Goal: Task Accomplishment & Management: Complete application form

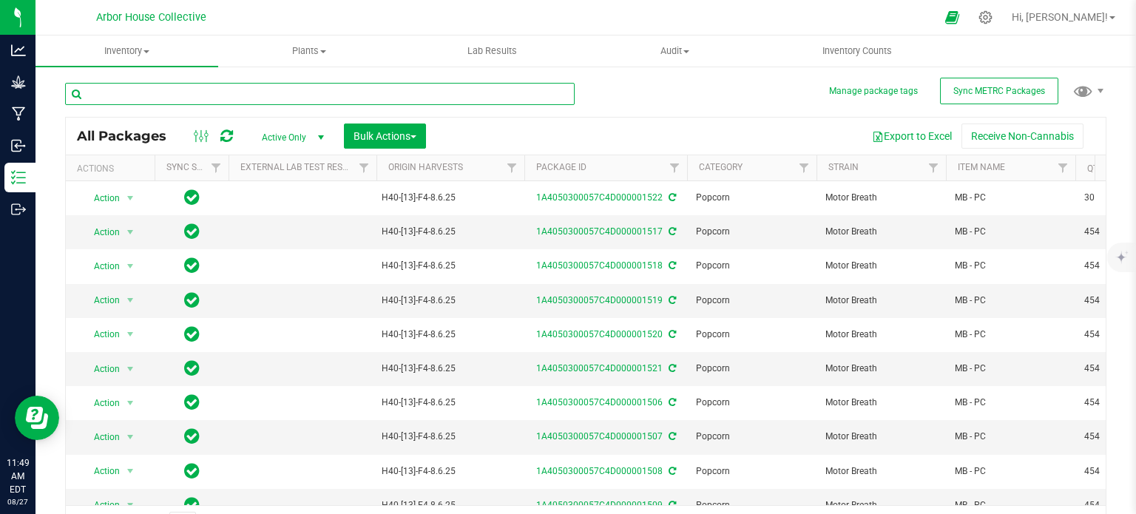
click at [226, 97] on input "text" at bounding box center [319, 94] width 509 height 22
type input "1501"
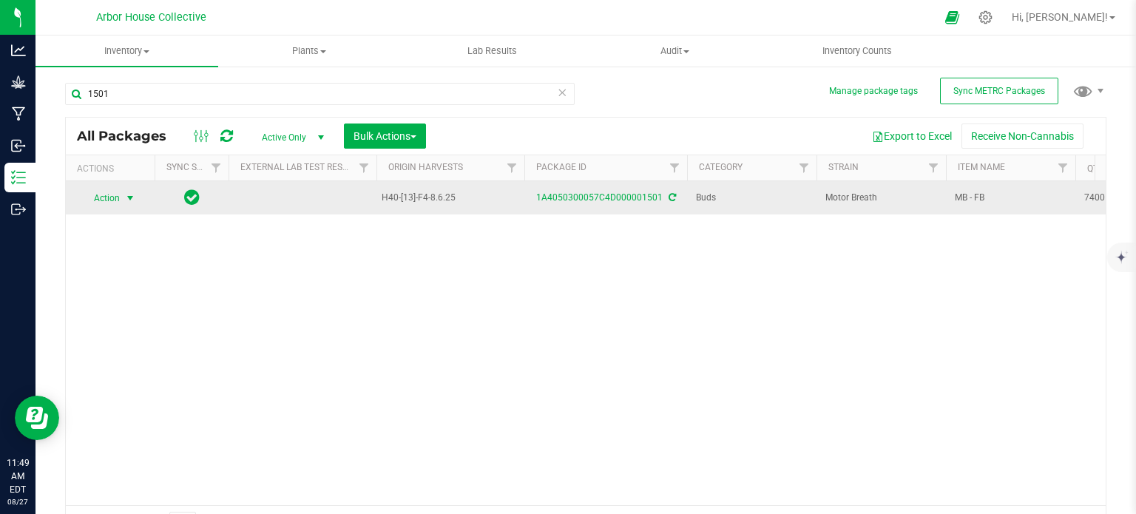
click at [130, 194] on span "select" at bounding box center [130, 198] width 12 height 12
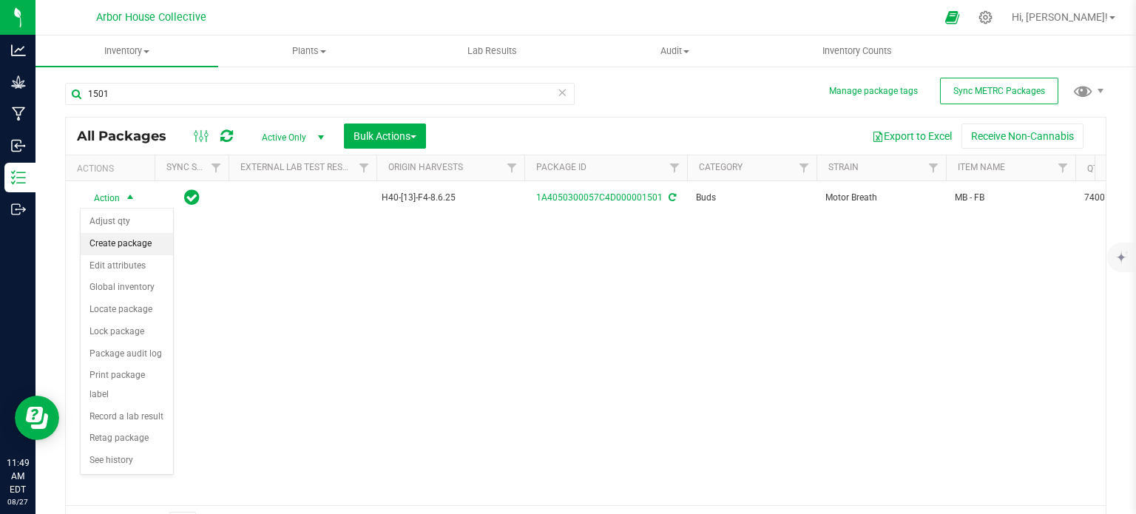
click at [140, 241] on li "Create package" at bounding box center [127, 244] width 92 height 22
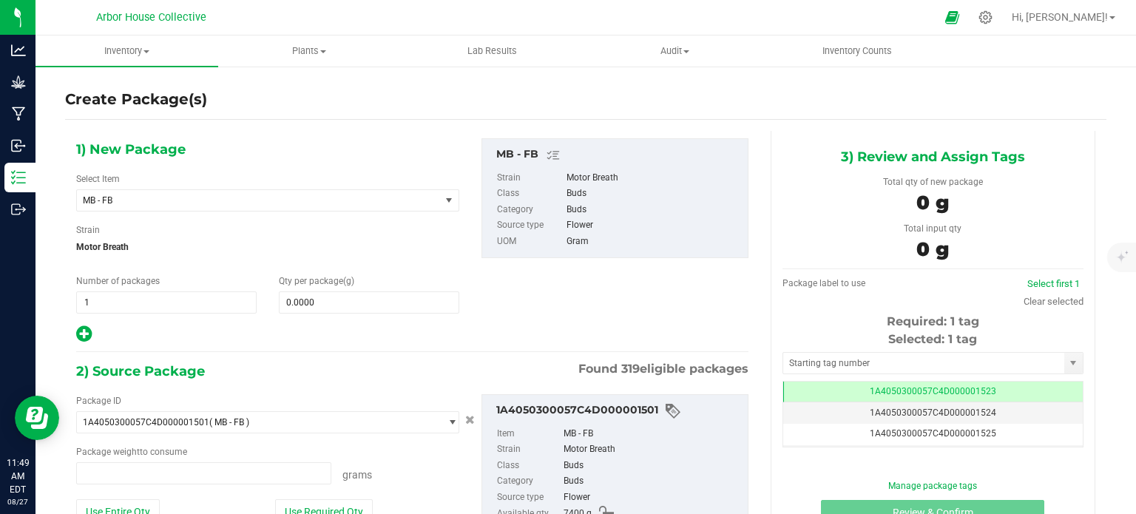
type input "0.0000 g"
click at [106, 295] on span "1 1" at bounding box center [166, 302] width 180 height 22
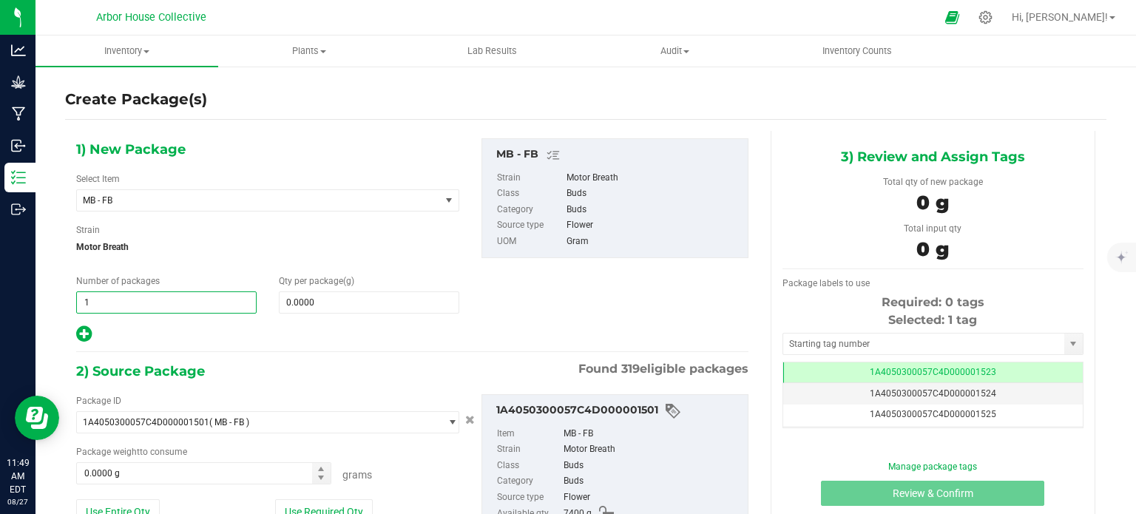
type input "16"
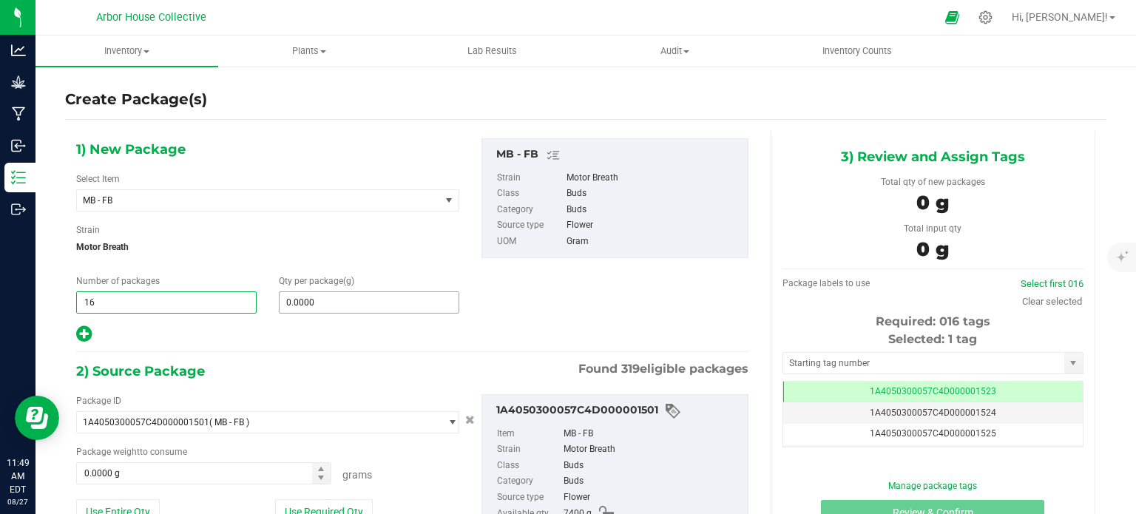
click at [290, 294] on input "0.0000" at bounding box center [368, 302] width 179 height 21
type input "16"
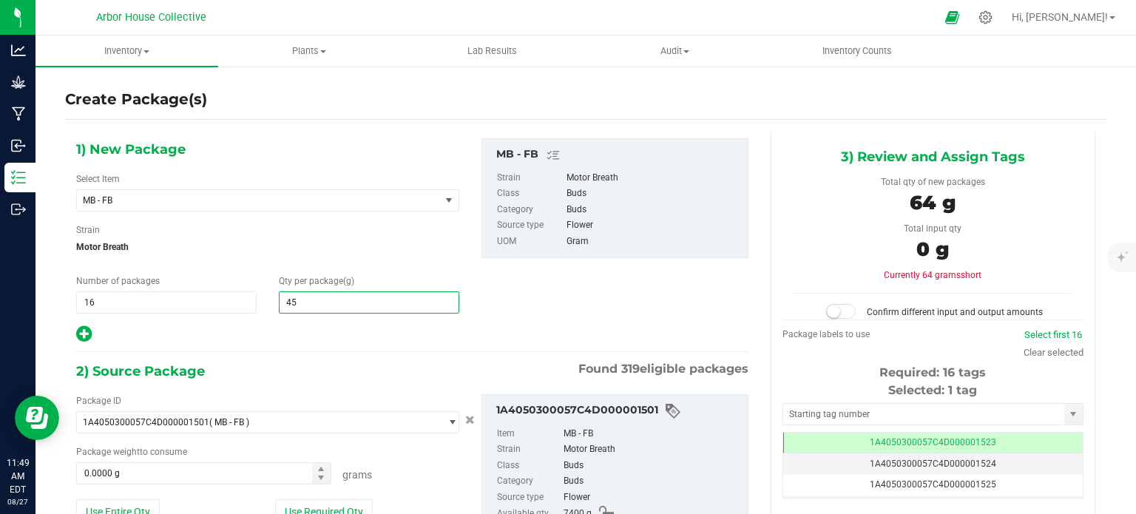
type input "454"
type input "454.0000"
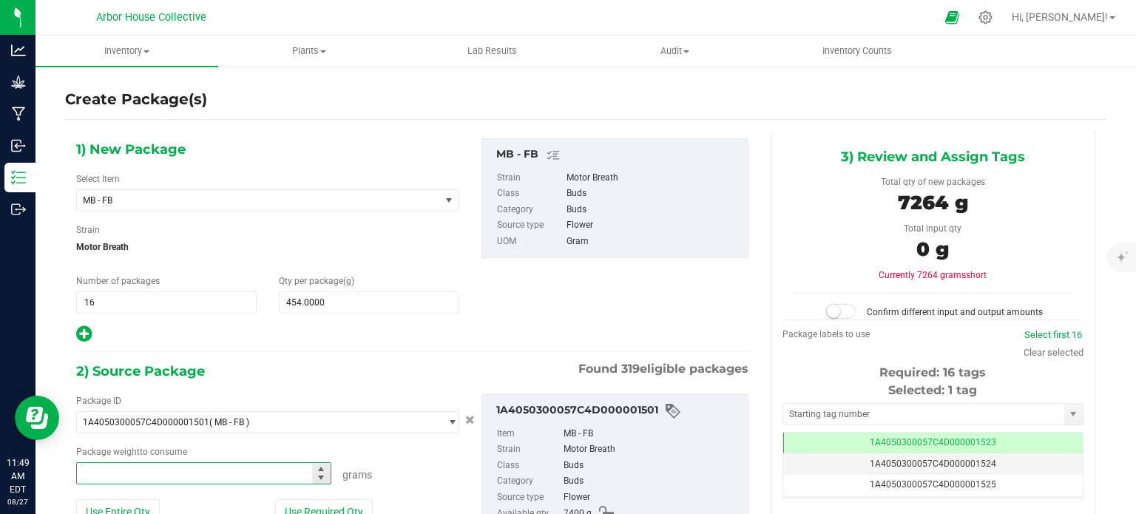
click at [121, 469] on span at bounding box center [203, 473] width 255 height 22
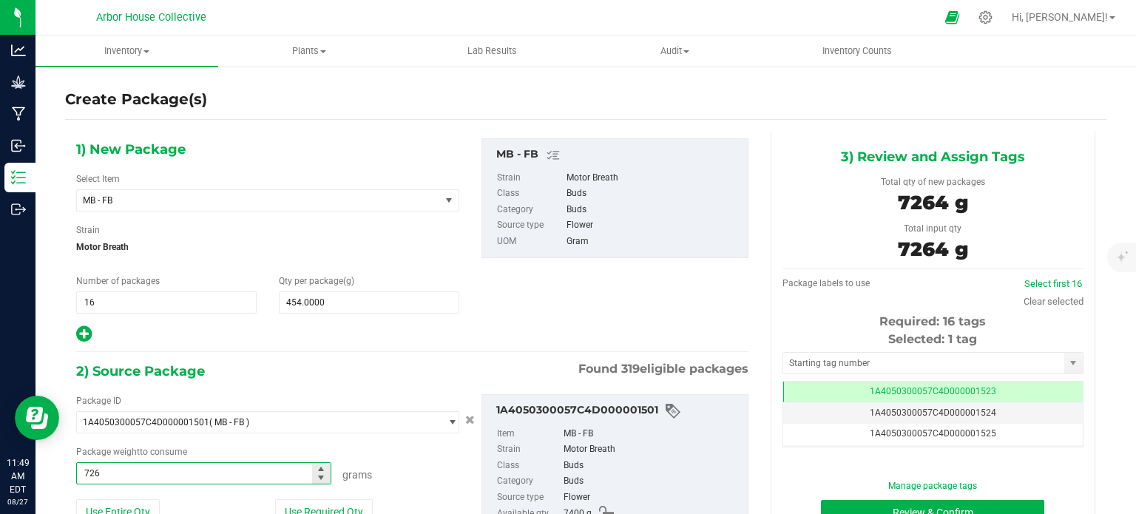
type input "7264"
type input "7264.0000 g"
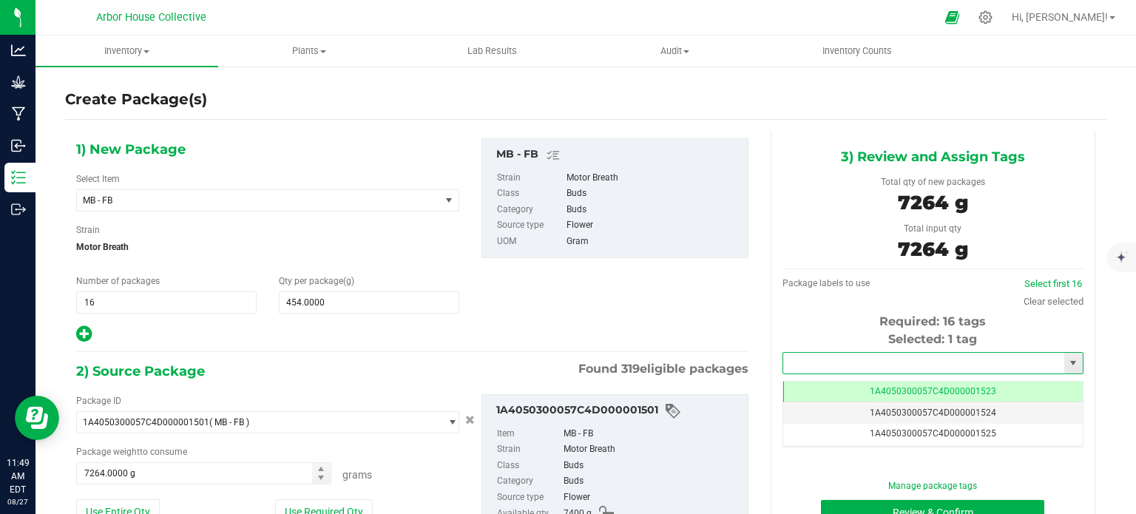
click at [824, 356] on input "text" at bounding box center [923, 363] width 281 height 21
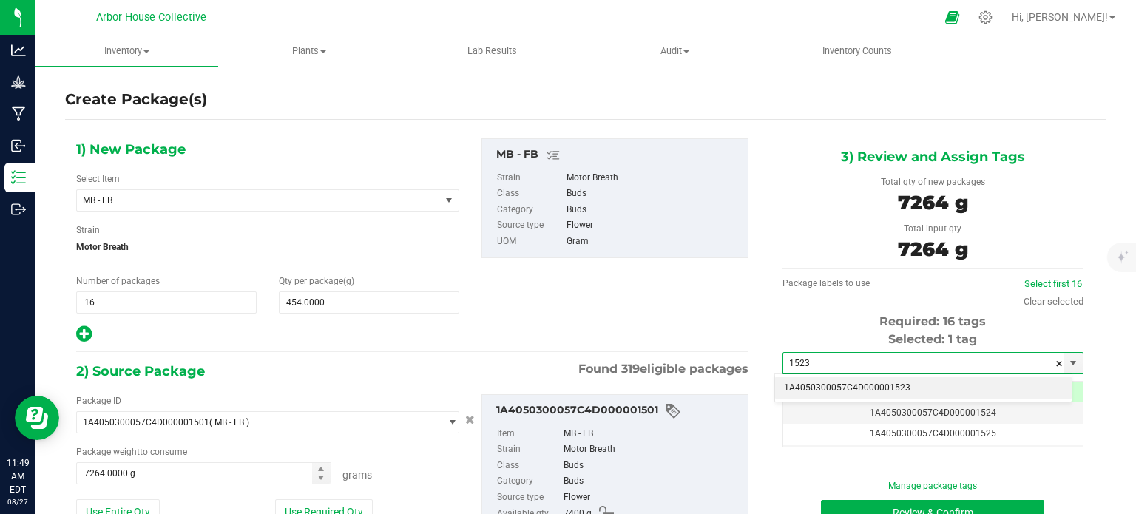
click at [849, 391] on li "1A4050300057C4D000001523" at bounding box center [923, 388] width 296 height 22
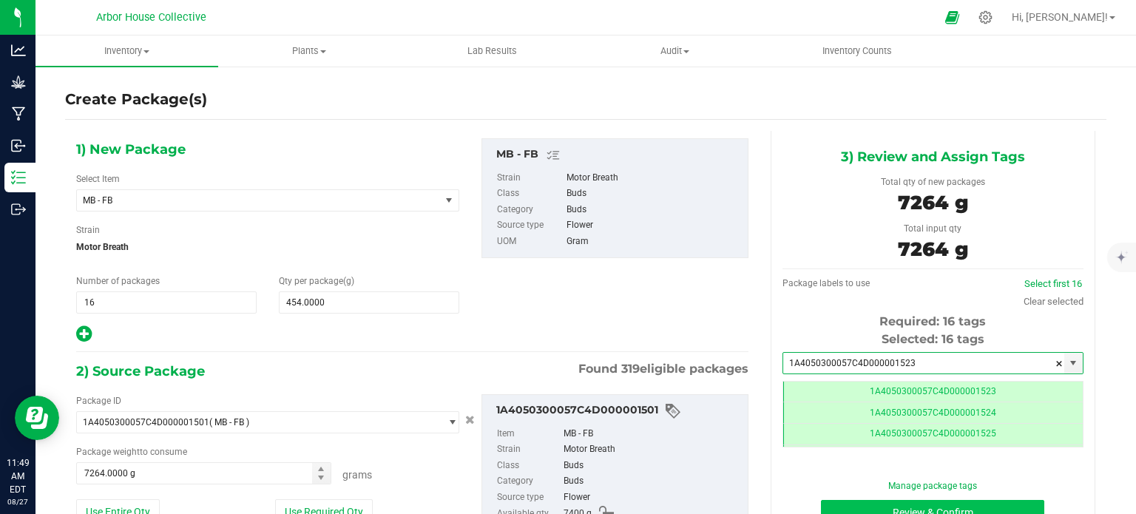
type input "1A4050300057C4D000001523"
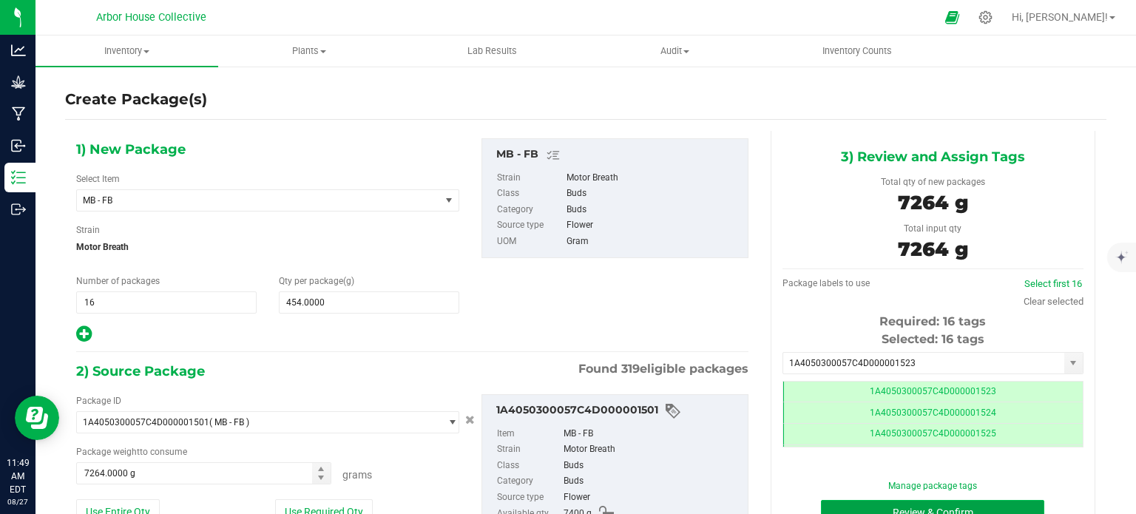
click at [832, 502] on button "Review & Confirm" at bounding box center [932, 512] width 223 height 25
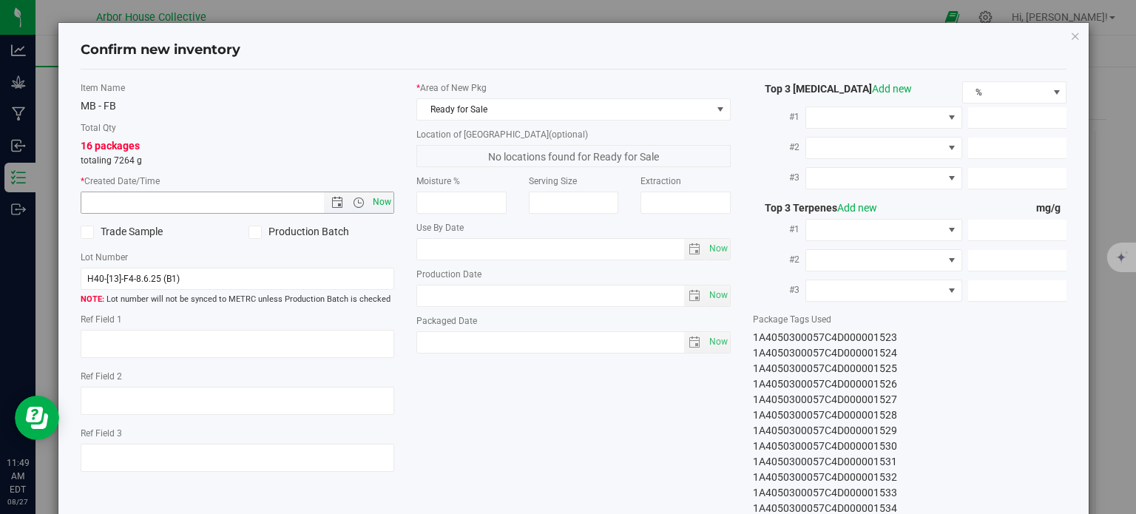
click at [374, 203] on span "Now" at bounding box center [382, 201] width 25 height 21
type input "[DATE] 11:49 AM"
click at [718, 336] on span "Now" at bounding box center [717, 341] width 25 height 21
type input "[DATE]"
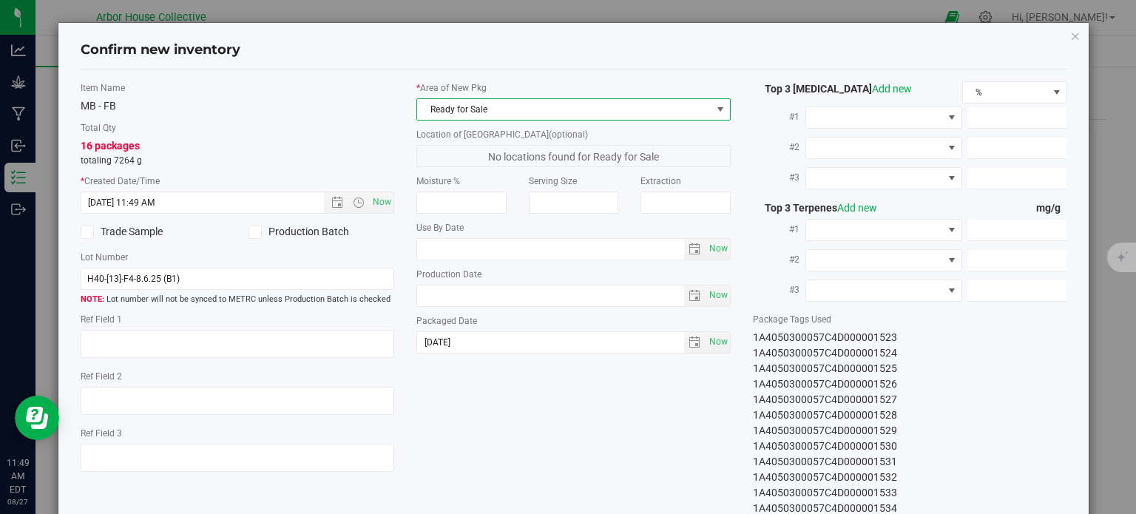
click at [620, 115] on span "Ready for Sale" at bounding box center [564, 109] width 294 height 21
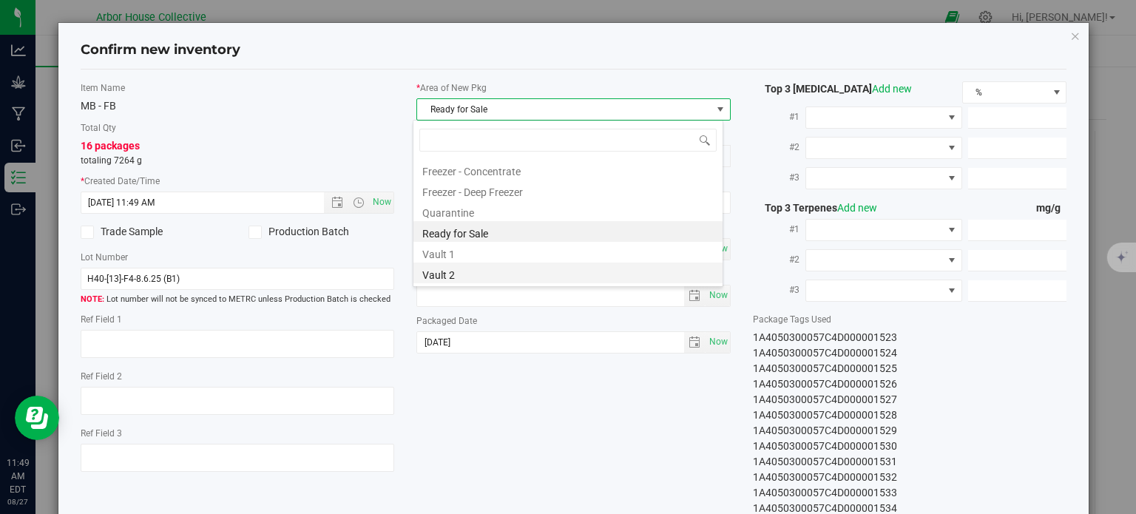
click at [563, 270] on li "Vault 2" at bounding box center [567, 272] width 309 height 21
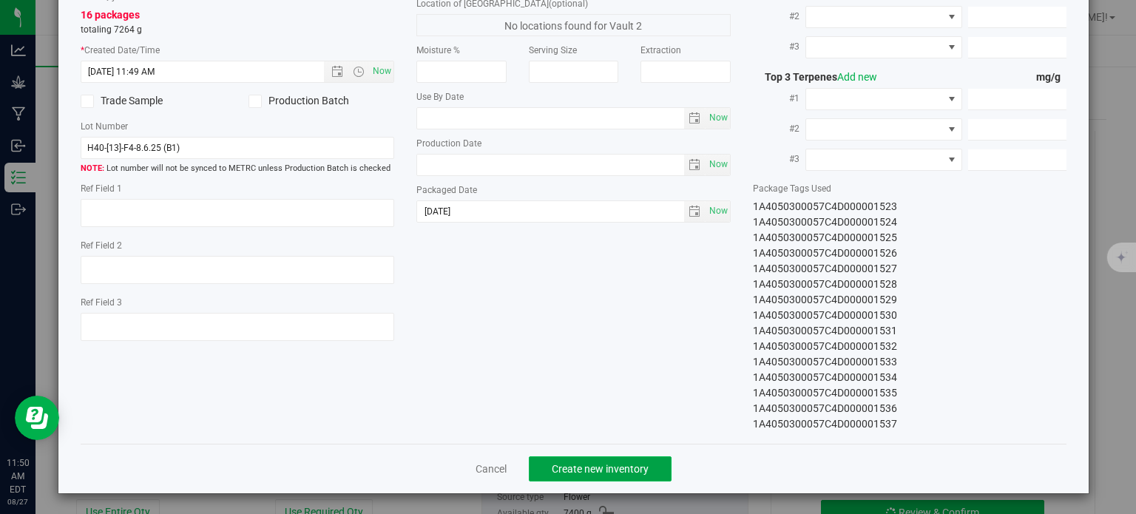
click at [620, 463] on span "Create new inventory" at bounding box center [600, 469] width 97 height 12
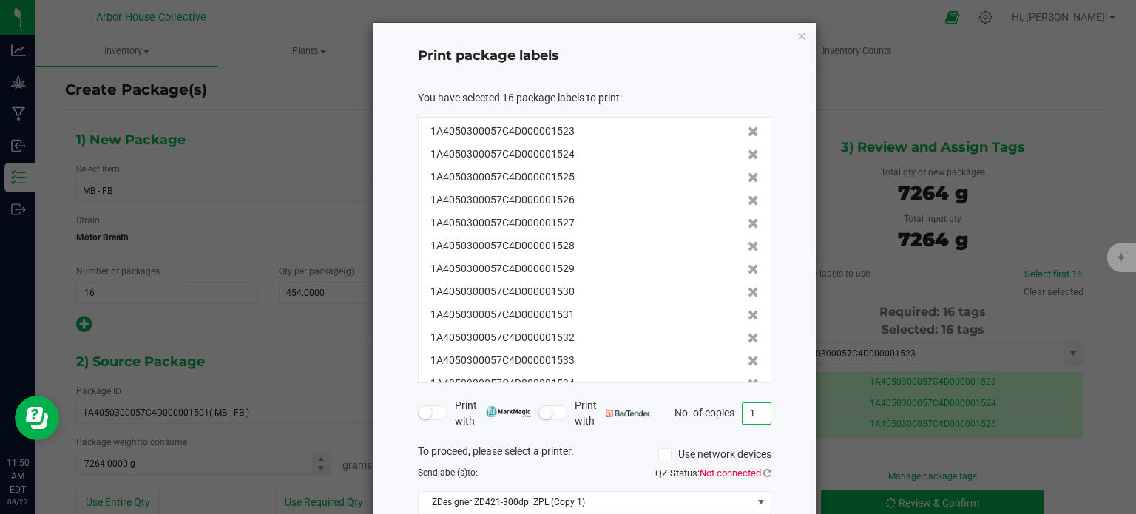
click at [757, 410] on input "1" at bounding box center [756, 413] width 28 height 21
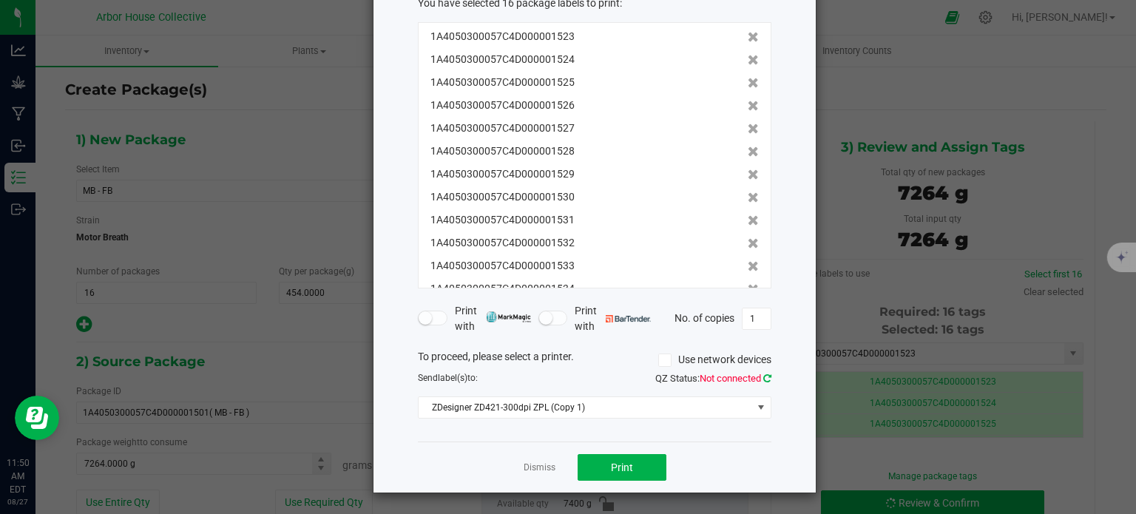
click at [763, 376] on icon at bounding box center [767, 378] width 8 height 10
click at [643, 461] on button "Print" at bounding box center [621, 467] width 89 height 27
click at [539, 469] on link "Dismiss" at bounding box center [539, 467] width 32 height 13
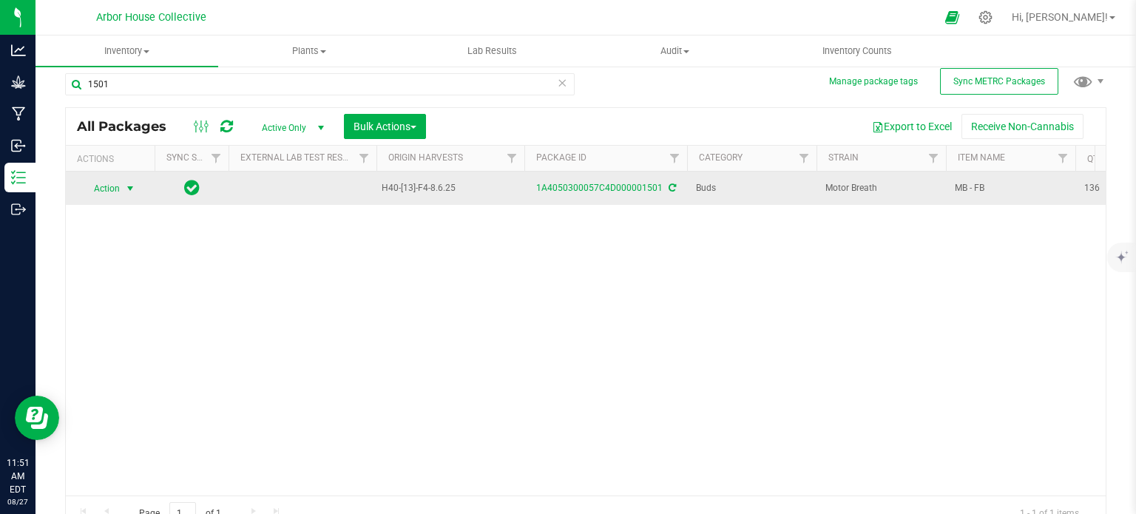
click at [133, 189] on span "select" at bounding box center [130, 189] width 12 height 12
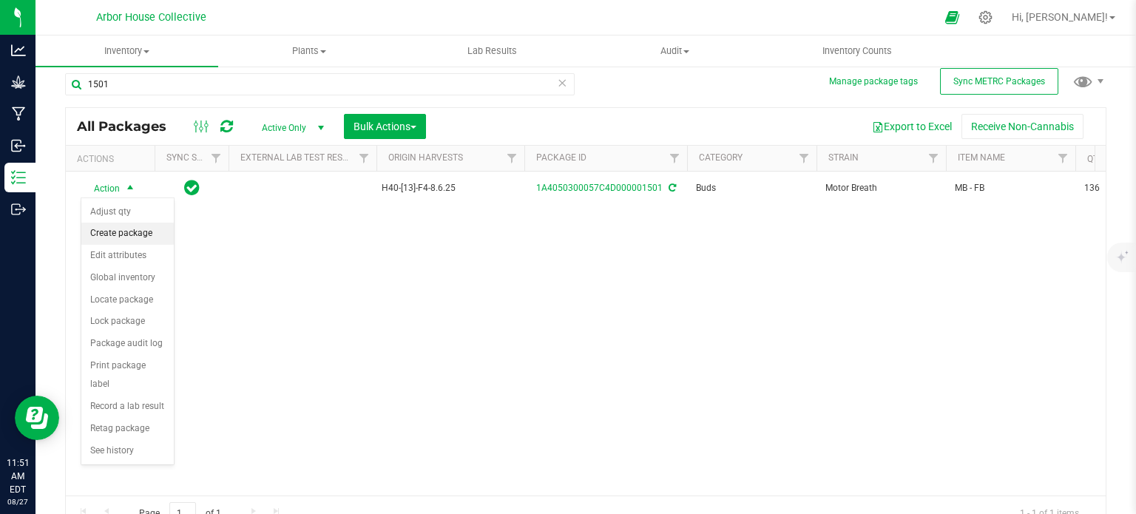
click at [118, 227] on li "Create package" at bounding box center [127, 234] width 92 height 22
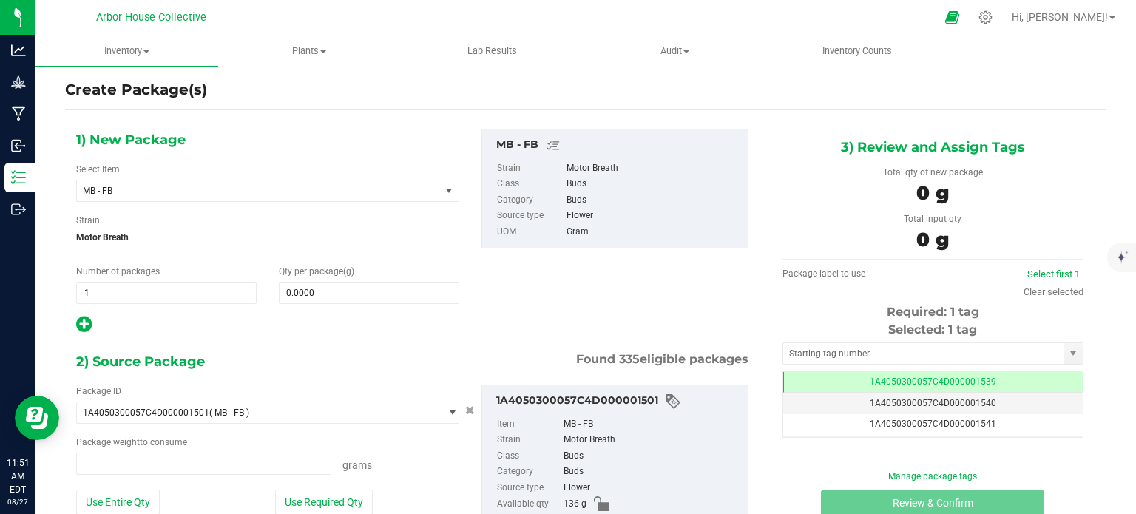
type input "0.0000 g"
click at [106, 294] on span "1 1" at bounding box center [166, 293] width 180 height 22
click at [106, 294] on input "1" at bounding box center [166, 292] width 179 height 21
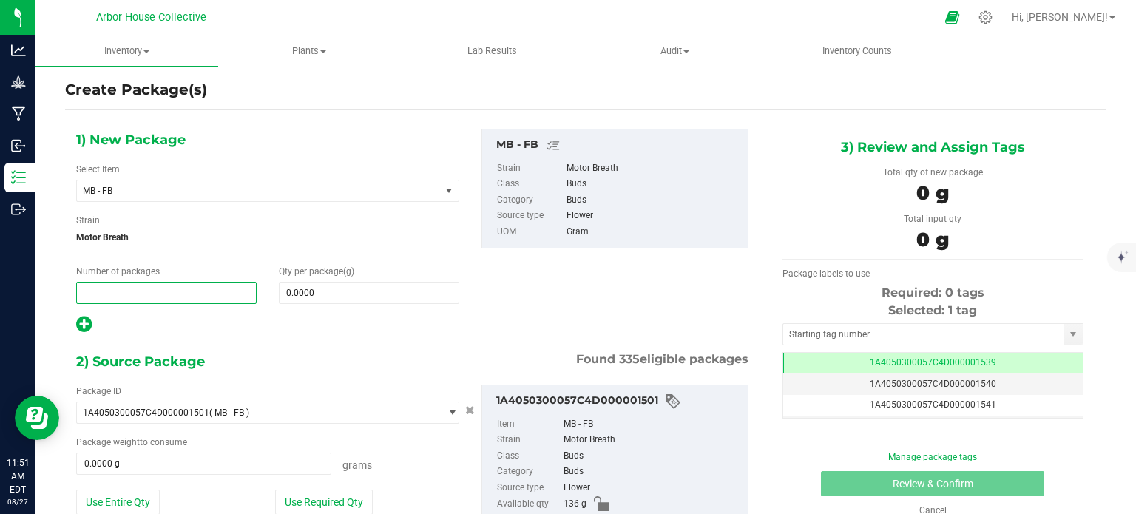
type input "1"
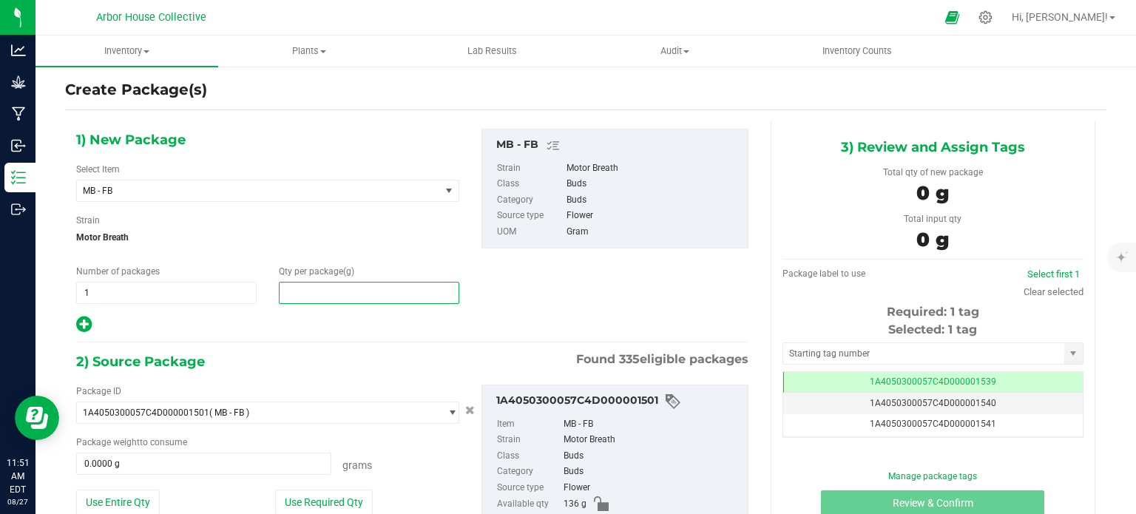
click at [330, 285] on span at bounding box center [369, 293] width 180 height 22
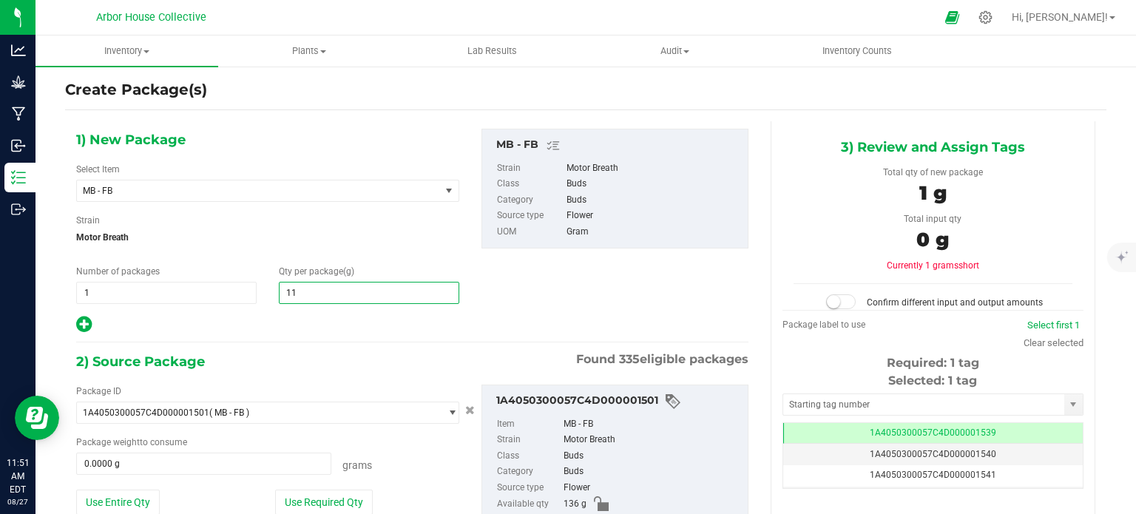
type input "119"
type input "119.0000"
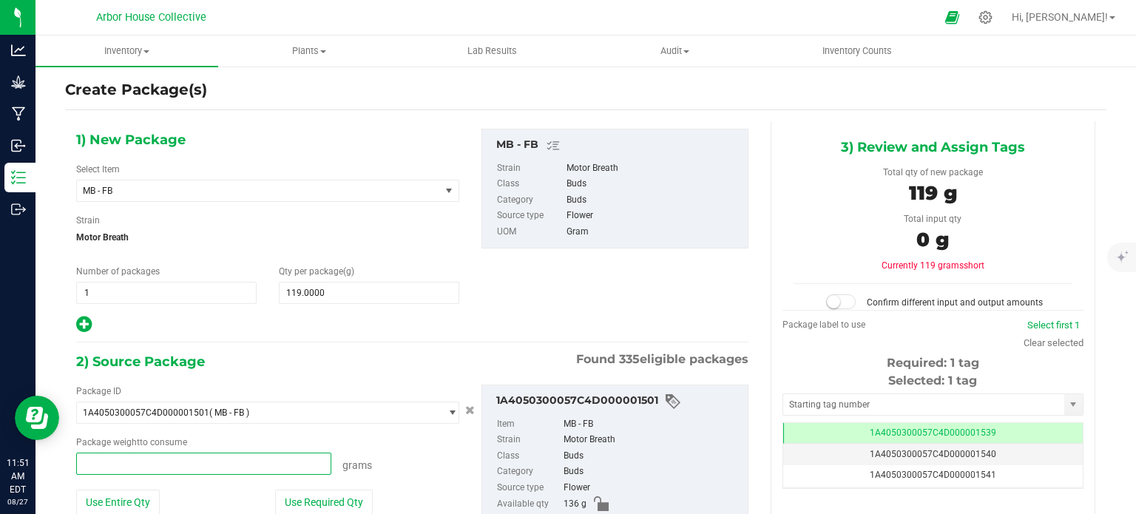
click at [160, 461] on span at bounding box center [203, 463] width 255 height 22
type input "119"
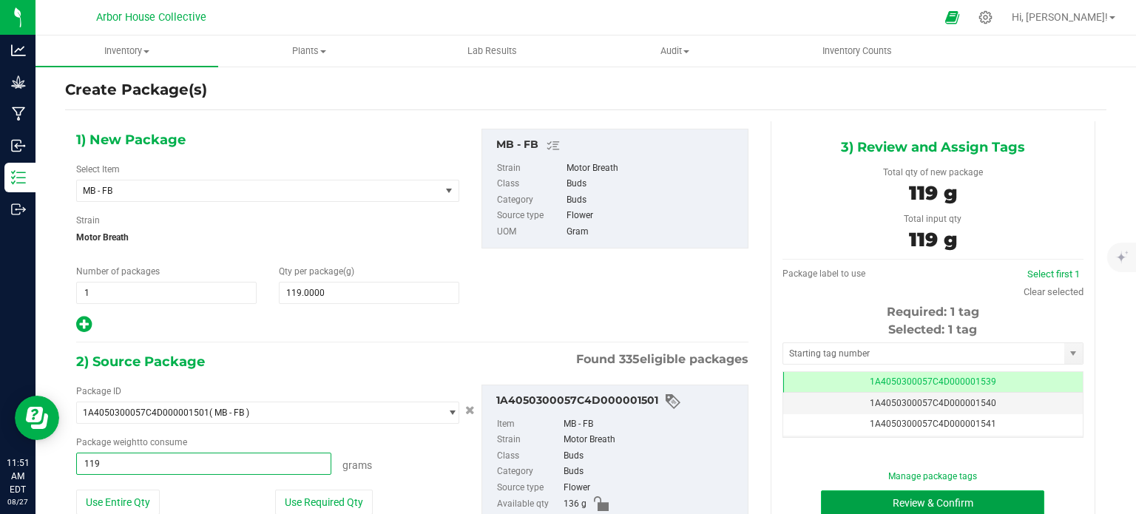
type input "119.0000 g"
click at [861, 503] on button "Review & Confirm" at bounding box center [932, 502] width 223 height 25
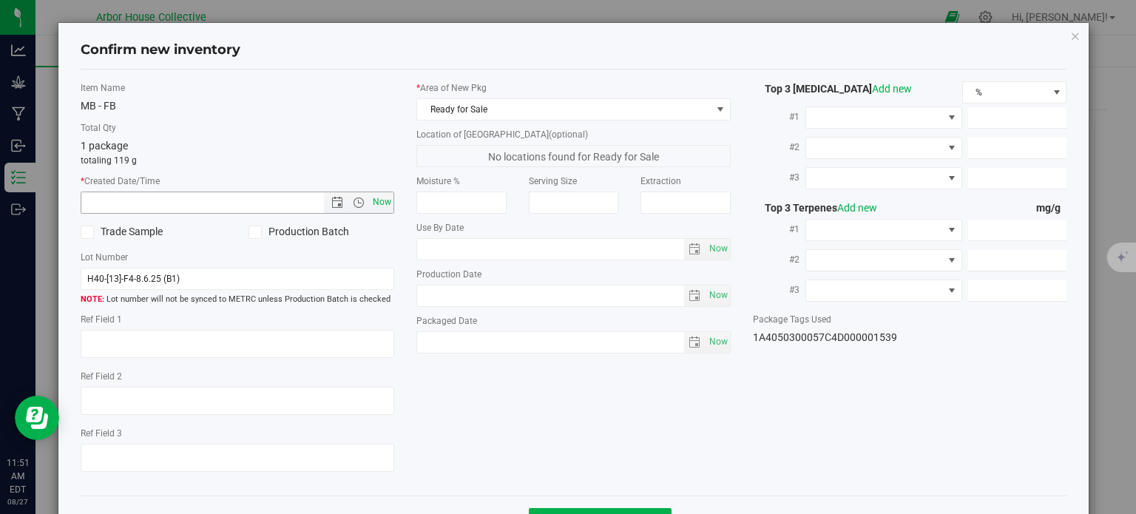
click at [381, 202] on span "Now" at bounding box center [382, 201] width 25 height 21
type input "[DATE] 11:51 AM"
click at [712, 336] on span "Now" at bounding box center [717, 341] width 25 height 21
type input "[DATE]"
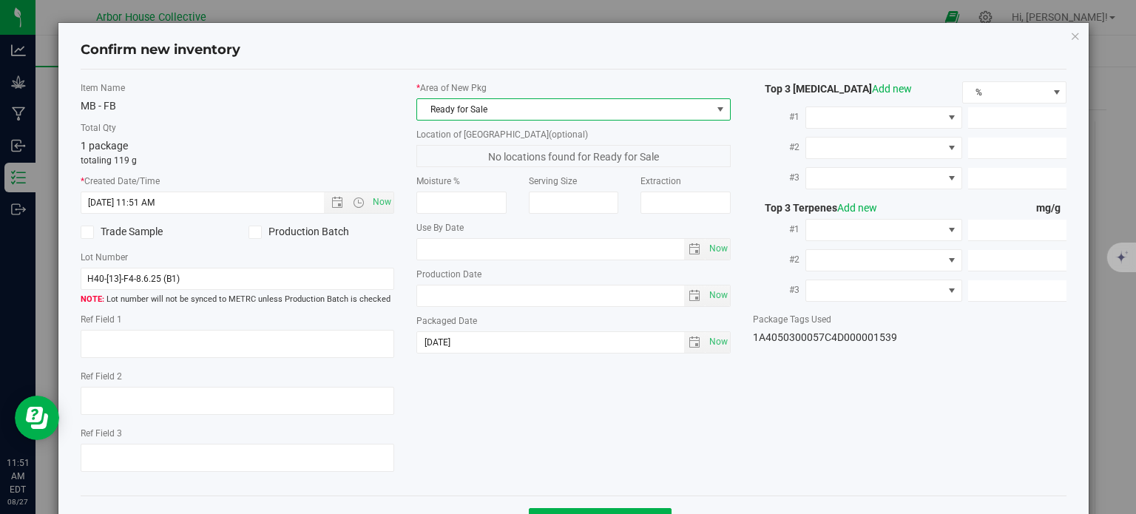
click at [631, 110] on span "Ready for Sale" at bounding box center [564, 109] width 294 height 21
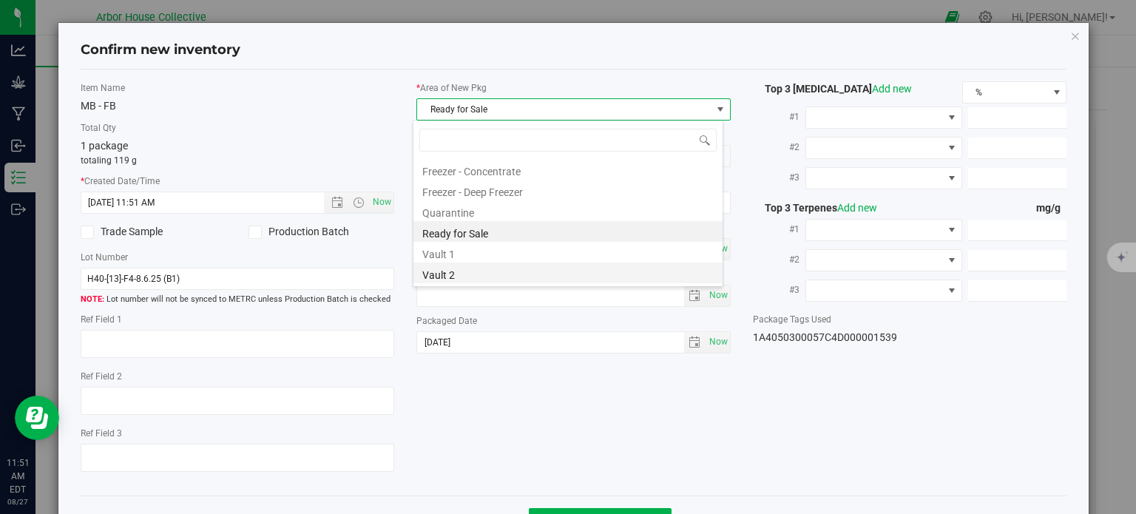
click at [481, 268] on li "Vault 2" at bounding box center [567, 272] width 309 height 21
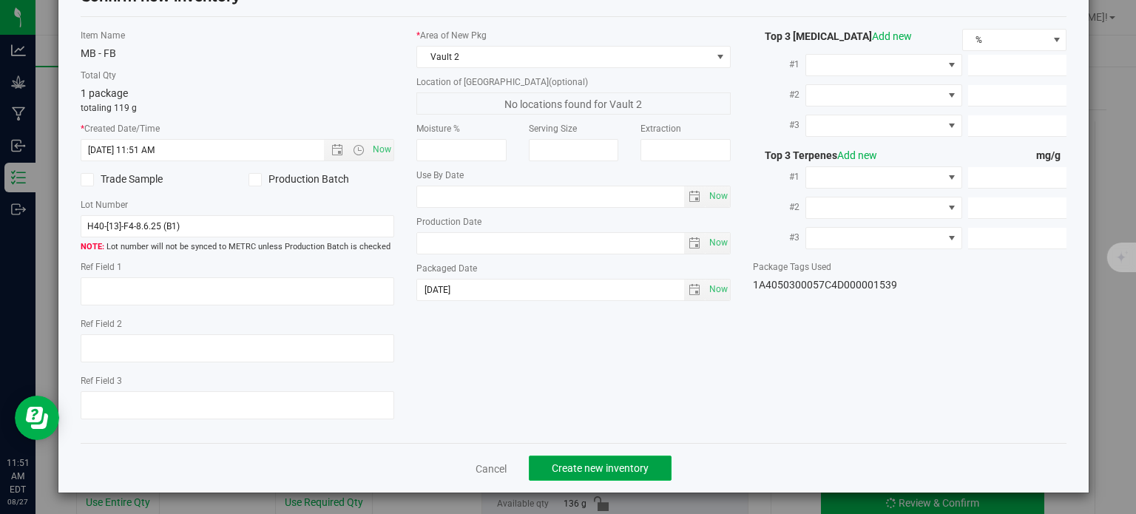
click at [574, 472] on span "Create new inventory" at bounding box center [600, 468] width 97 height 12
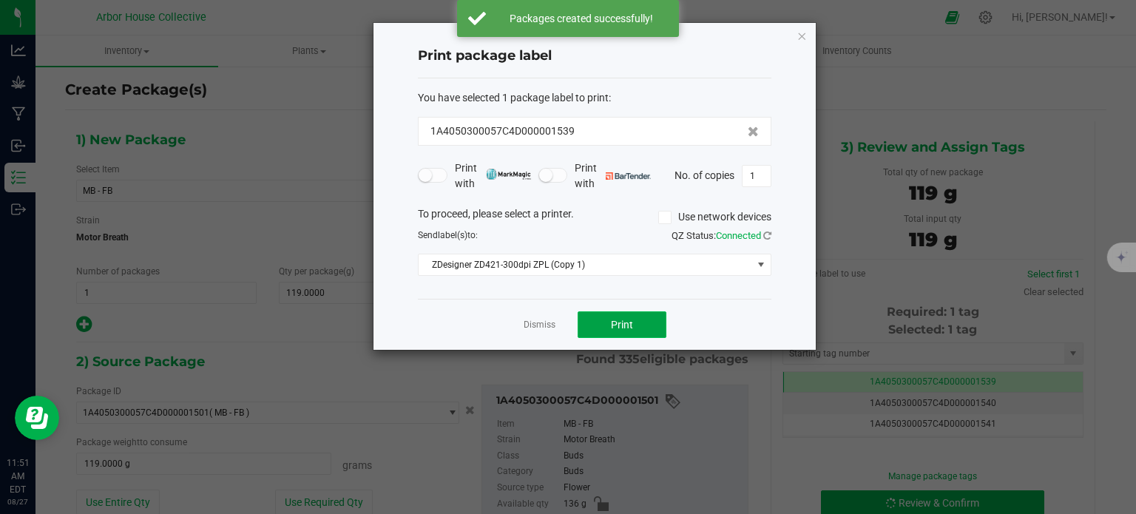
click at [625, 330] on button "Print" at bounding box center [621, 324] width 89 height 27
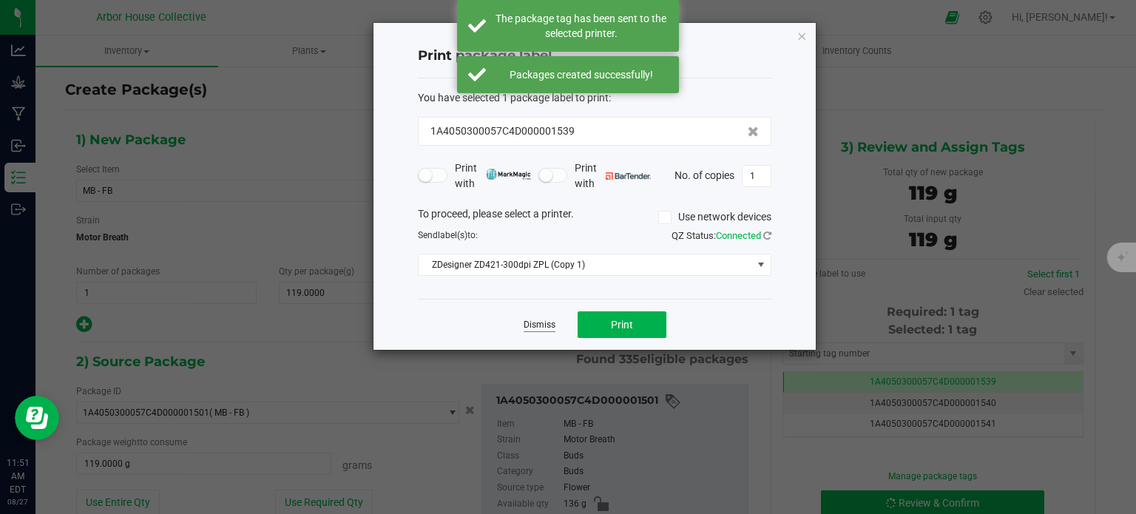
click at [544, 323] on link "Dismiss" at bounding box center [539, 325] width 32 height 13
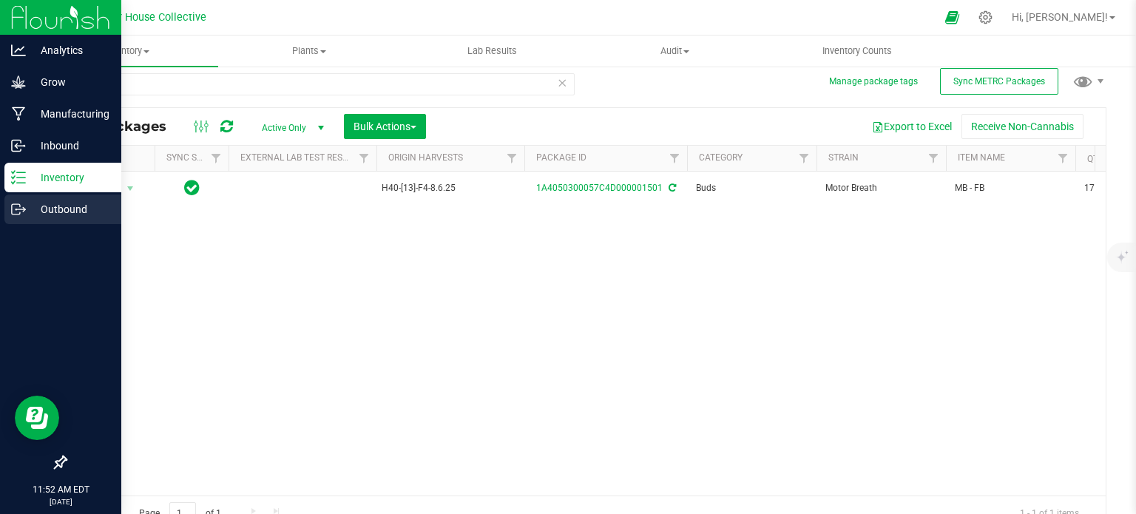
click at [21, 208] on icon at bounding box center [18, 209] width 15 height 15
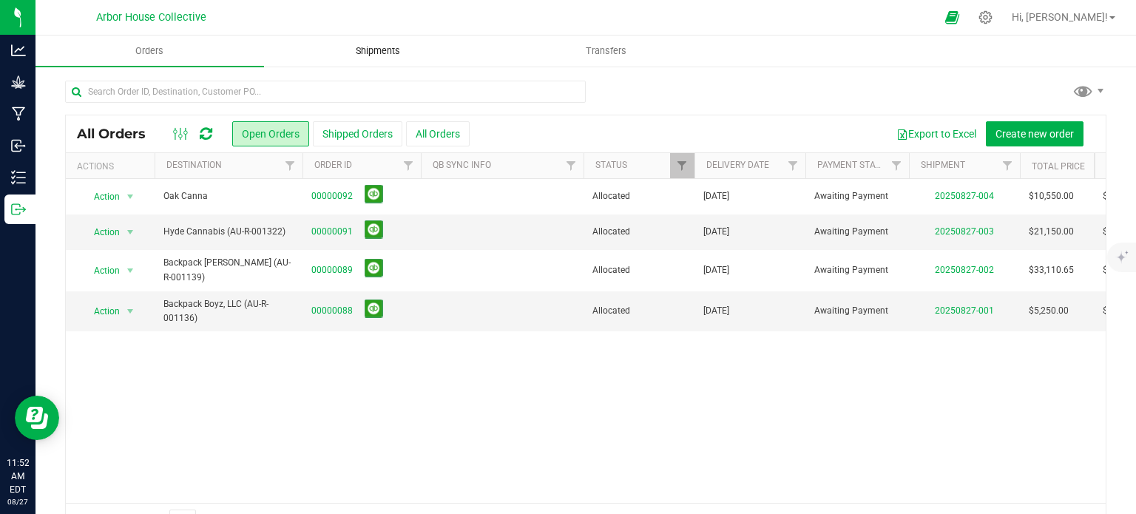
click at [356, 55] on span "Shipments" at bounding box center [378, 50] width 84 height 13
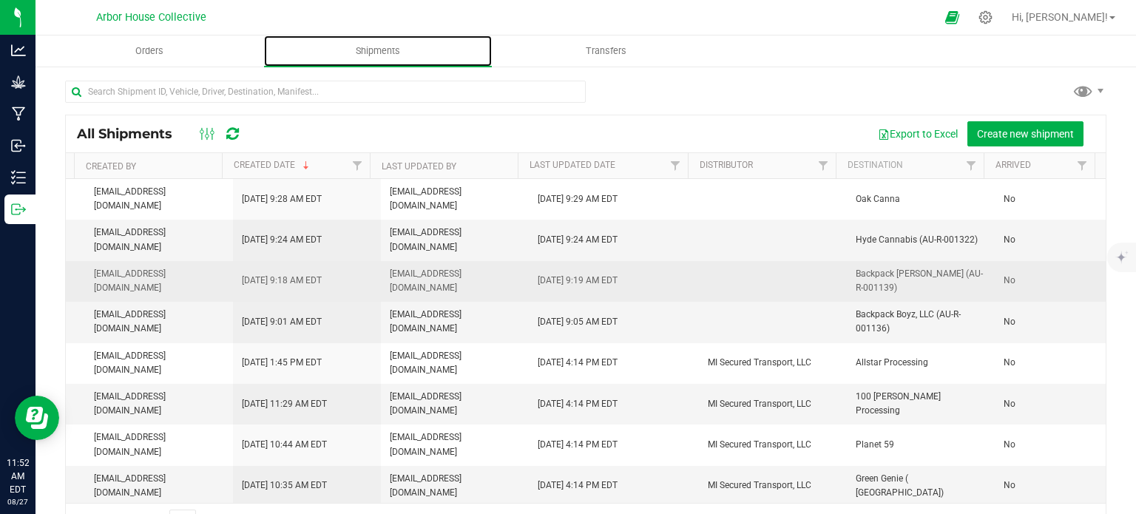
scroll to position [0, 55]
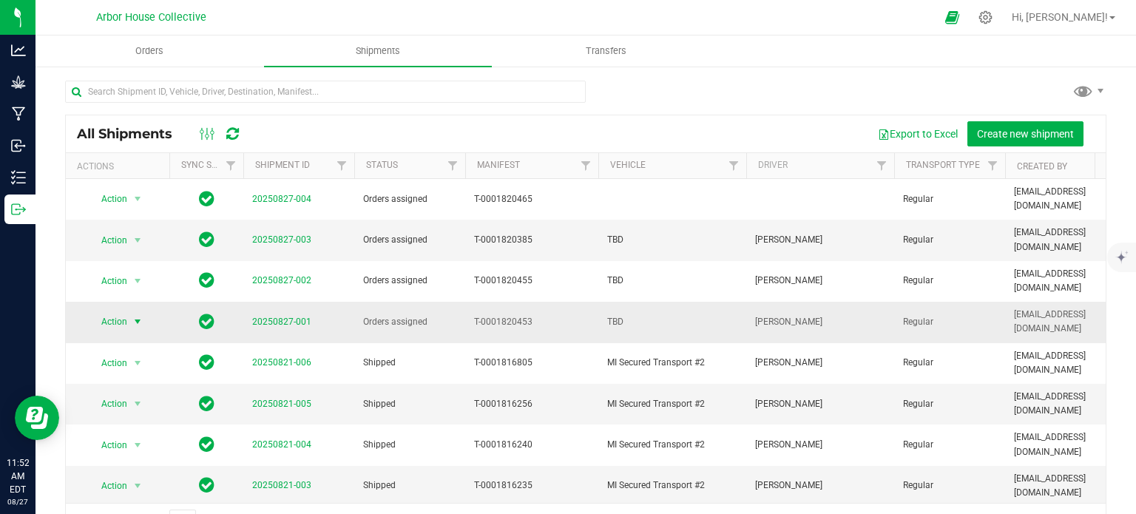
click at [140, 316] on span "select" at bounding box center [138, 322] width 12 height 12
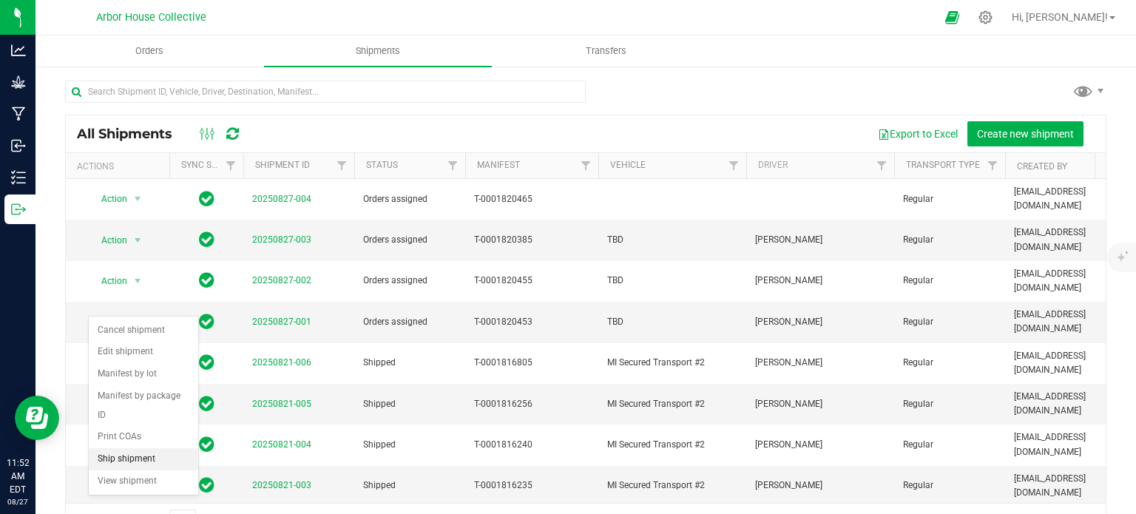
click at [139, 448] on li "Ship shipment" at bounding box center [143, 459] width 109 height 22
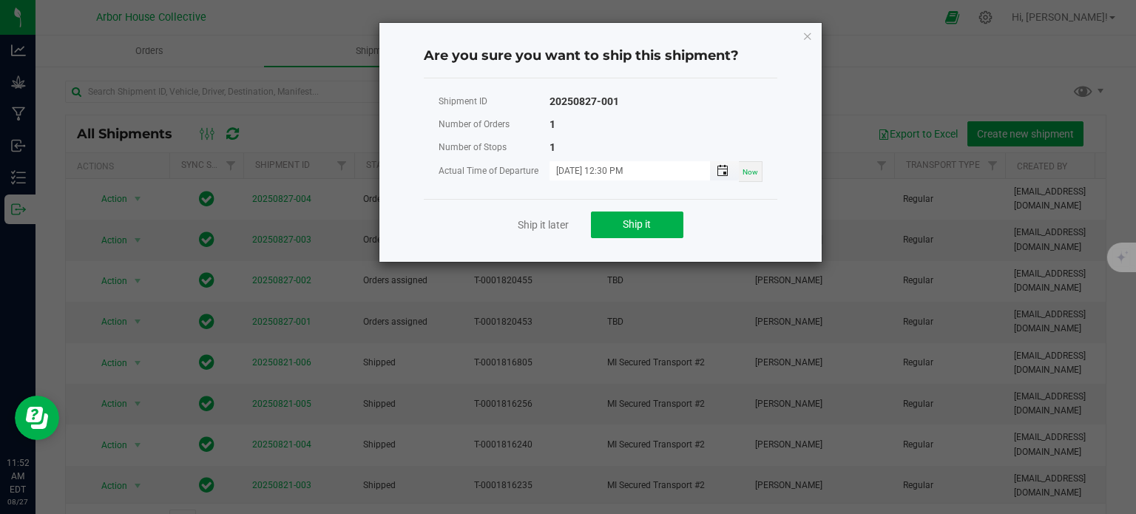
click at [719, 168] on span "Toggle popup" at bounding box center [722, 171] width 12 height 12
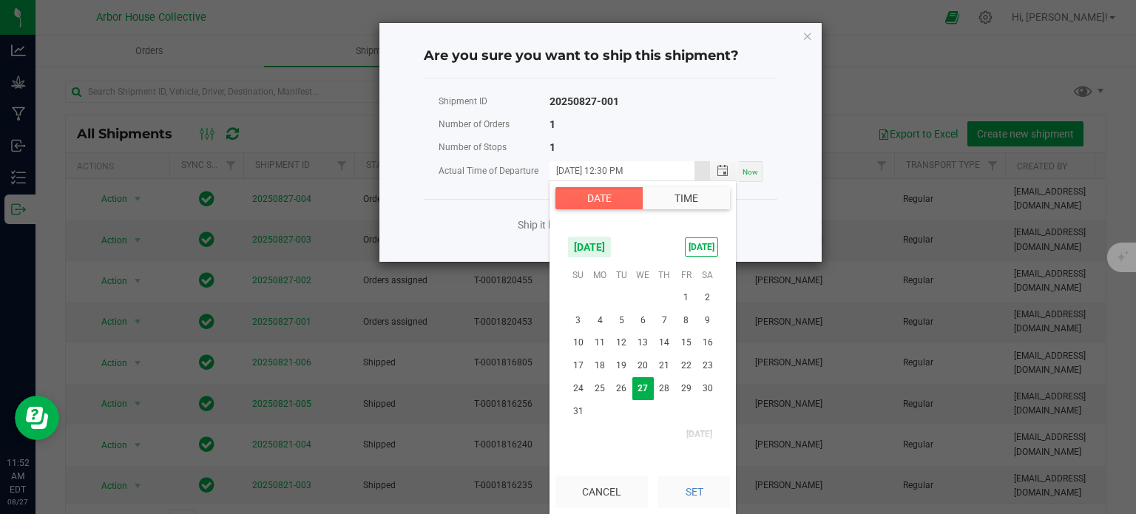
click at [682, 199] on button "Time" at bounding box center [685, 198] width 87 height 22
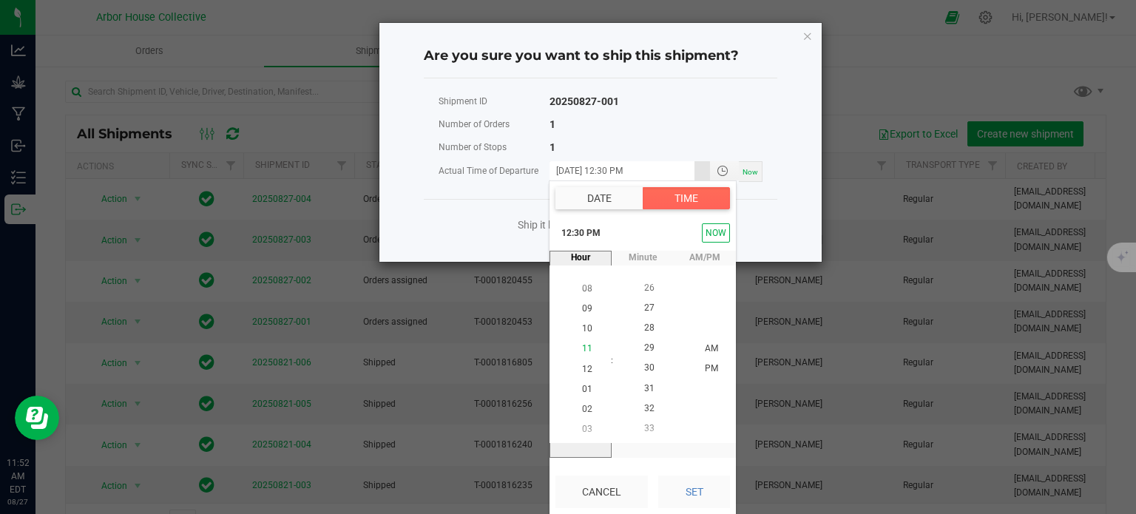
click at [583, 351] on span "11" at bounding box center [587, 349] width 10 height 10
click at [652, 364] on li "30" at bounding box center [648, 369] width 35 height 20
click at [644, 367] on span "30" at bounding box center [649, 368] width 10 height 10
click at [644, 366] on span "30" at bounding box center [649, 368] width 10 height 10
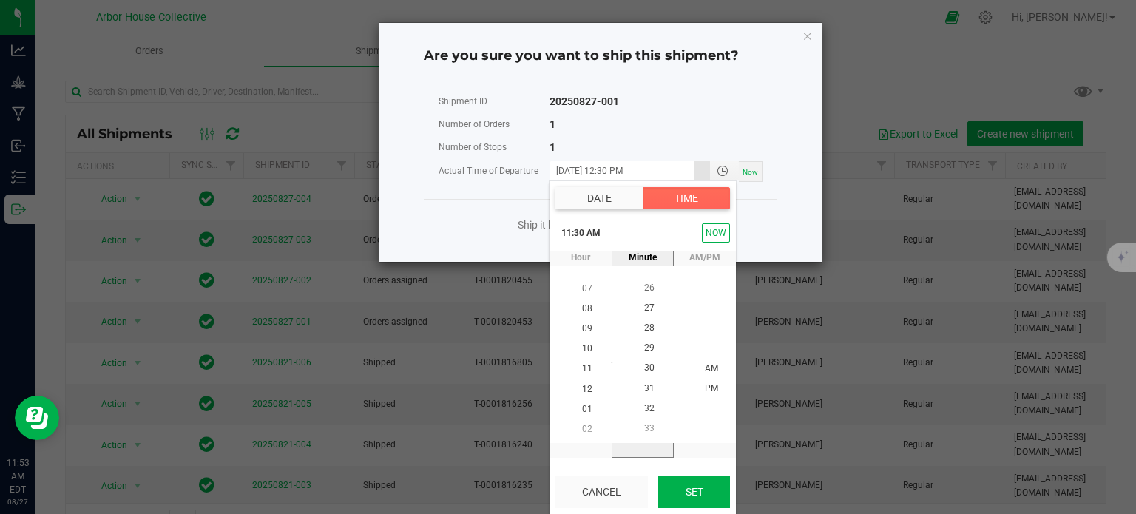
click at [679, 493] on button "Set" at bounding box center [694, 491] width 72 height 33
type input "[DATE] 11:30 AM"
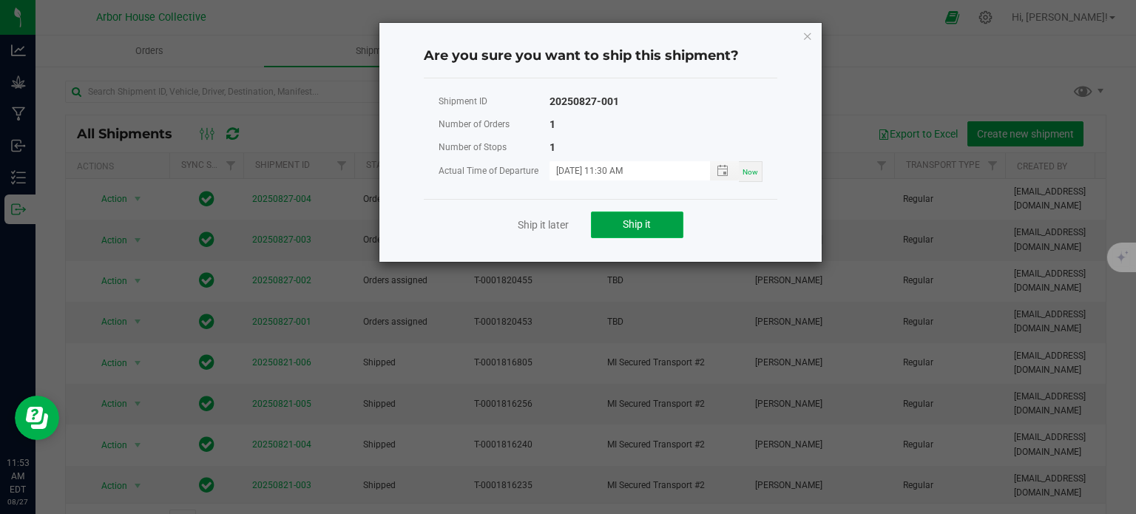
click at [640, 221] on span "Ship it" at bounding box center [636, 224] width 28 height 12
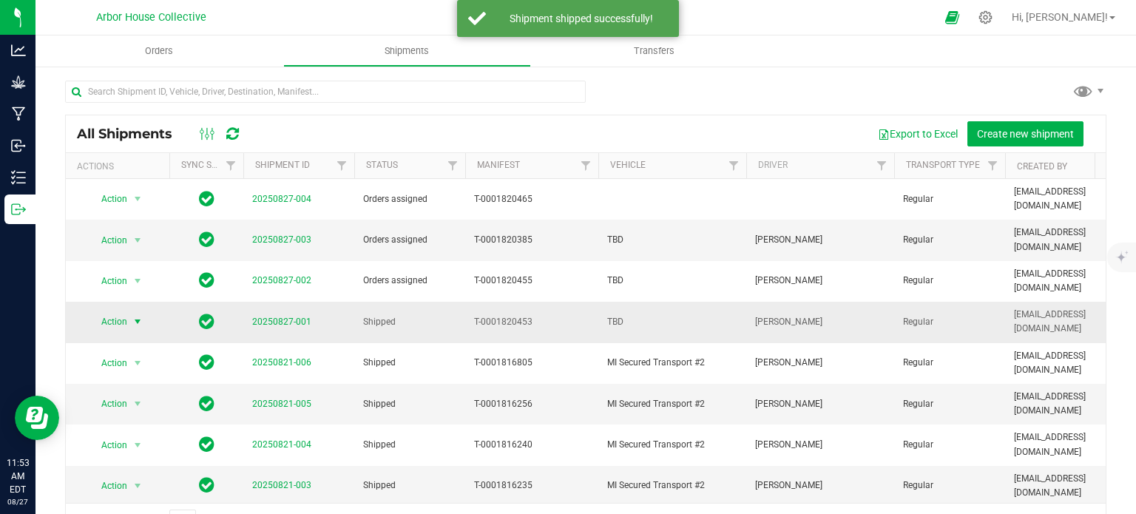
click at [136, 316] on span "select" at bounding box center [138, 322] width 12 height 12
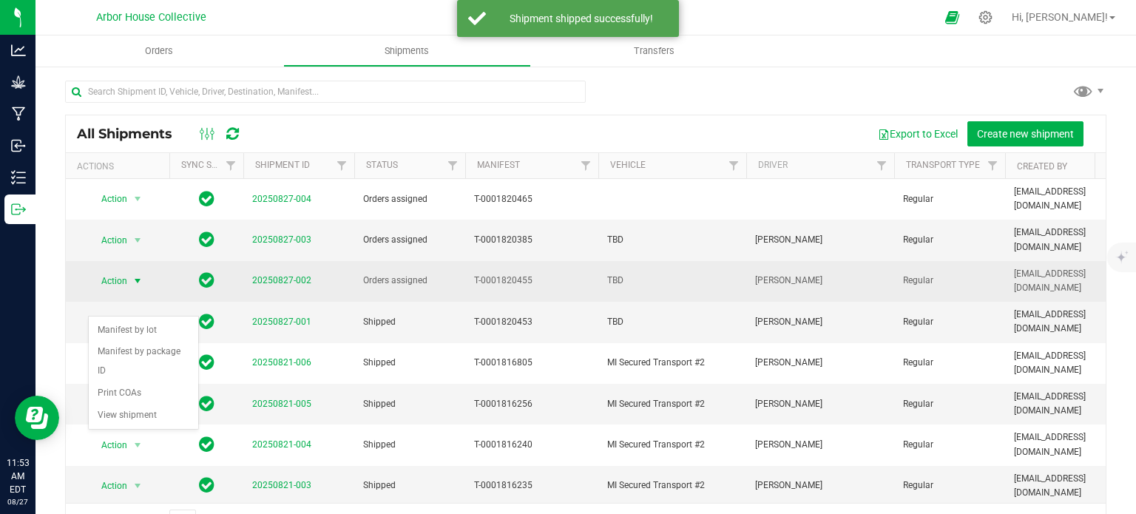
click at [137, 275] on span "select" at bounding box center [138, 281] width 12 height 12
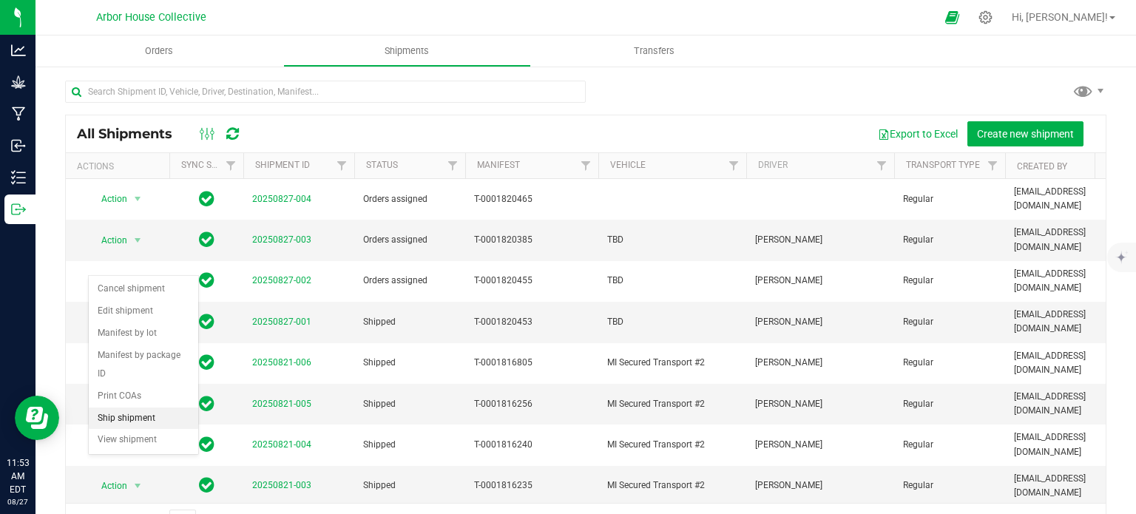
click at [150, 407] on li "Ship shipment" at bounding box center [143, 418] width 109 height 22
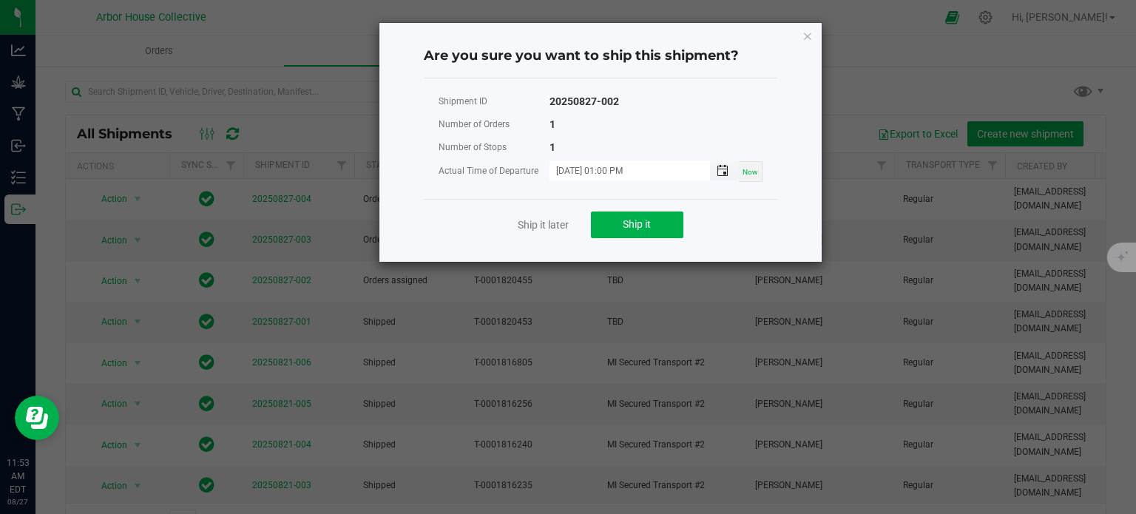
click at [720, 175] on span "Toggle popup" at bounding box center [722, 171] width 12 height 12
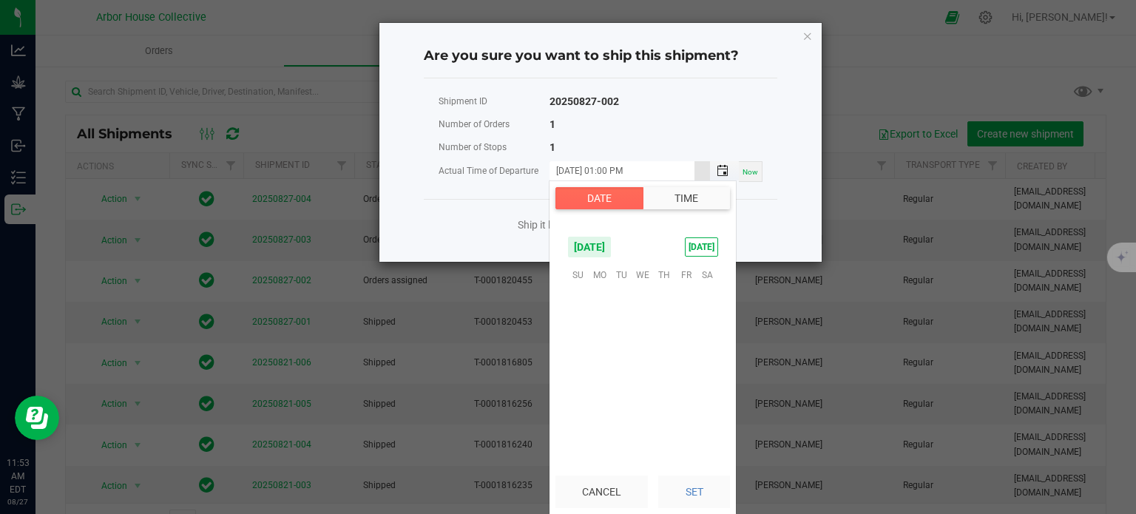
scroll to position [239647, 0]
click at [667, 201] on button "Time" at bounding box center [685, 198] width 87 height 22
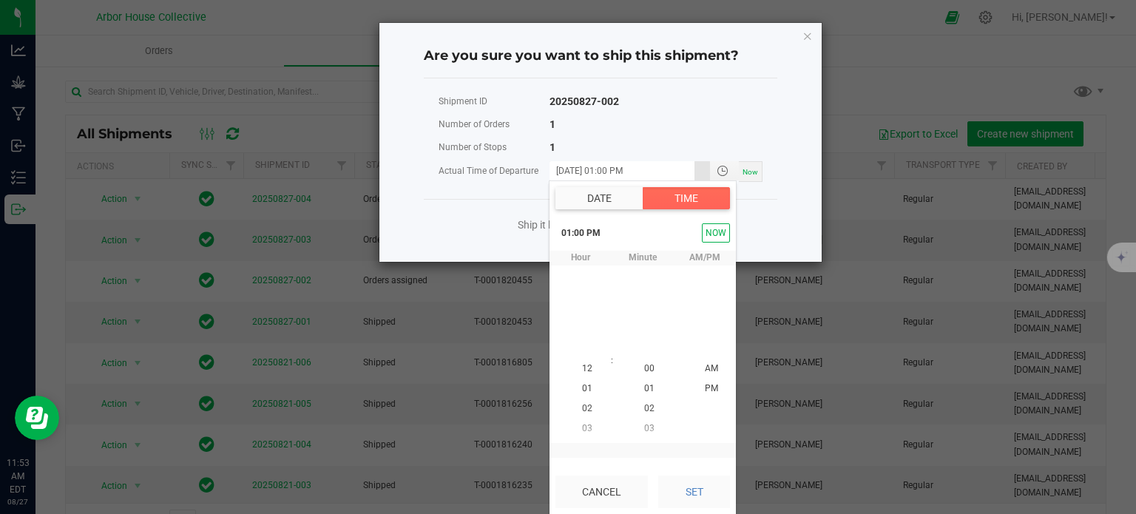
scroll to position [20, 0]
click at [589, 325] on li "11" at bounding box center [586, 329] width 35 height 20
click at [644, 427] on span "30" at bounding box center [649, 429] width 10 height 10
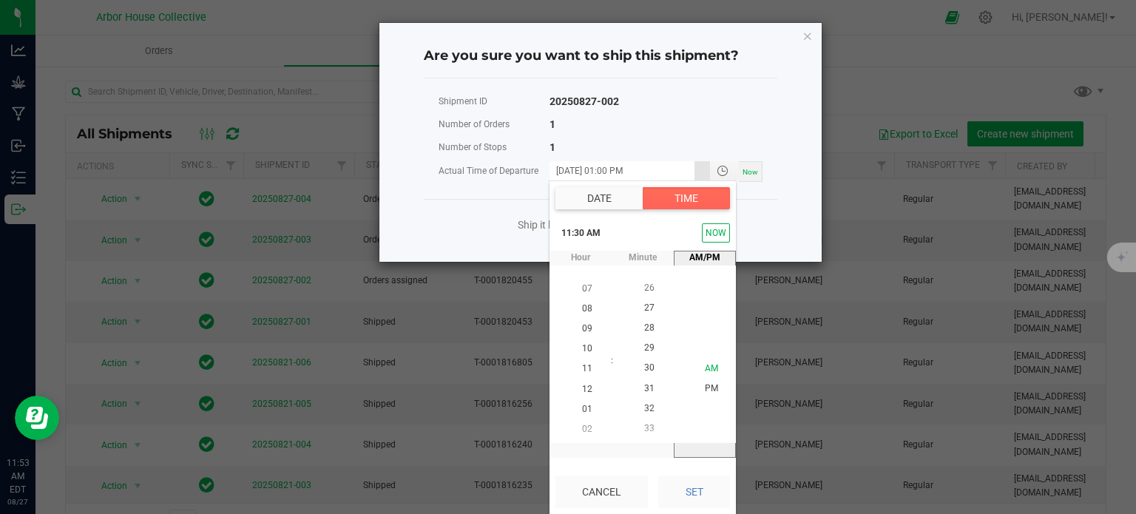
click at [710, 366] on span "AM" at bounding box center [711, 368] width 13 height 10
click at [678, 486] on button "Set" at bounding box center [694, 491] width 72 height 33
type input "[DATE] 11:30 AM"
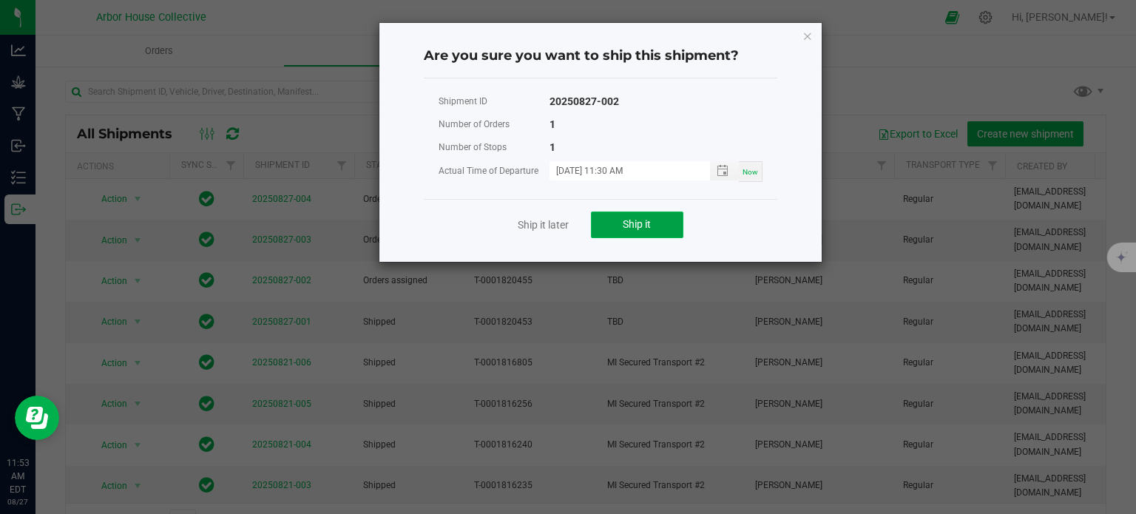
click at [638, 227] on span "Ship it" at bounding box center [636, 224] width 28 height 12
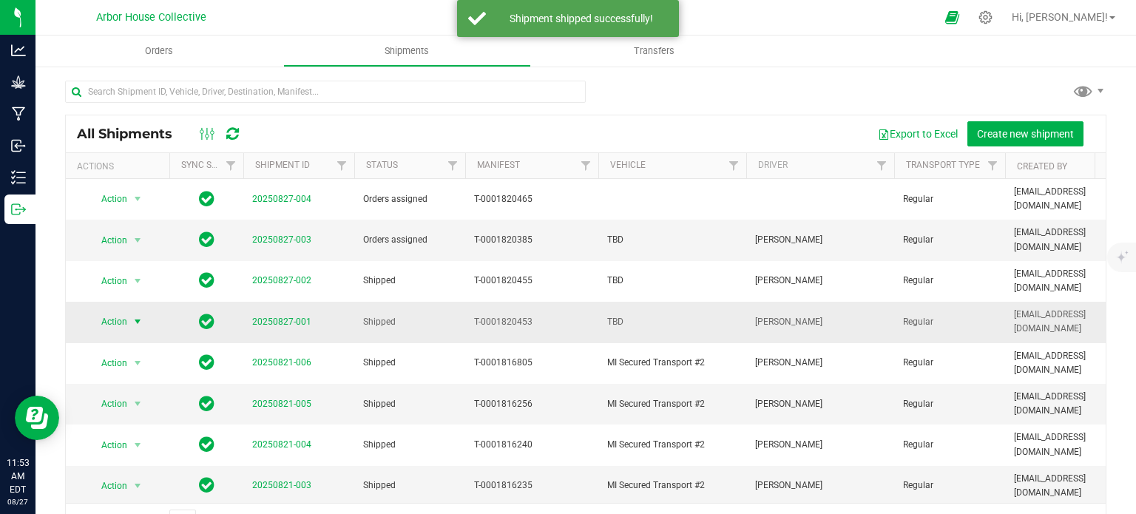
click at [138, 316] on span "select" at bounding box center [138, 322] width 12 height 12
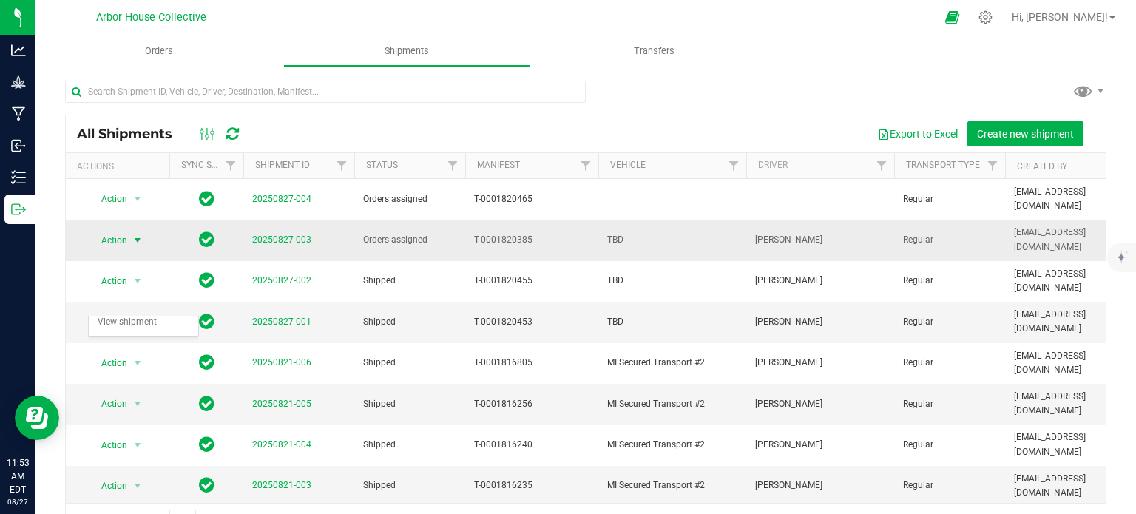
click at [136, 234] on span "select" at bounding box center [138, 240] width 12 height 12
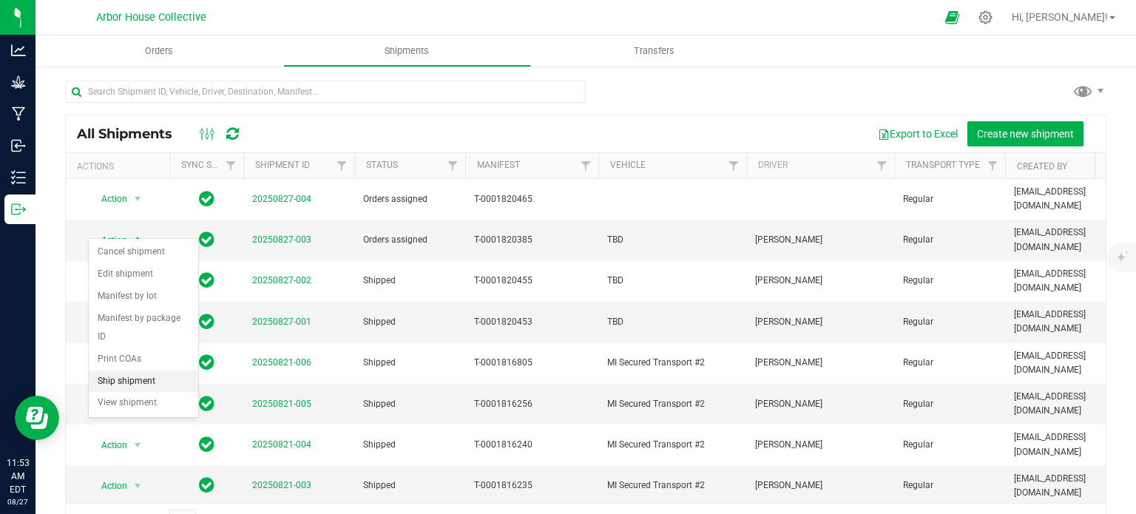
click at [151, 370] on li "Ship shipment" at bounding box center [143, 381] width 109 height 22
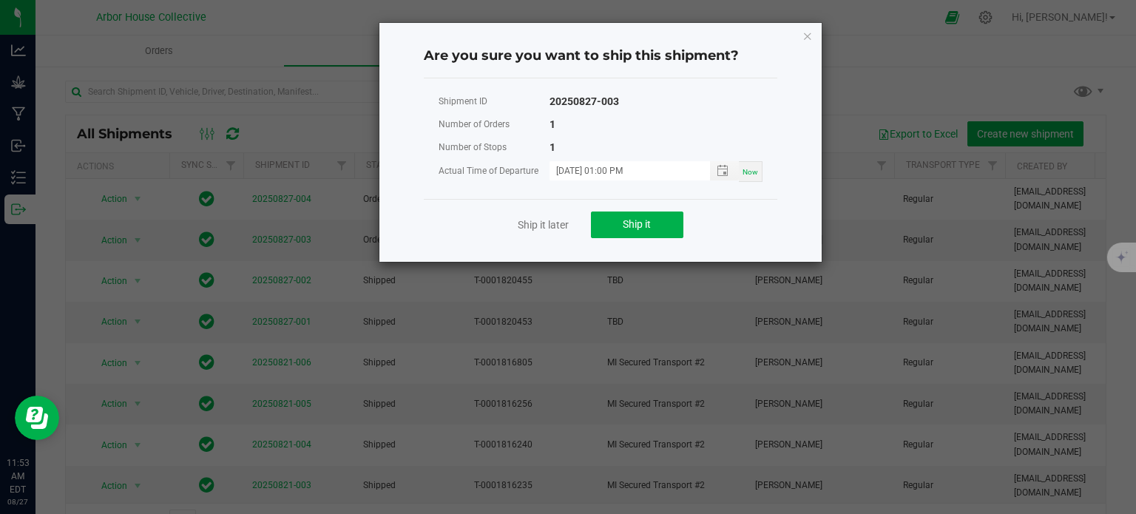
click at [753, 168] on span "Now" at bounding box center [750, 172] width 16 height 8
type input "[DATE] 11:53 AM"
click at [629, 223] on span "Ship it" at bounding box center [636, 224] width 28 height 12
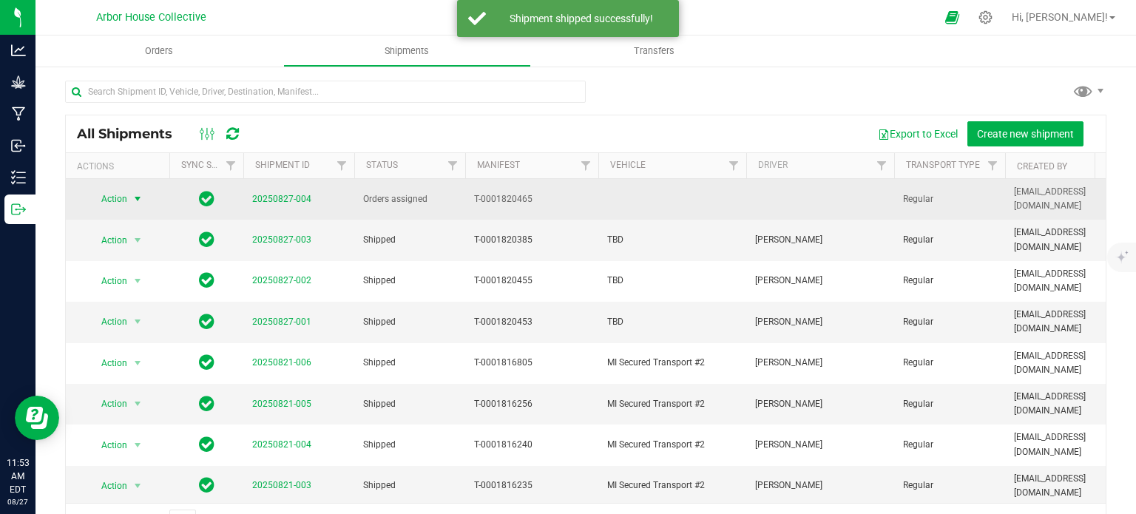
click at [138, 194] on span "select" at bounding box center [138, 199] width 12 height 12
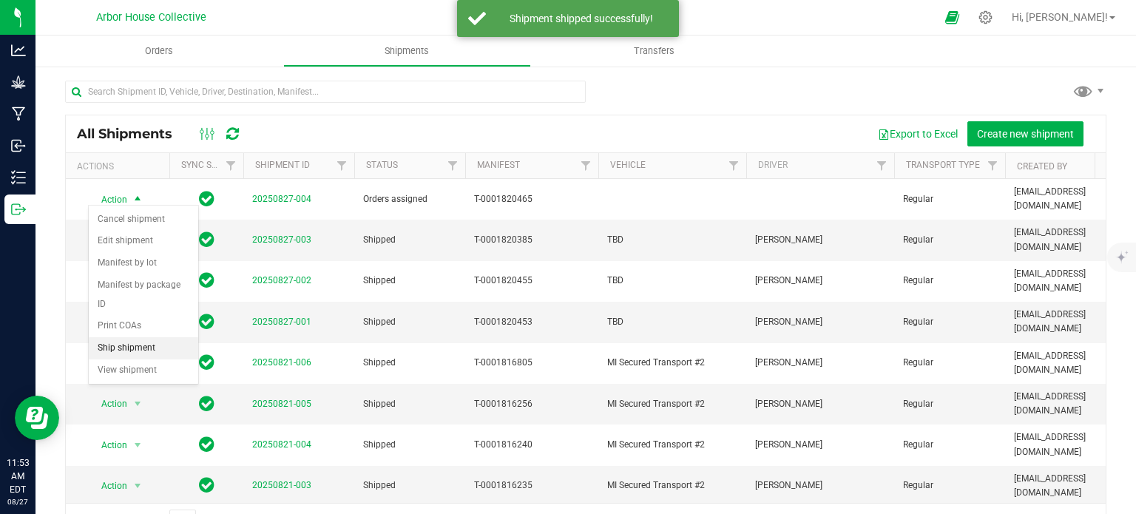
click at [148, 337] on li "Ship shipment" at bounding box center [143, 348] width 109 height 22
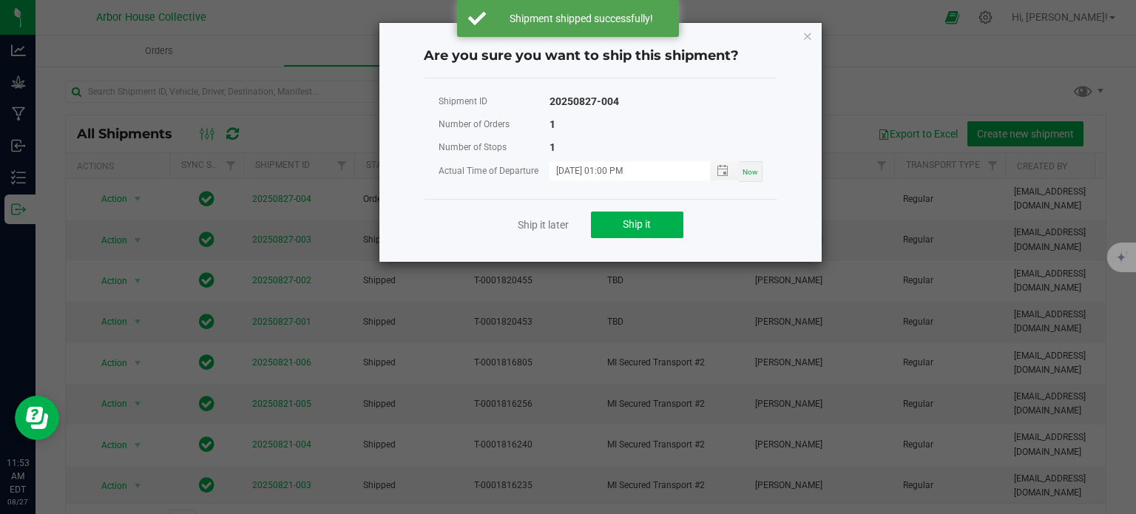
click at [751, 174] on span "Now" at bounding box center [750, 172] width 16 height 8
type input "[DATE] 11:53 AM"
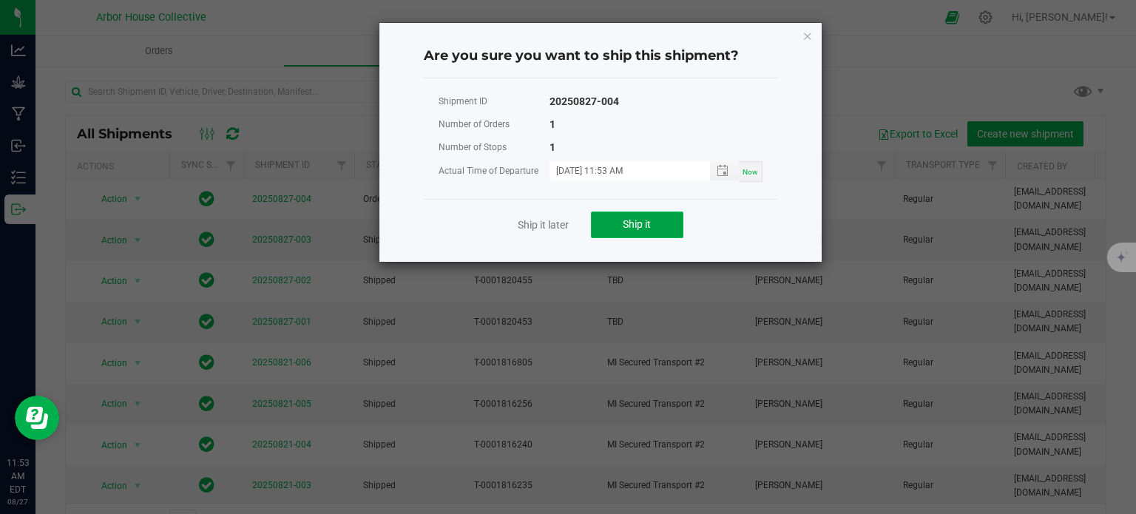
click at [649, 218] on span "Ship it" at bounding box center [636, 224] width 28 height 12
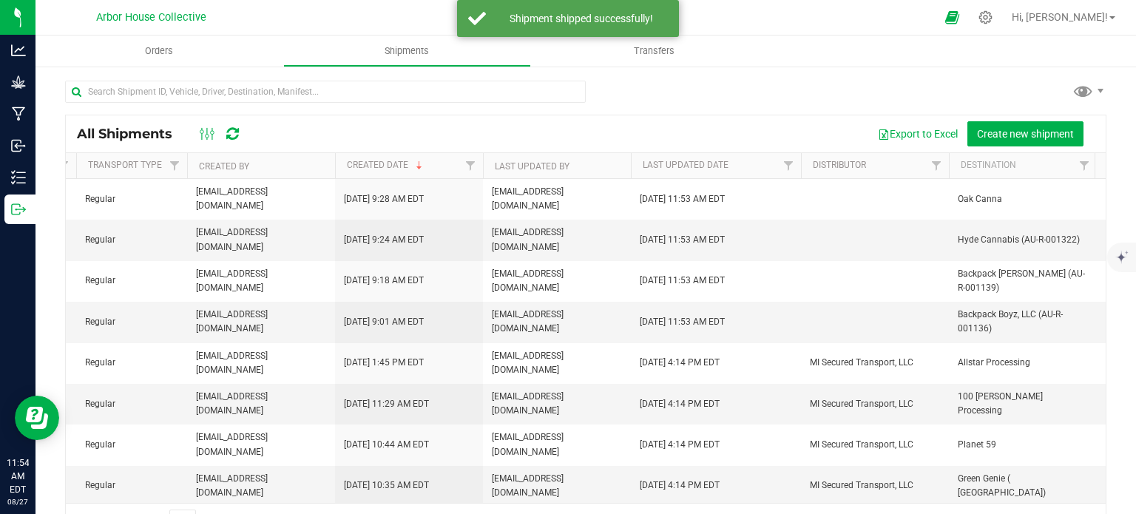
scroll to position [0, 815]
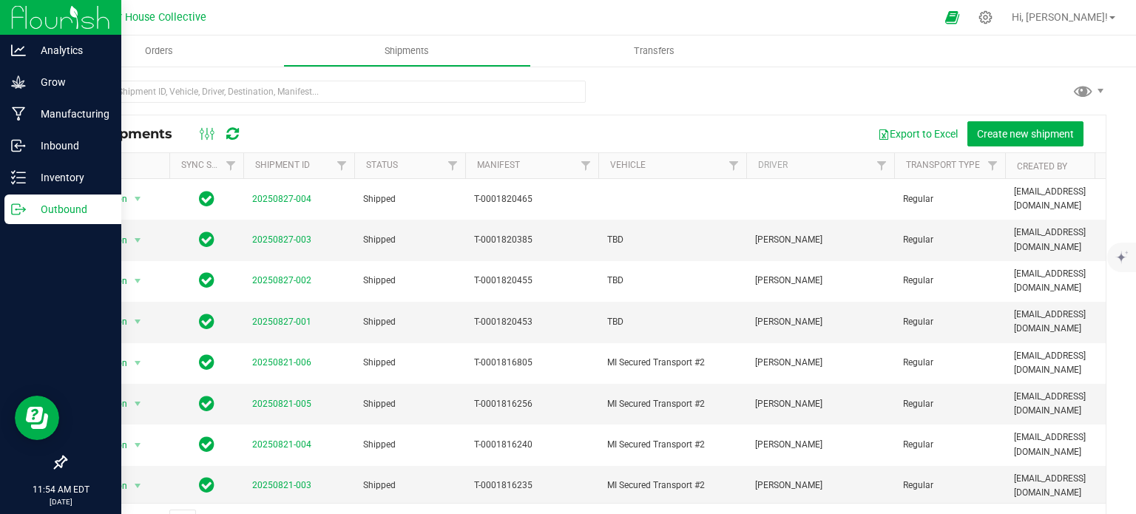
click at [33, 209] on p "Outbound" at bounding box center [70, 209] width 89 height 18
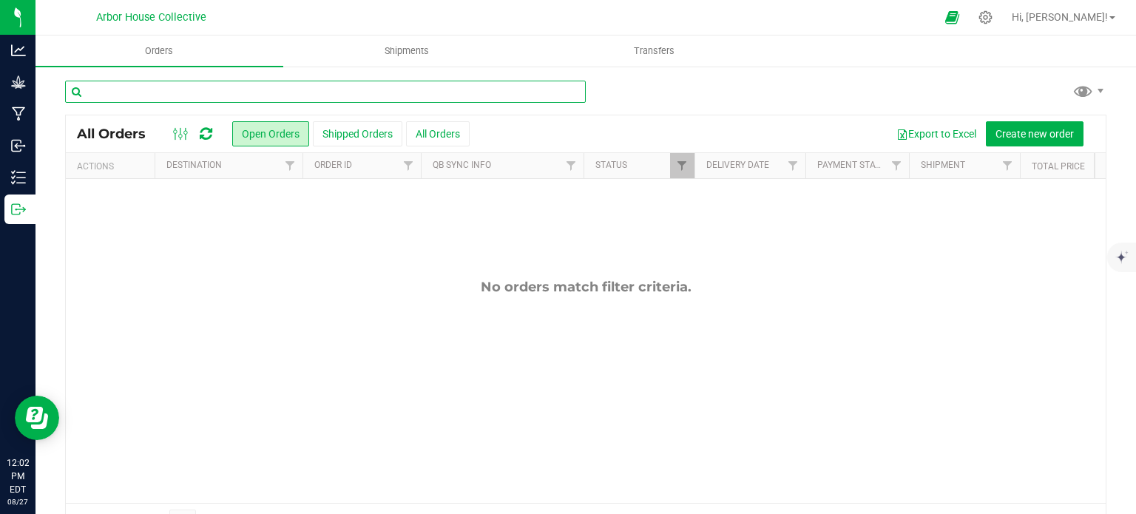
click at [228, 87] on input "text" at bounding box center [325, 92] width 520 height 22
type input "1500"
click at [166, 91] on input "1500" at bounding box center [325, 92] width 520 height 22
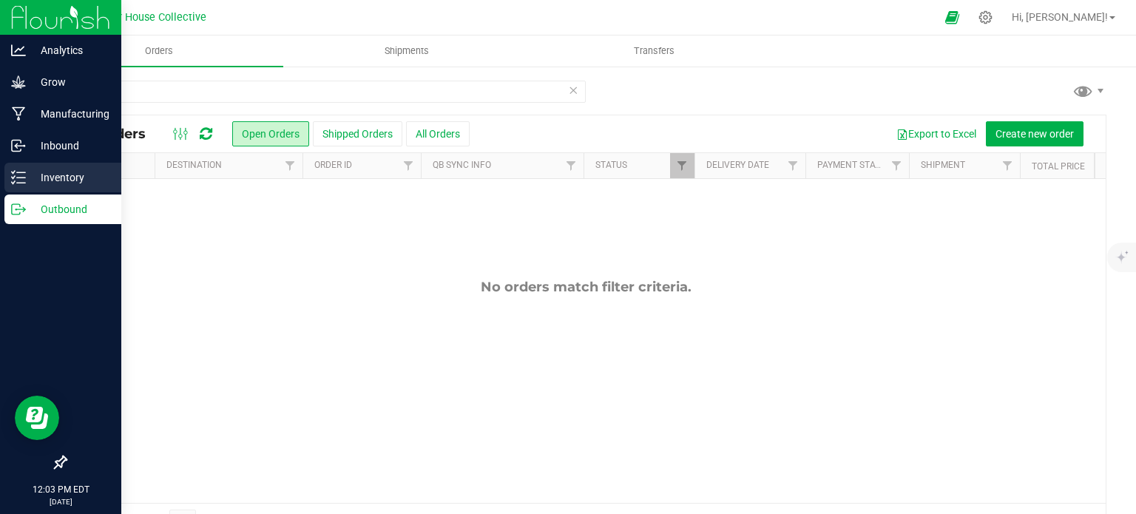
click at [24, 172] on line at bounding box center [21, 172] width 8 height 0
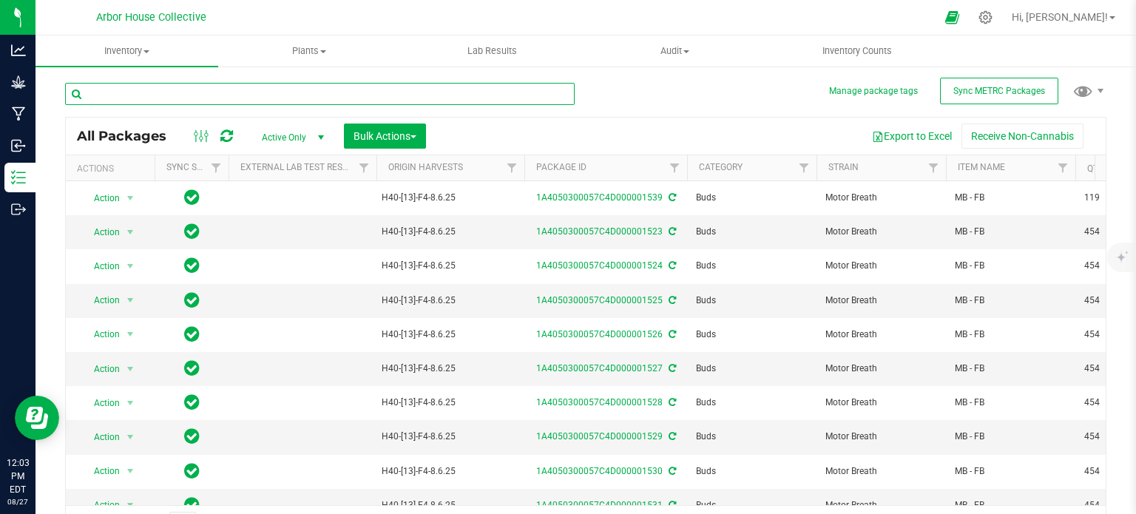
click at [135, 92] on input "text" at bounding box center [319, 94] width 509 height 22
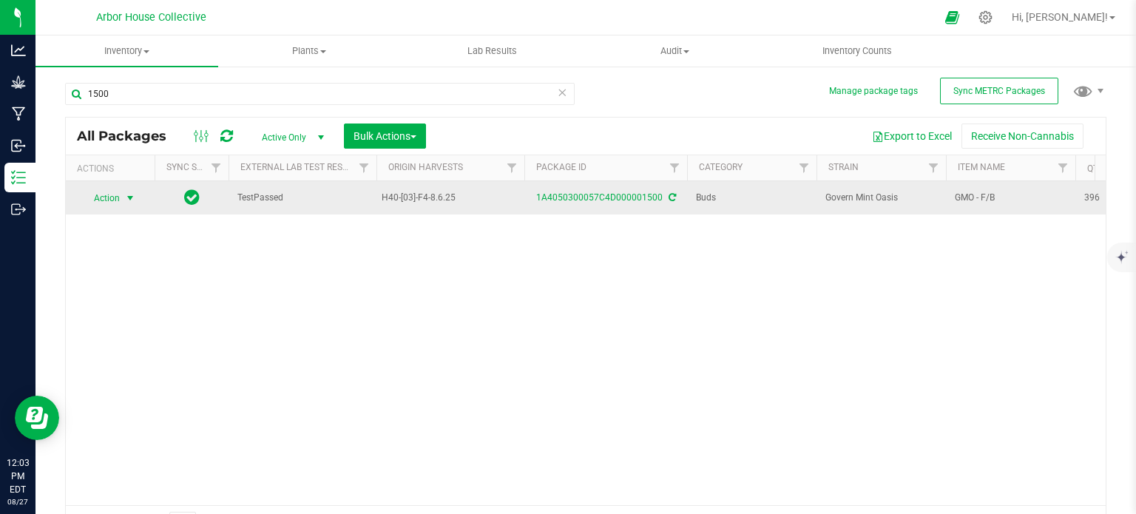
click at [133, 196] on span "select" at bounding box center [130, 198] width 12 height 12
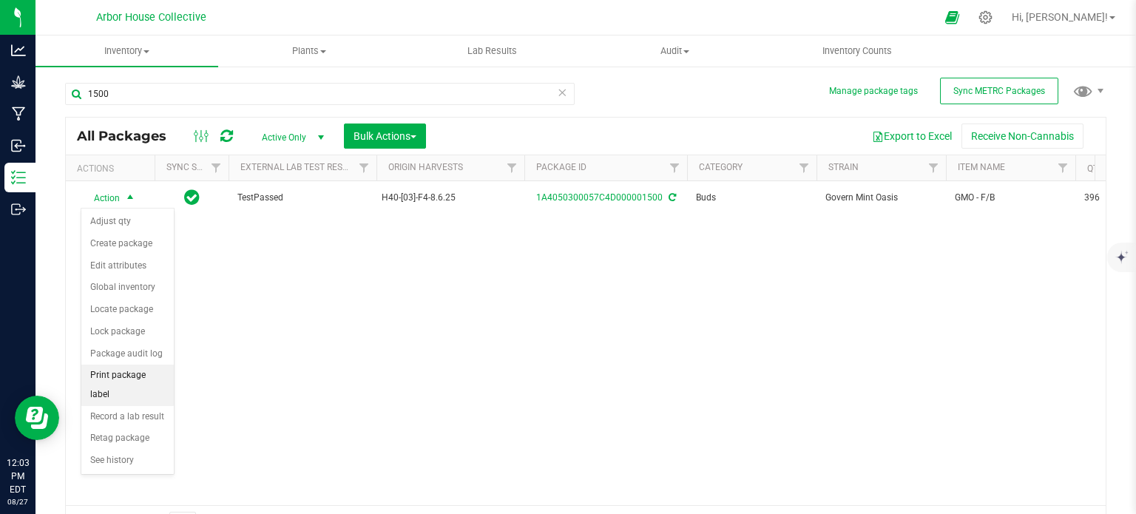
click at [126, 366] on li "Print package label" at bounding box center [127, 384] width 92 height 41
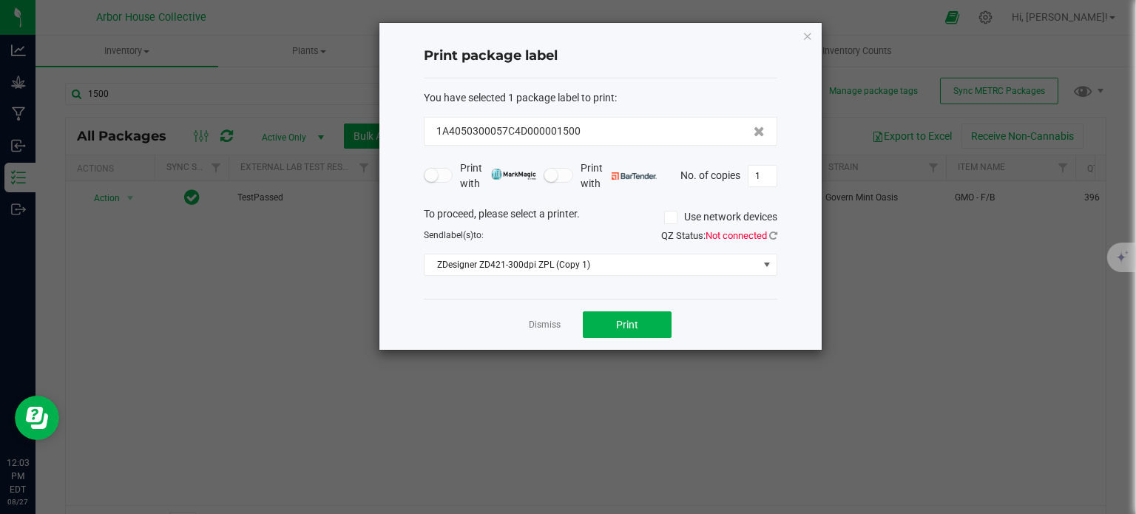
click at [767, 236] on span "QZ Status: Not connected" at bounding box center [719, 235] width 116 height 11
click at [773, 233] on icon at bounding box center [773, 236] width 8 height 10
click at [642, 319] on button "Print" at bounding box center [627, 324] width 89 height 27
click at [536, 321] on link "Dismiss" at bounding box center [545, 325] width 32 height 13
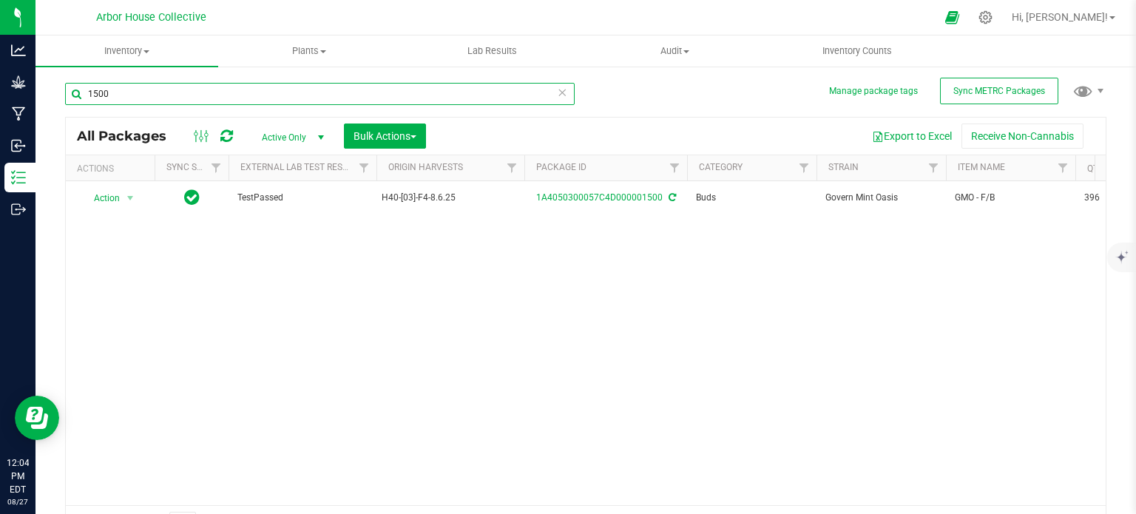
click at [168, 91] on input "1500" at bounding box center [319, 94] width 509 height 22
click at [155, 90] on input "1500" at bounding box center [319, 94] width 509 height 22
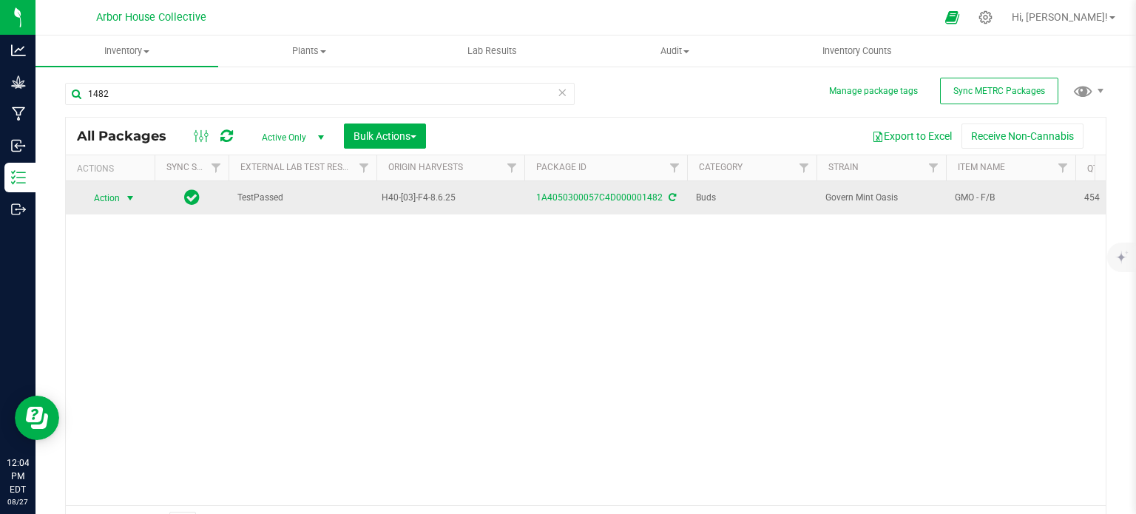
click at [132, 195] on span "select" at bounding box center [130, 198] width 12 height 12
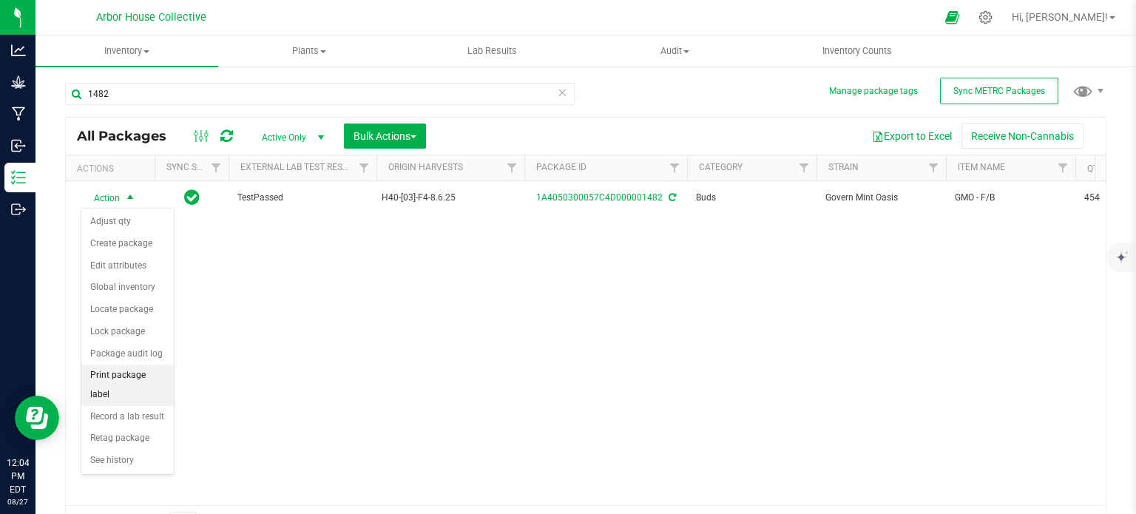
click at [124, 367] on li "Print package label" at bounding box center [127, 384] width 92 height 41
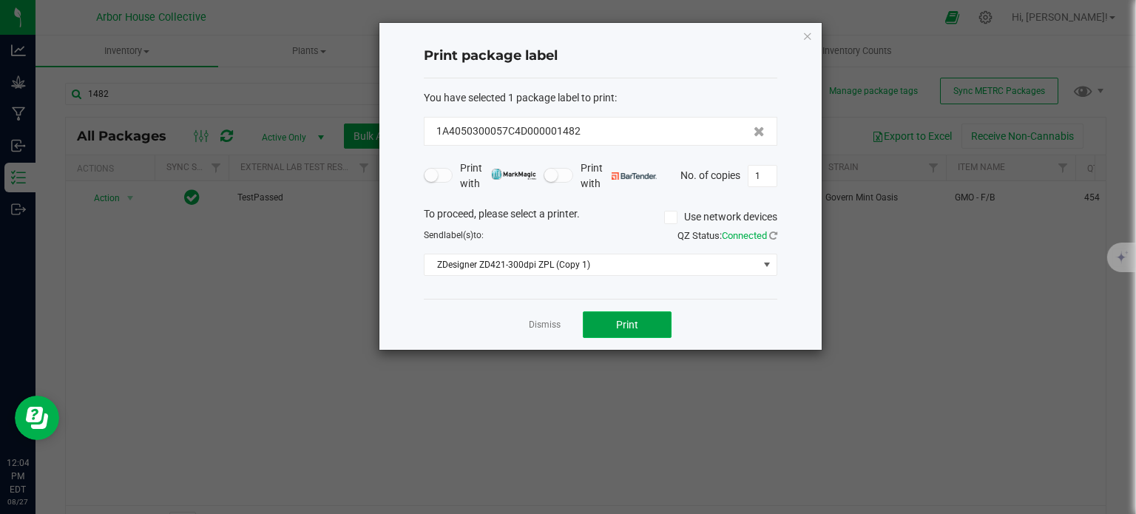
click at [603, 325] on button "Print" at bounding box center [627, 324] width 89 height 27
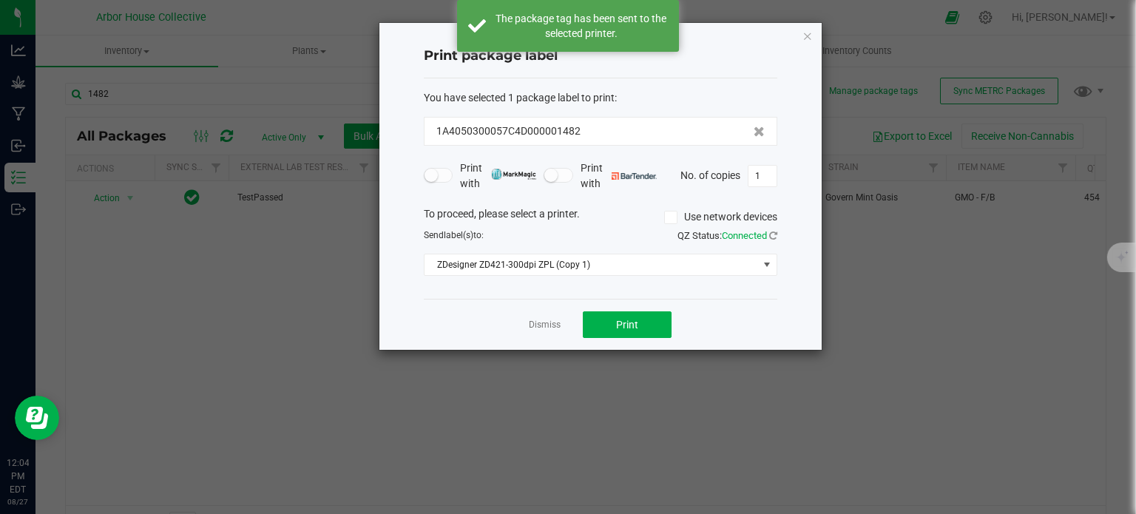
click at [551, 323] on link "Dismiss" at bounding box center [545, 325] width 32 height 13
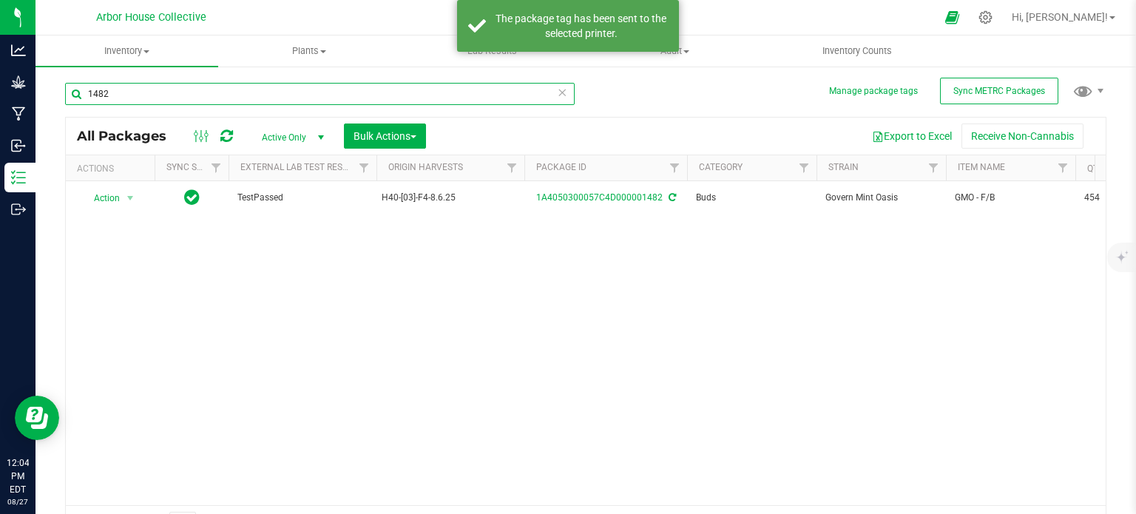
click at [119, 92] on input "1482" at bounding box center [319, 94] width 509 height 22
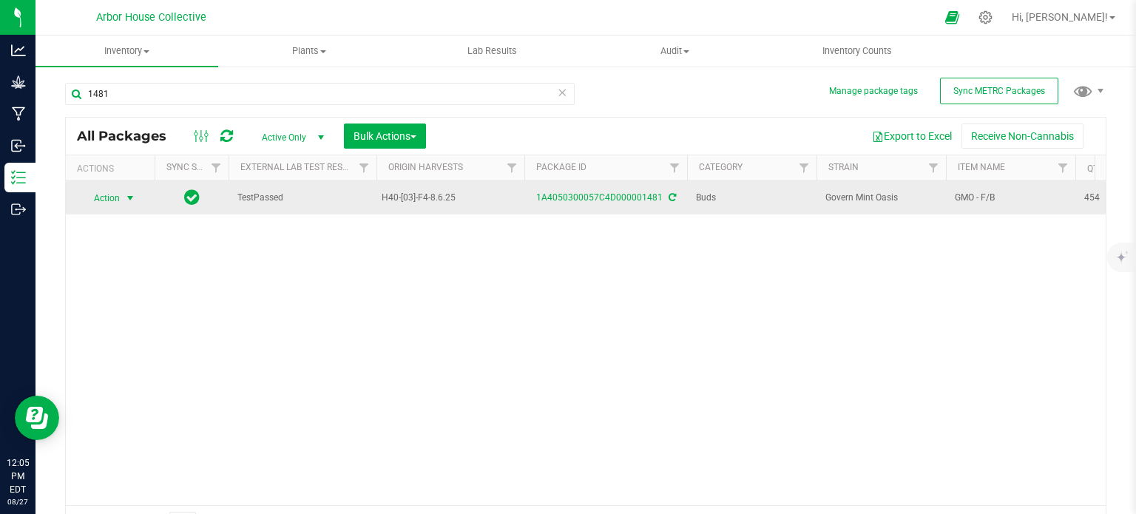
click at [133, 203] on span "select" at bounding box center [130, 198] width 18 height 21
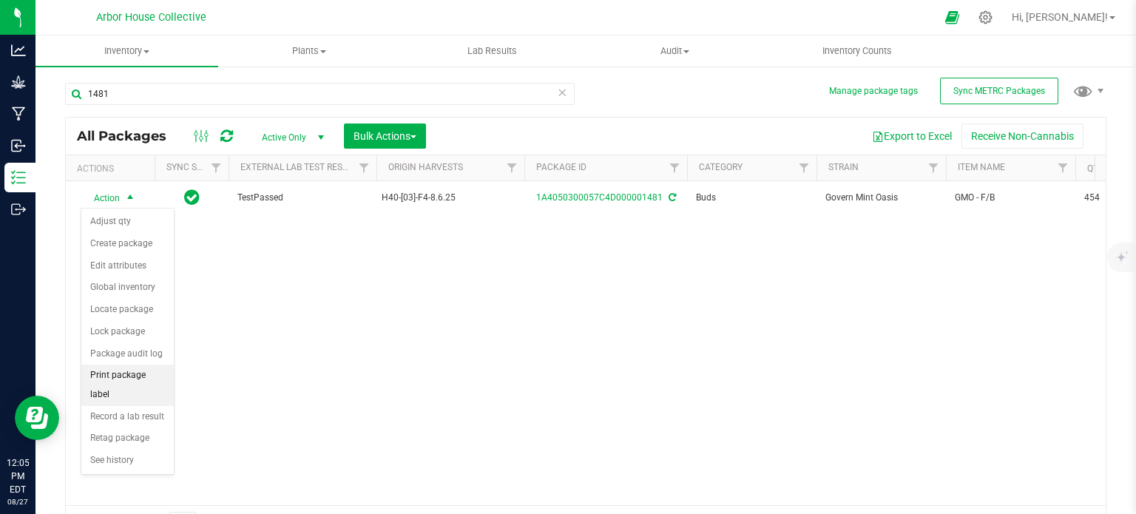
click at [129, 370] on li "Print package label" at bounding box center [127, 384] width 92 height 41
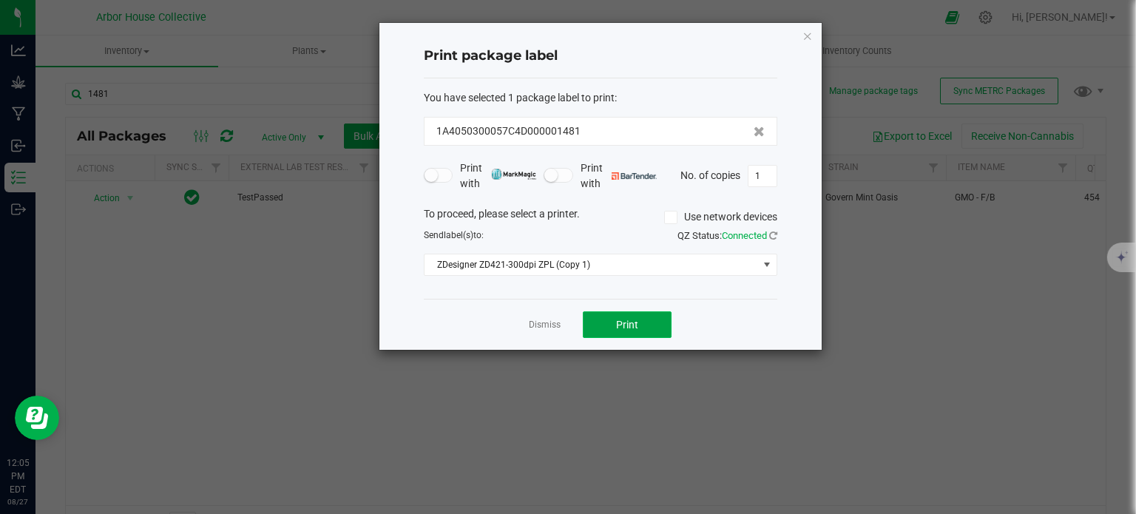
click at [625, 330] on button "Print" at bounding box center [627, 324] width 89 height 27
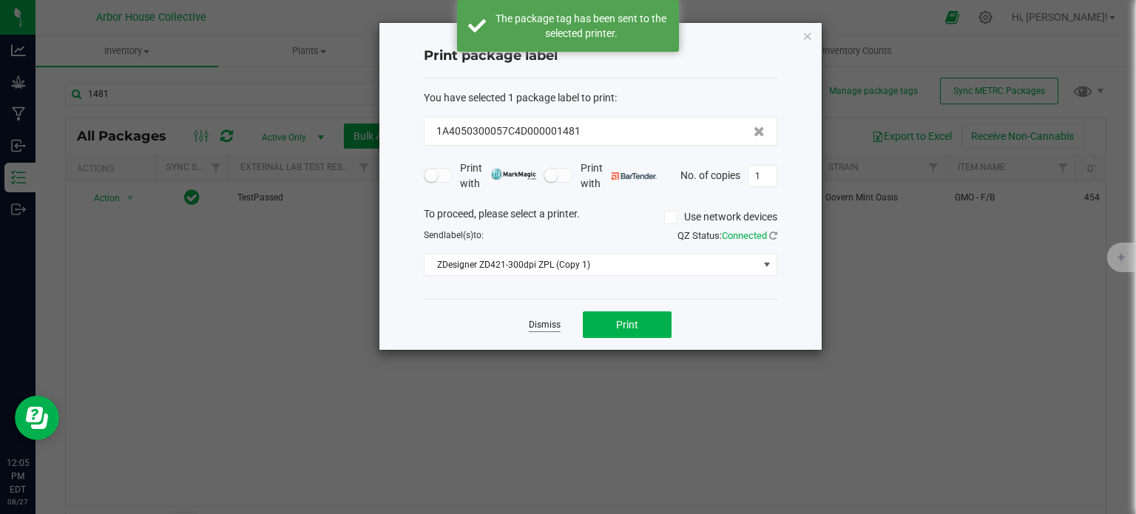
click at [537, 322] on link "Dismiss" at bounding box center [545, 325] width 32 height 13
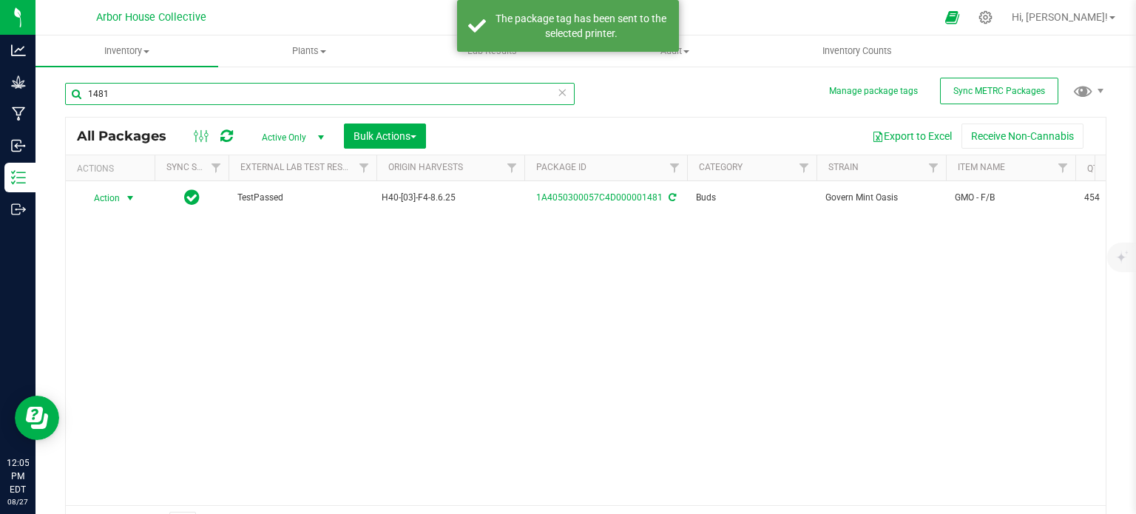
click at [203, 92] on input "1481" at bounding box center [319, 94] width 509 height 22
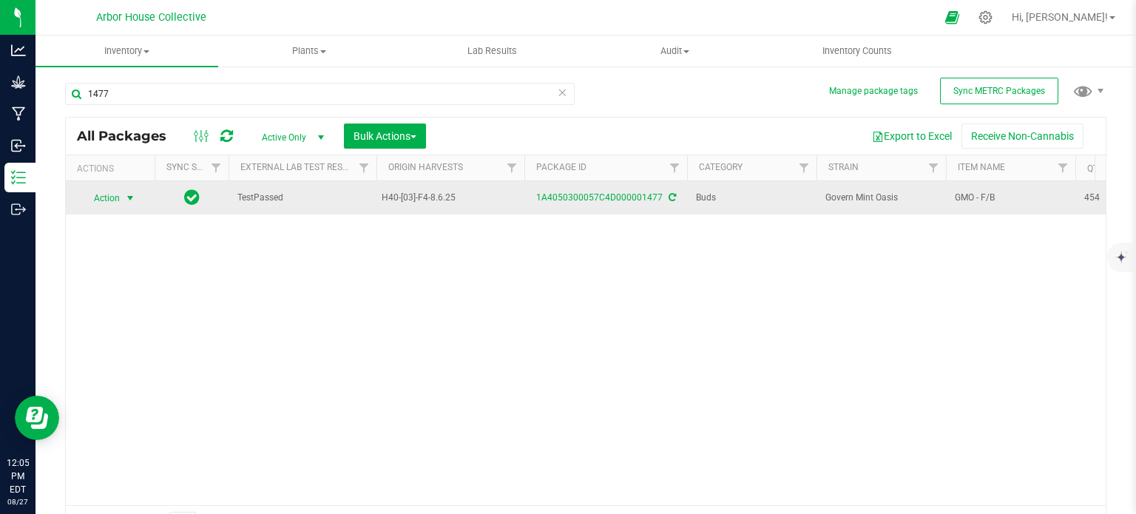
click at [133, 202] on span "select" at bounding box center [130, 198] width 12 height 12
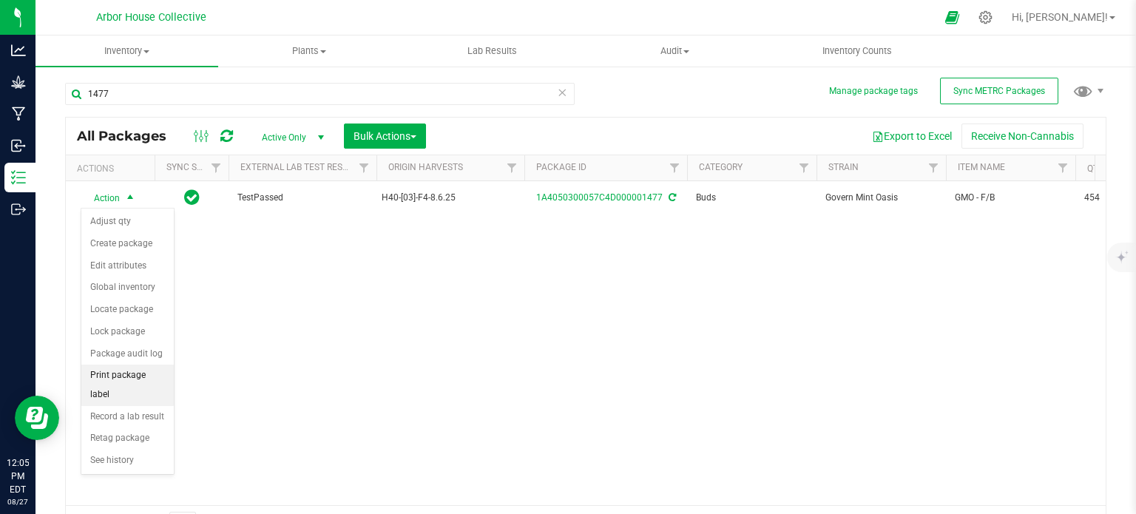
click at [123, 371] on li "Print package label" at bounding box center [127, 384] width 92 height 41
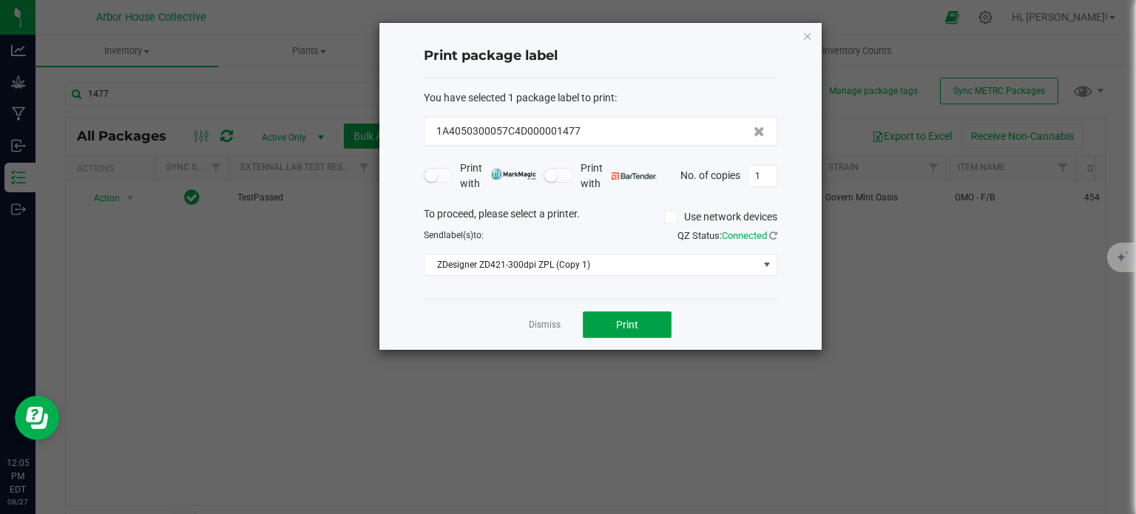
click at [590, 322] on button "Print" at bounding box center [627, 324] width 89 height 27
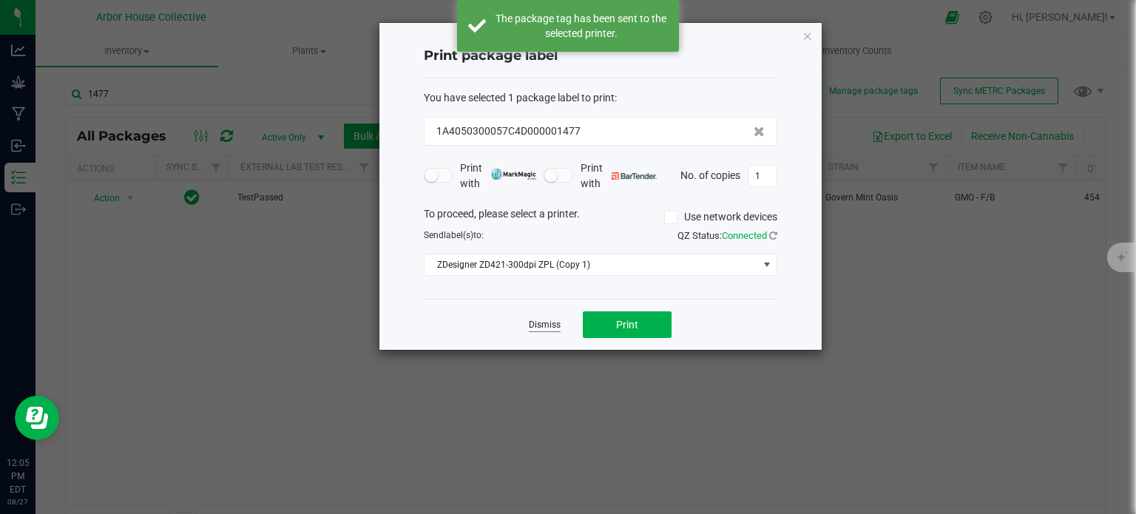
click at [544, 321] on link "Dismiss" at bounding box center [545, 325] width 32 height 13
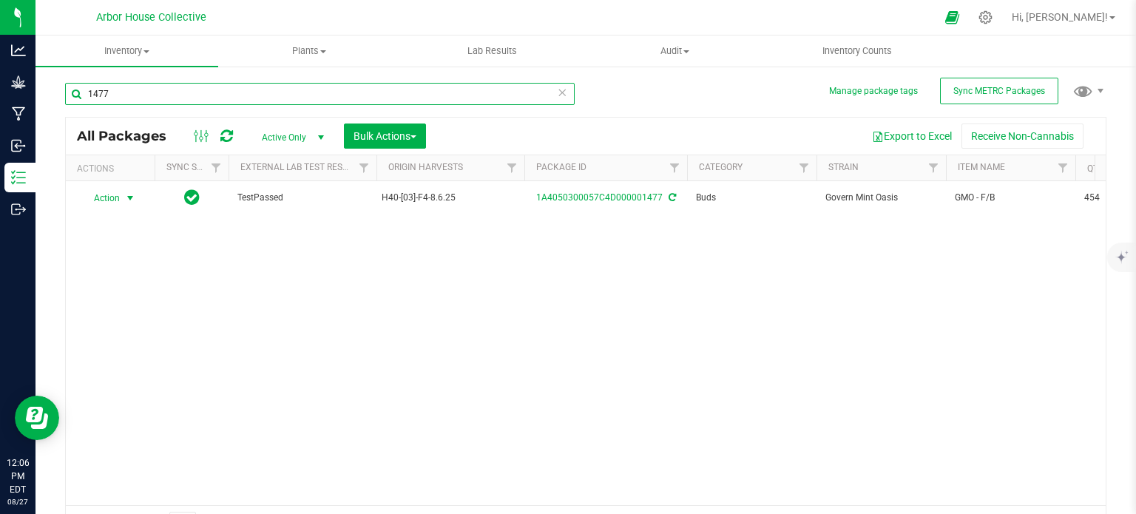
click at [177, 97] on input "1477" at bounding box center [319, 94] width 509 height 22
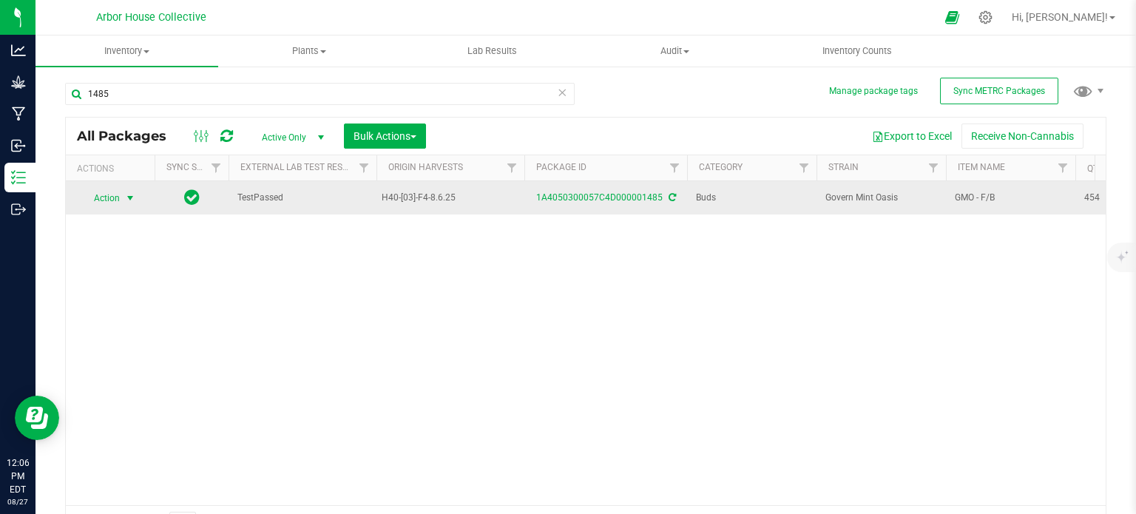
click at [130, 193] on span "select" at bounding box center [130, 198] width 12 height 12
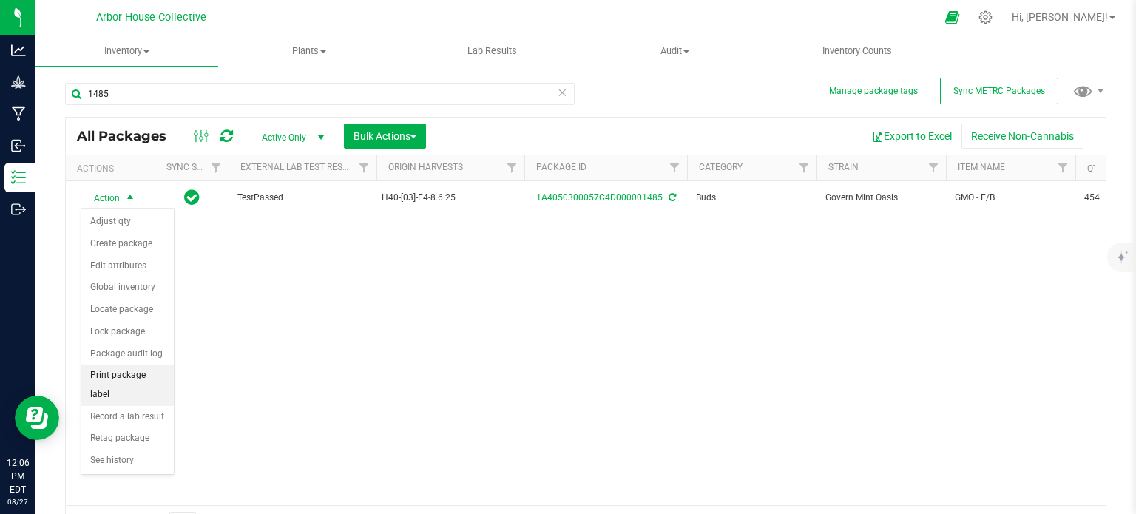
click at [135, 374] on li "Print package label" at bounding box center [127, 384] width 92 height 41
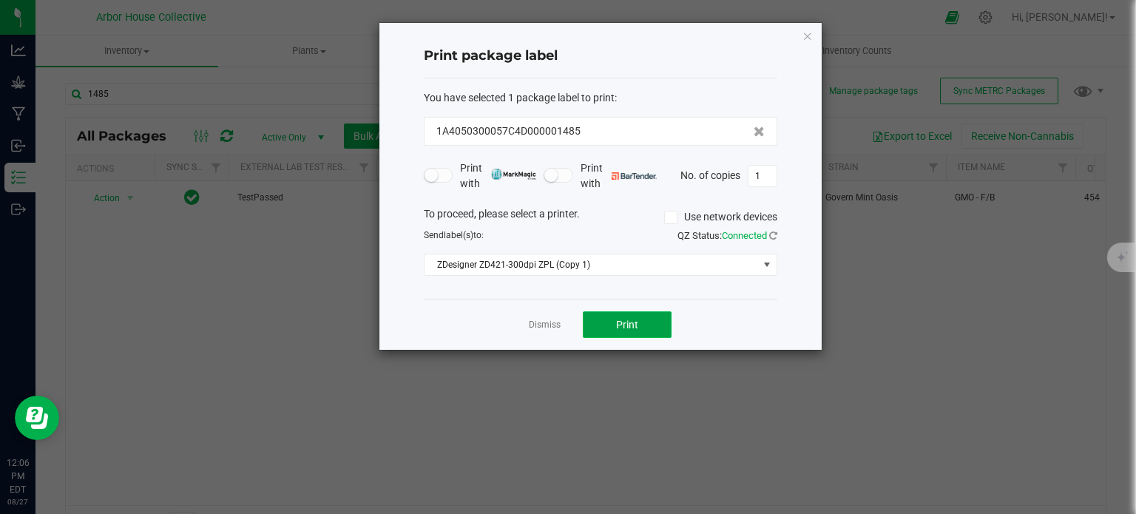
click at [639, 324] on button "Print" at bounding box center [627, 324] width 89 height 27
click at [532, 322] on link "Dismiss" at bounding box center [545, 325] width 32 height 13
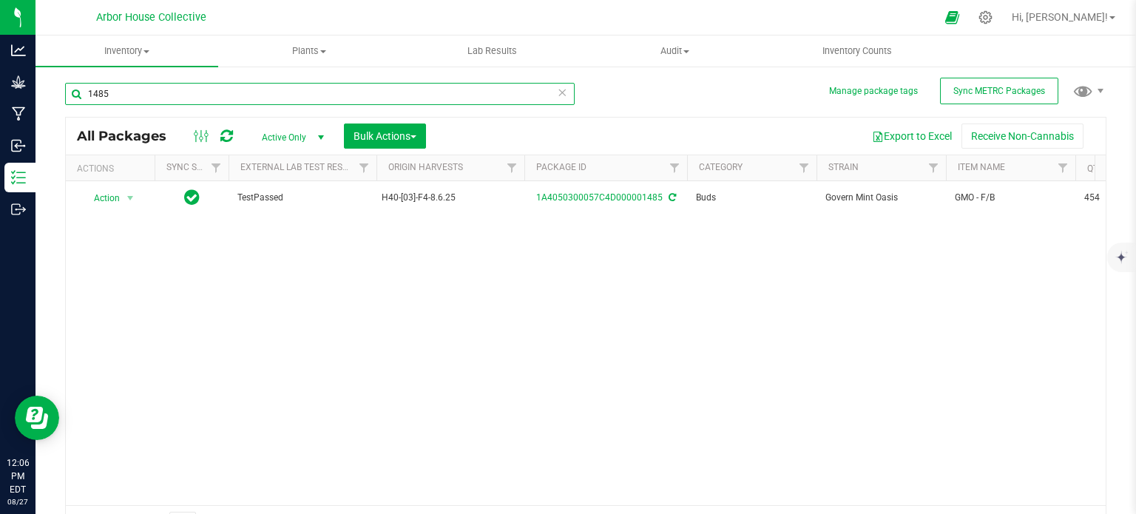
click at [208, 92] on input "1485" at bounding box center [319, 94] width 509 height 22
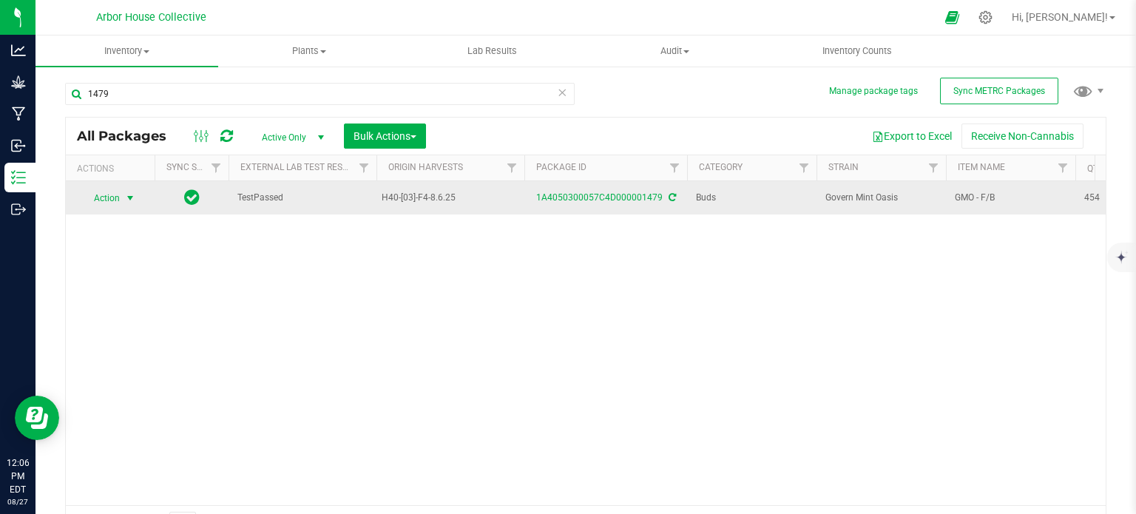
click at [127, 197] on span "select" at bounding box center [130, 198] width 12 height 12
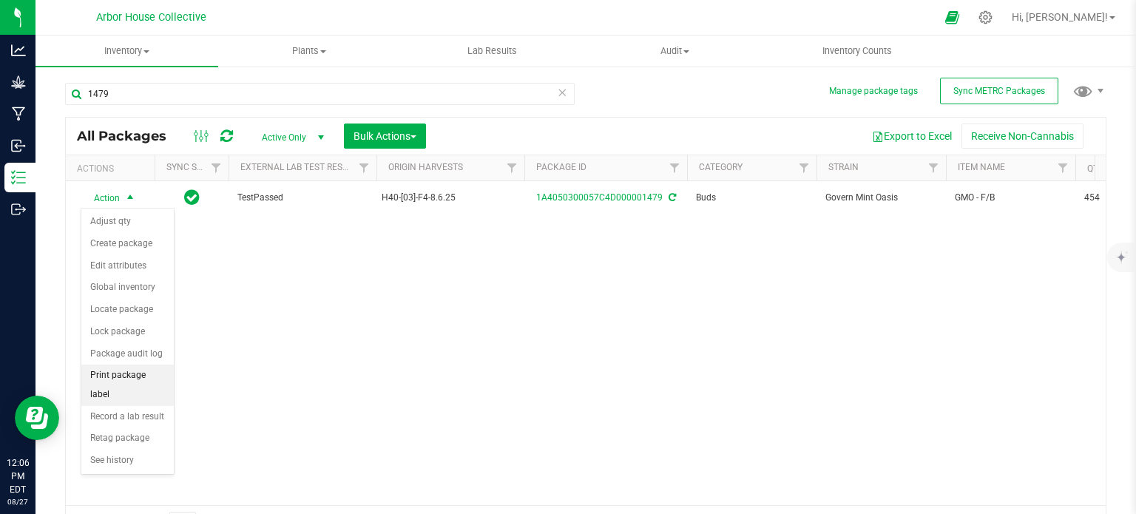
click at [123, 378] on li "Print package label" at bounding box center [127, 384] width 92 height 41
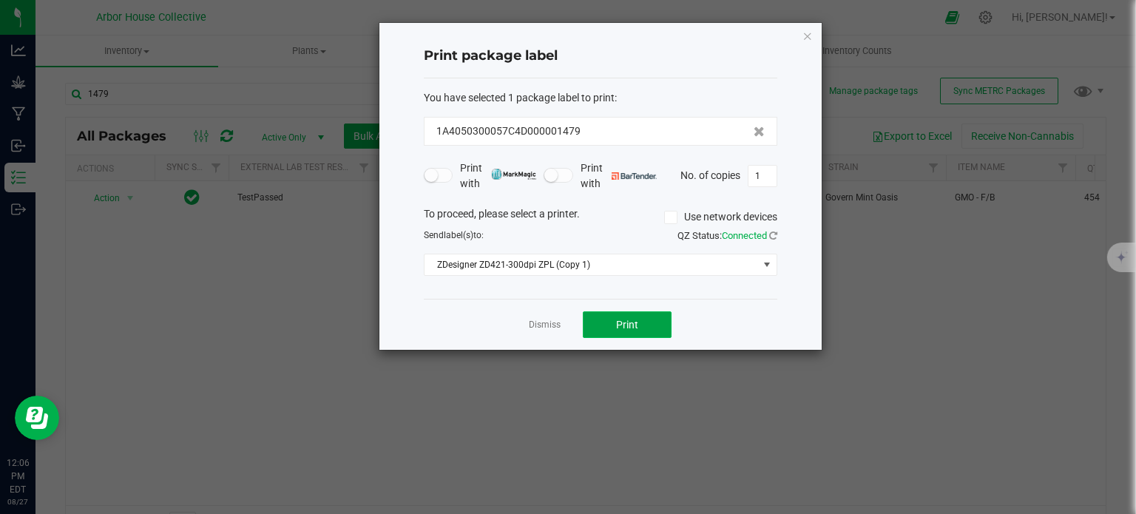
click at [616, 325] on span "Print" at bounding box center [627, 325] width 22 height 12
click at [551, 322] on link "Dismiss" at bounding box center [545, 325] width 32 height 13
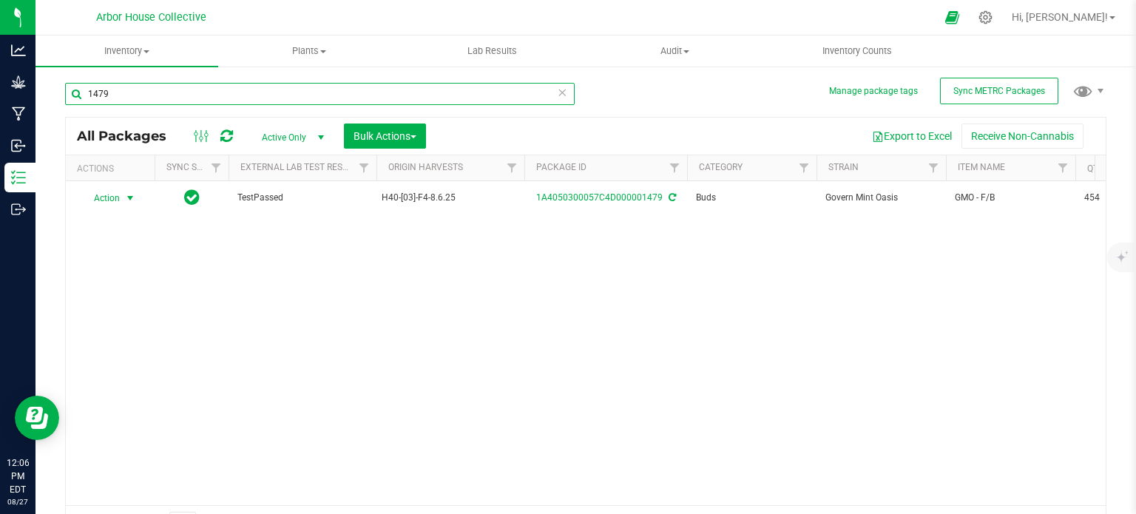
click at [126, 98] on input "1479" at bounding box center [319, 94] width 509 height 22
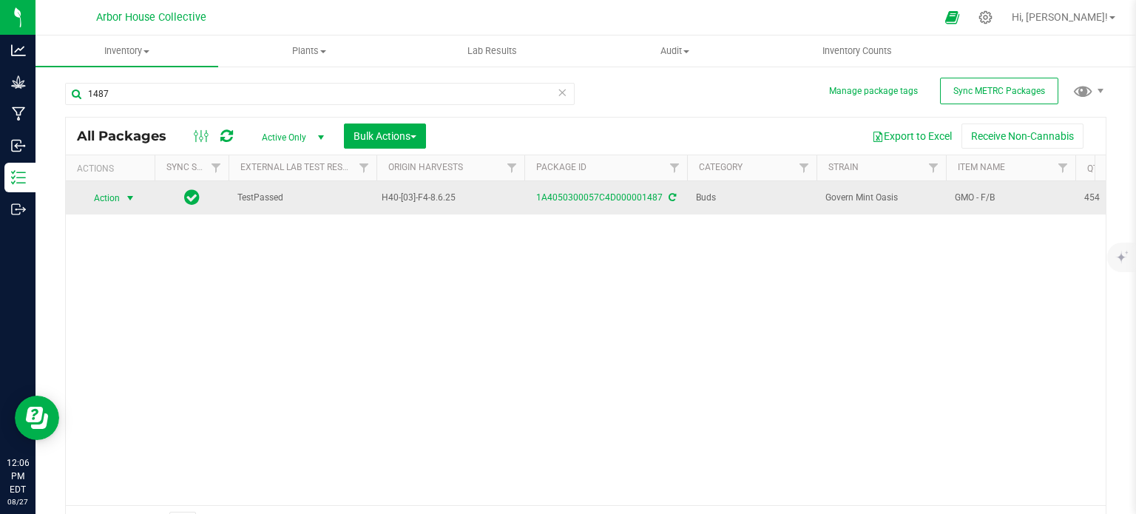
click at [130, 194] on span "select" at bounding box center [130, 198] width 12 height 12
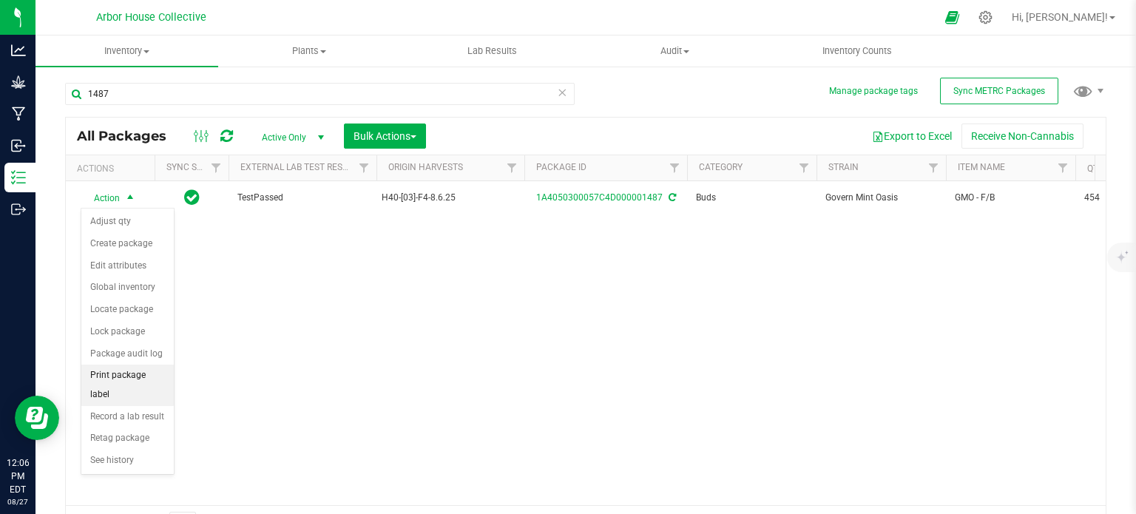
click at [132, 373] on li "Print package label" at bounding box center [127, 384] width 92 height 41
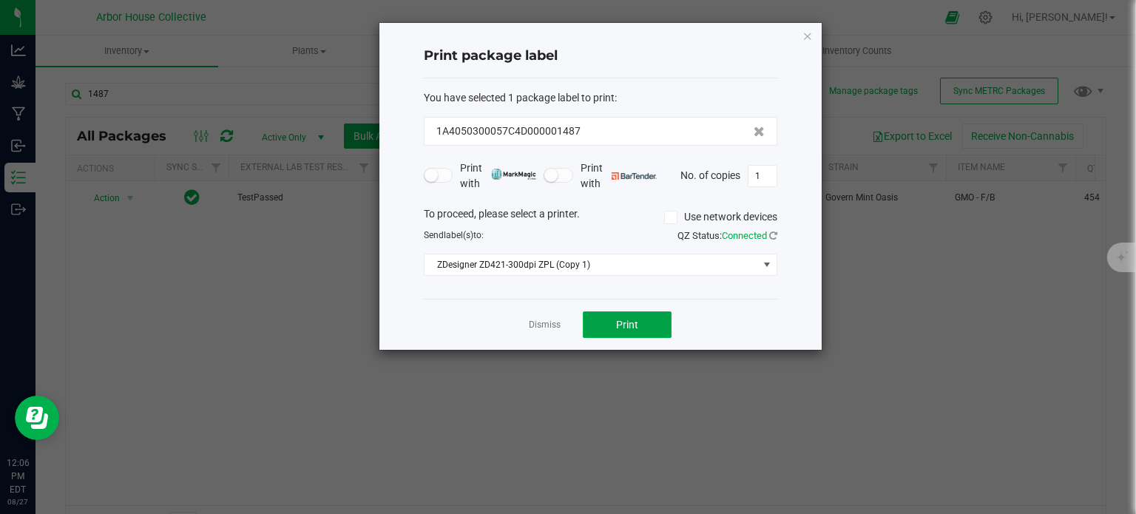
click at [642, 320] on button "Print" at bounding box center [627, 324] width 89 height 27
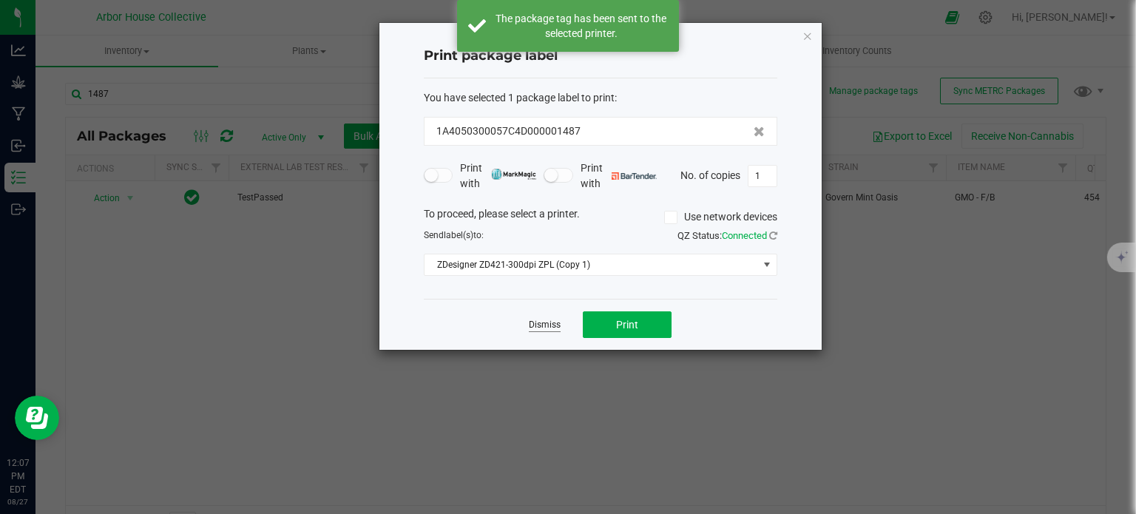
click at [550, 320] on link "Dismiss" at bounding box center [545, 325] width 32 height 13
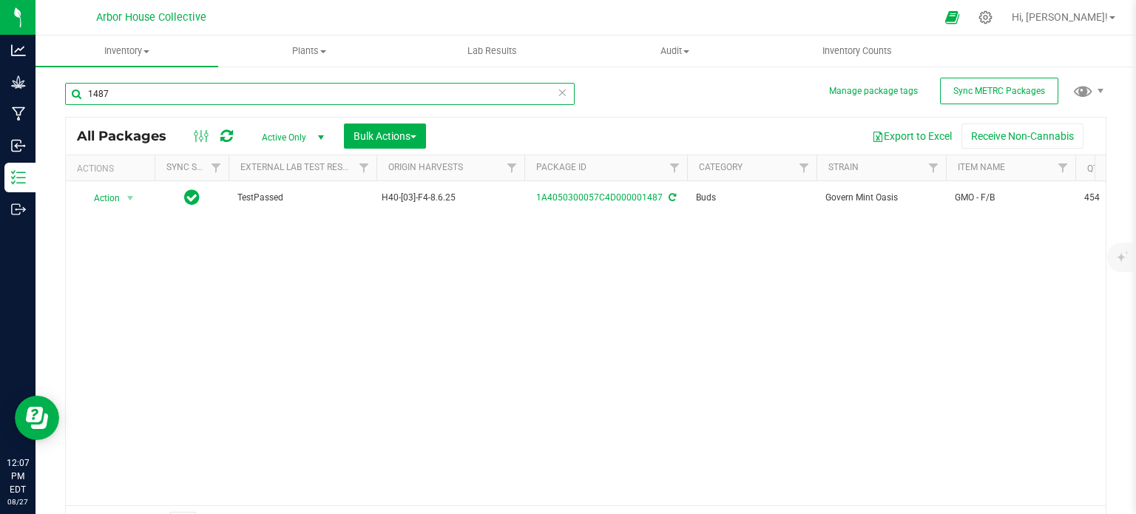
click at [323, 98] on input "1487" at bounding box center [319, 94] width 509 height 22
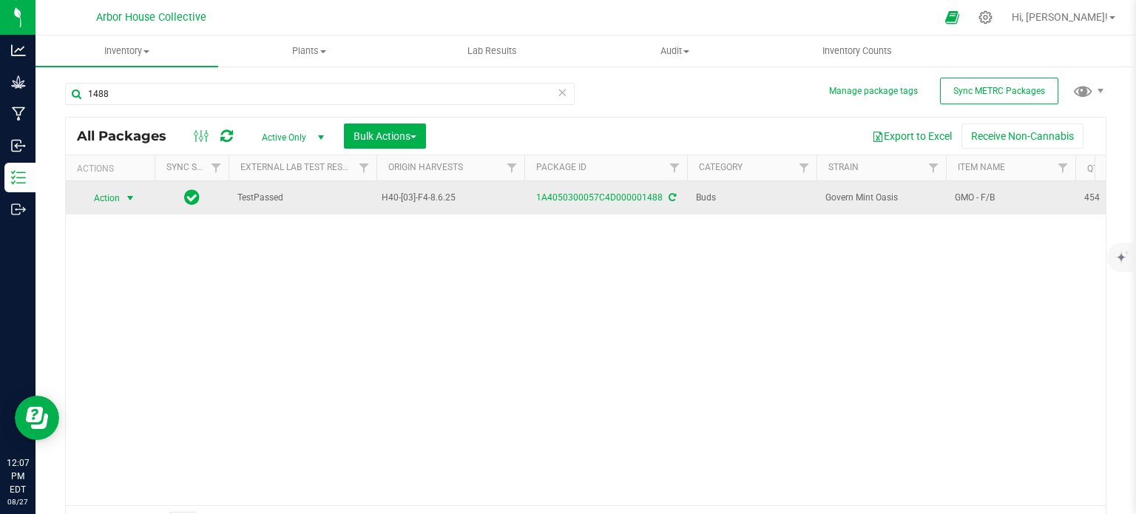
click at [127, 200] on span "select" at bounding box center [130, 198] width 12 height 12
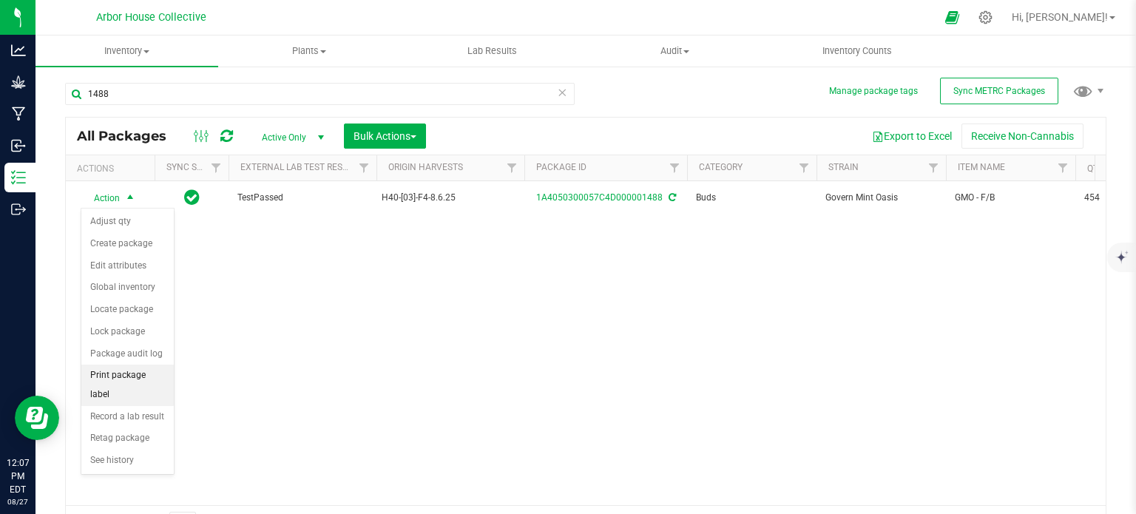
click at [135, 373] on li "Print package label" at bounding box center [127, 384] width 92 height 41
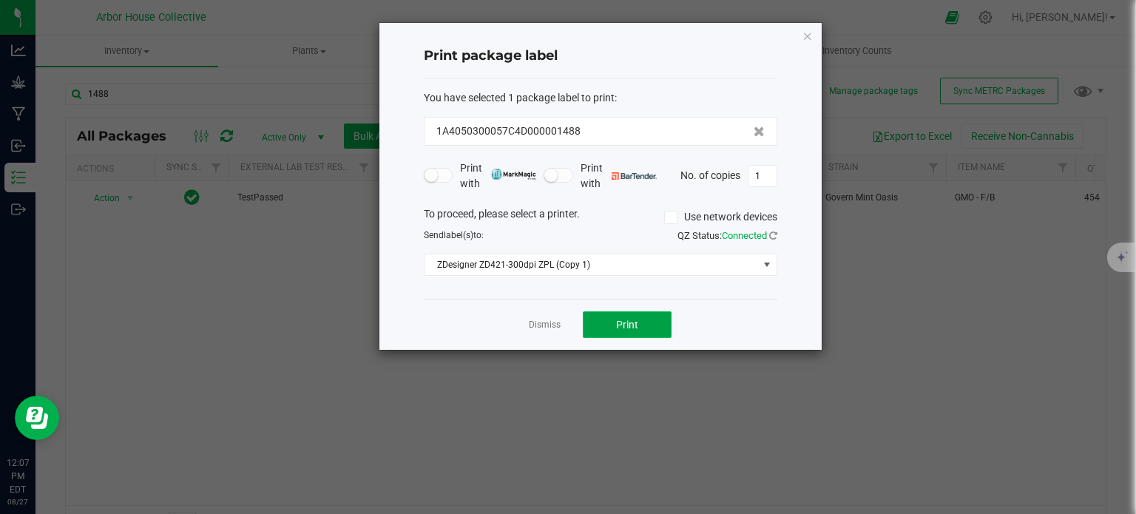
click at [623, 325] on span "Print" at bounding box center [627, 325] width 22 height 12
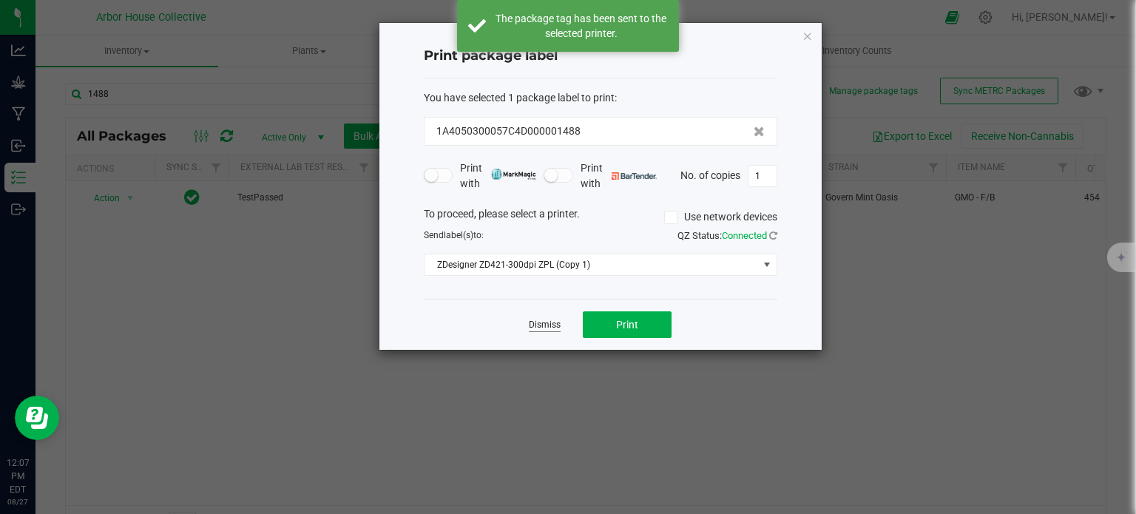
click at [535, 319] on link "Dismiss" at bounding box center [545, 325] width 32 height 13
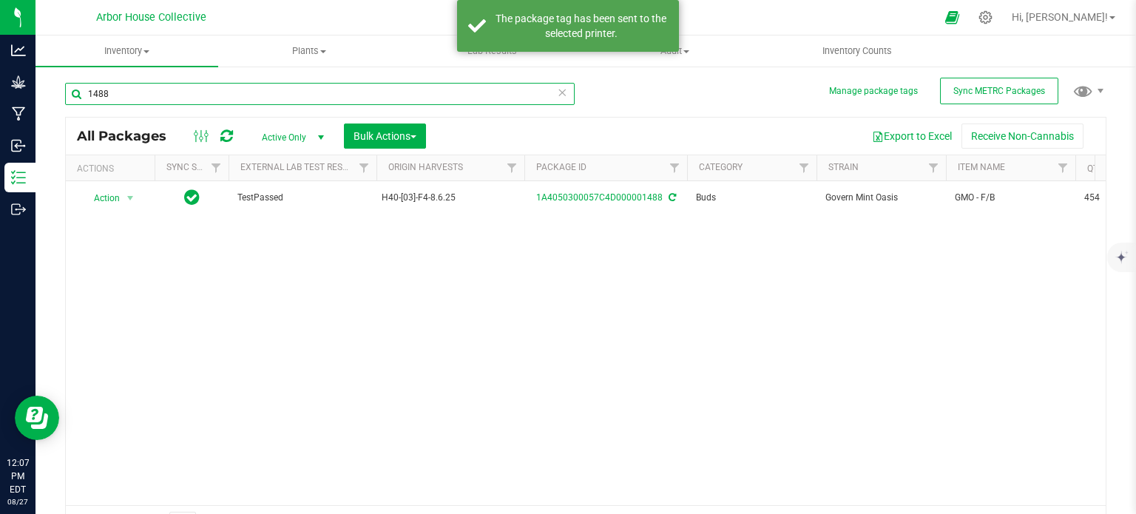
click at [143, 97] on input "1488" at bounding box center [319, 94] width 509 height 22
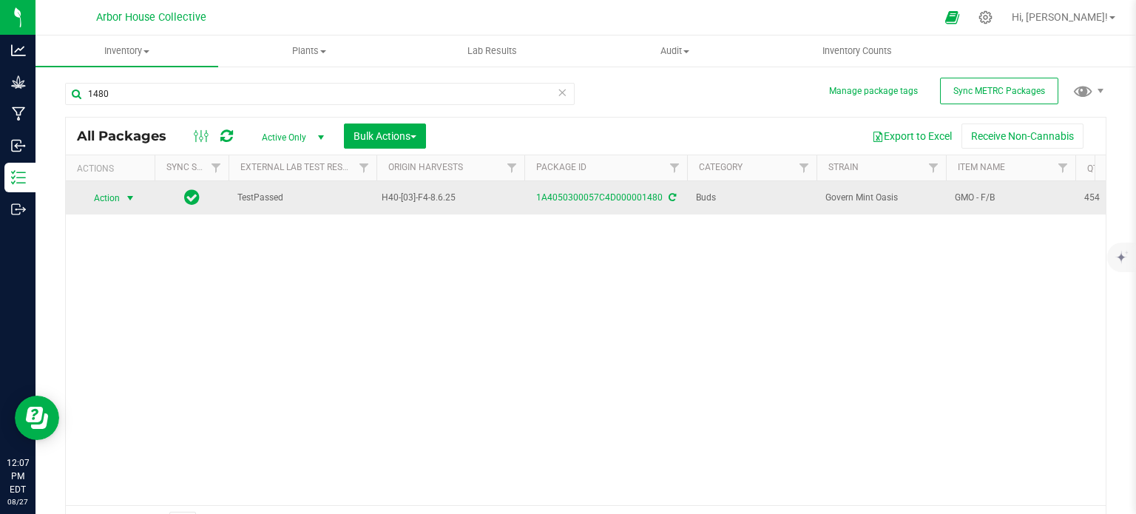
click at [127, 197] on span "select" at bounding box center [130, 198] width 12 height 12
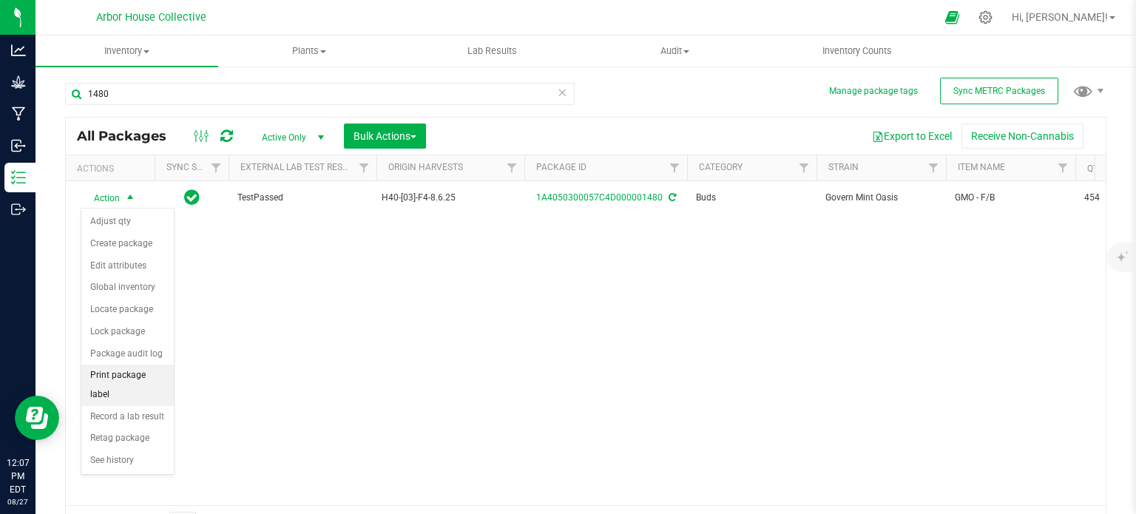
click at [130, 371] on li "Print package label" at bounding box center [127, 384] width 92 height 41
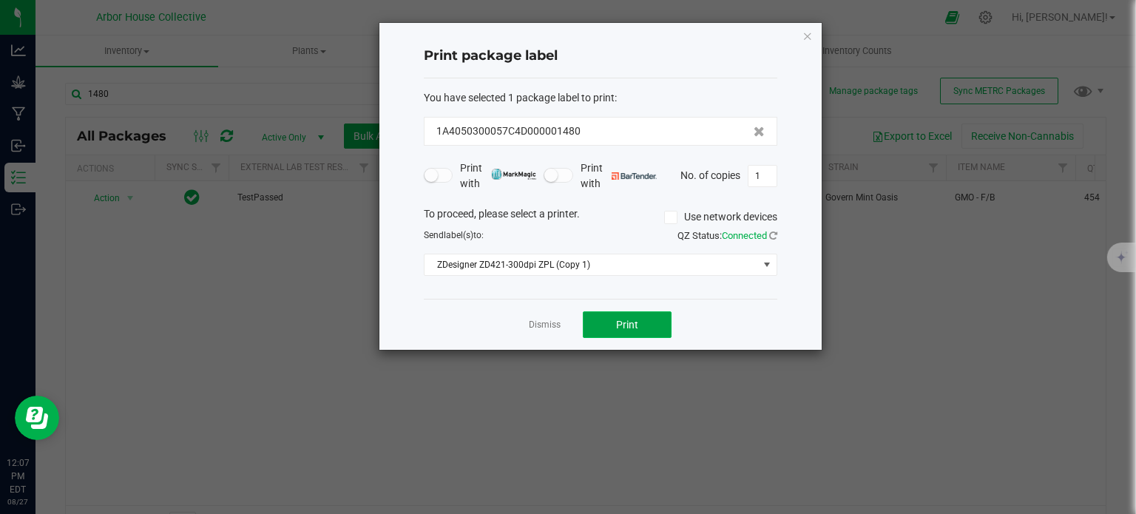
click at [642, 319] on button "Print" at bounding box center [627, 324] width 89 height 27
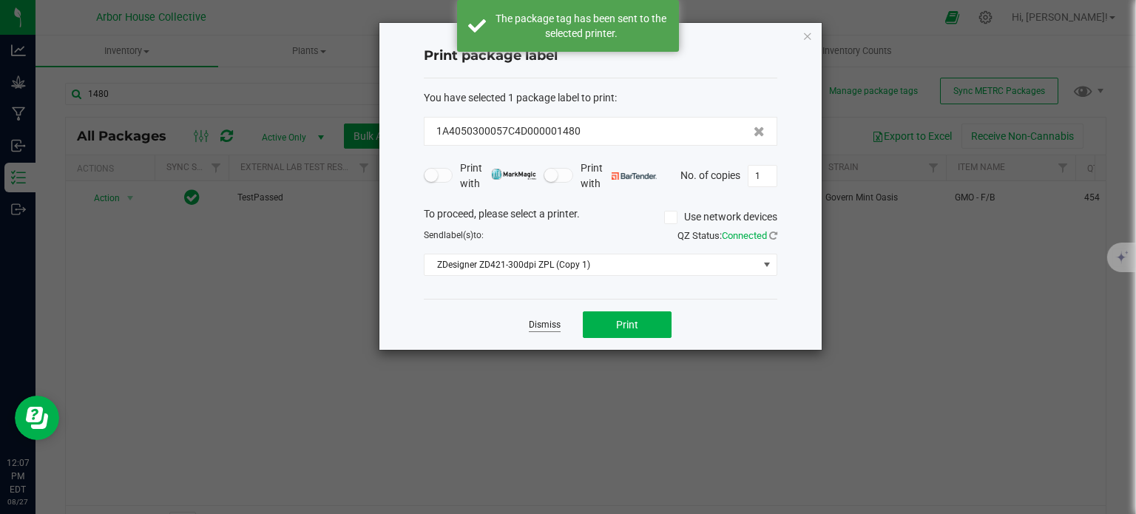
click at [542, 325] on link "Dismiss" at bounding box center [545, 325] width 32 height 13
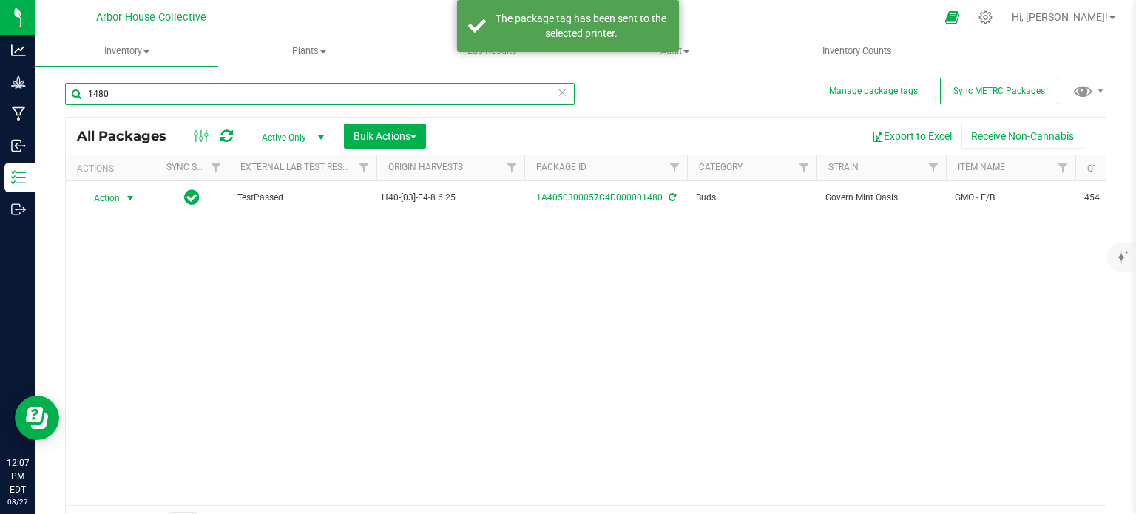
click at [167, 98] on input "1480" at bounding box center [319, 94] width 509 height 22
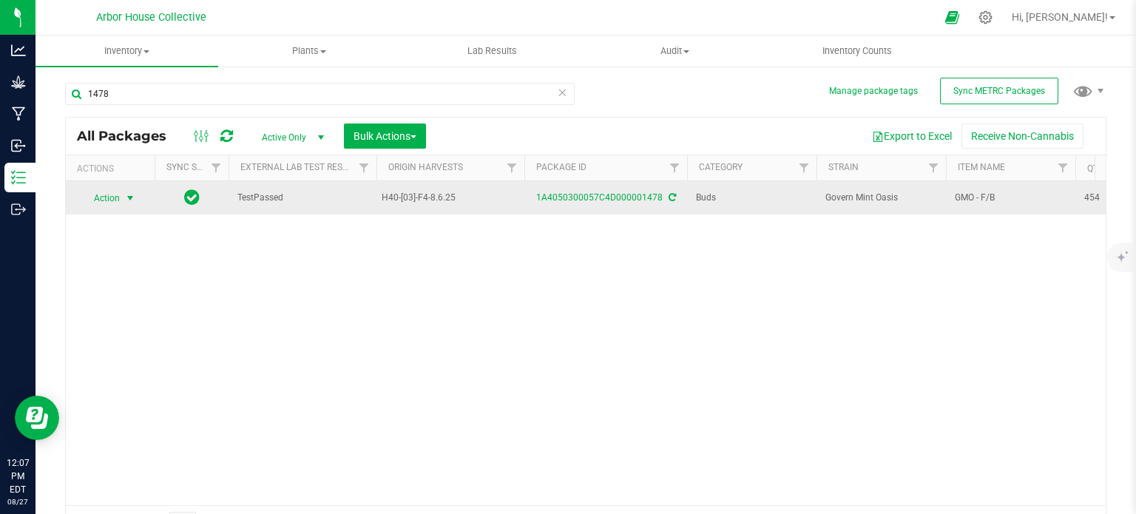
click at [131, 198] on span "select" at bounding box center [130, 198] width 12 height 12
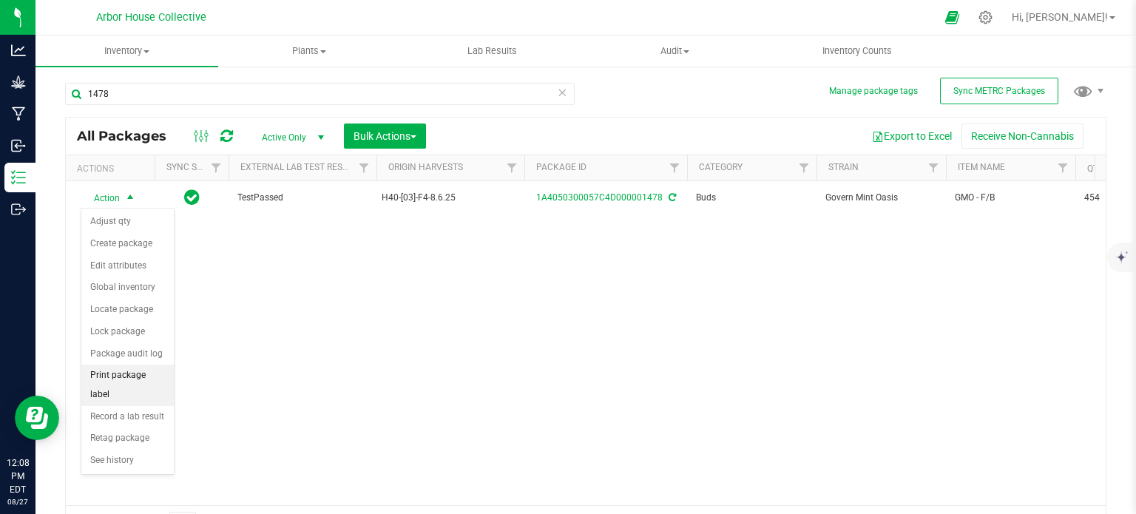
click at [144, 376] on li "Print package label" at bounding box center [127, 384] width 92 height 41
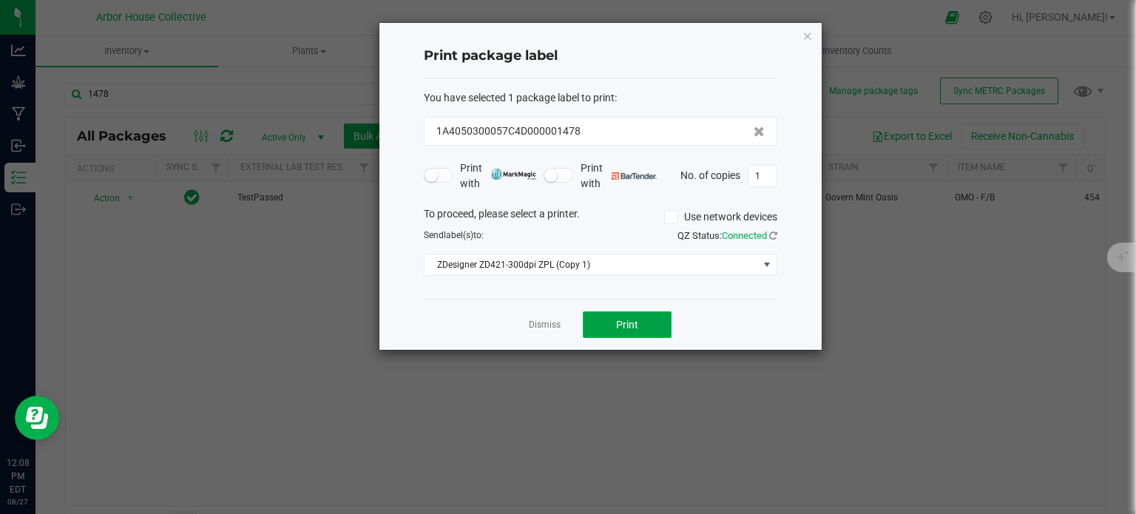
click at [656, 319] on button "Print" at bounding box center [627, 324] width 89 height 27
click at [541, 322] on link "Dismiss" at bounding box center [545, 325] width 32 height 13
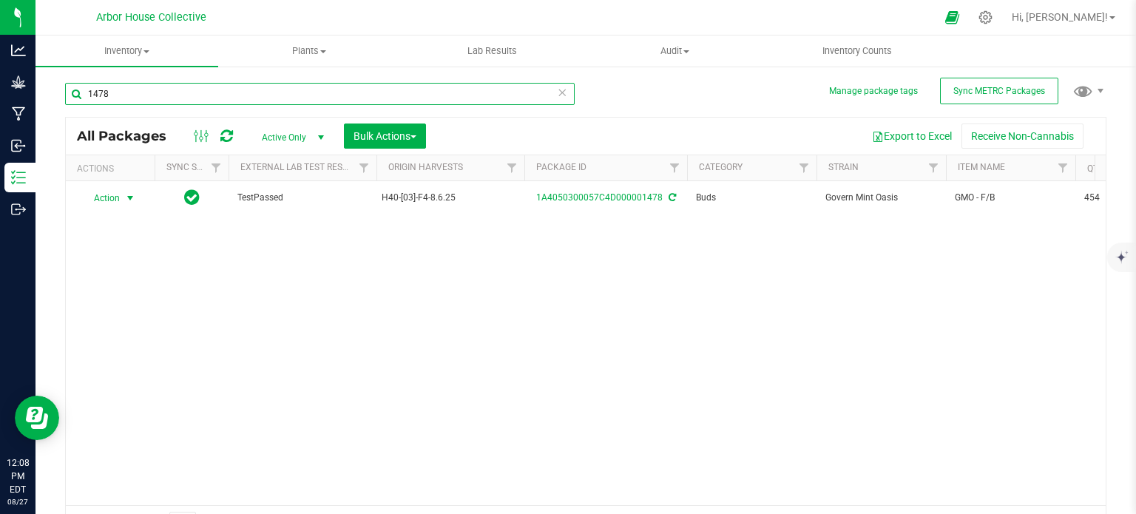
click at [174, 101] on input "1478" at bounding box center [319, 94] width 509 height 22
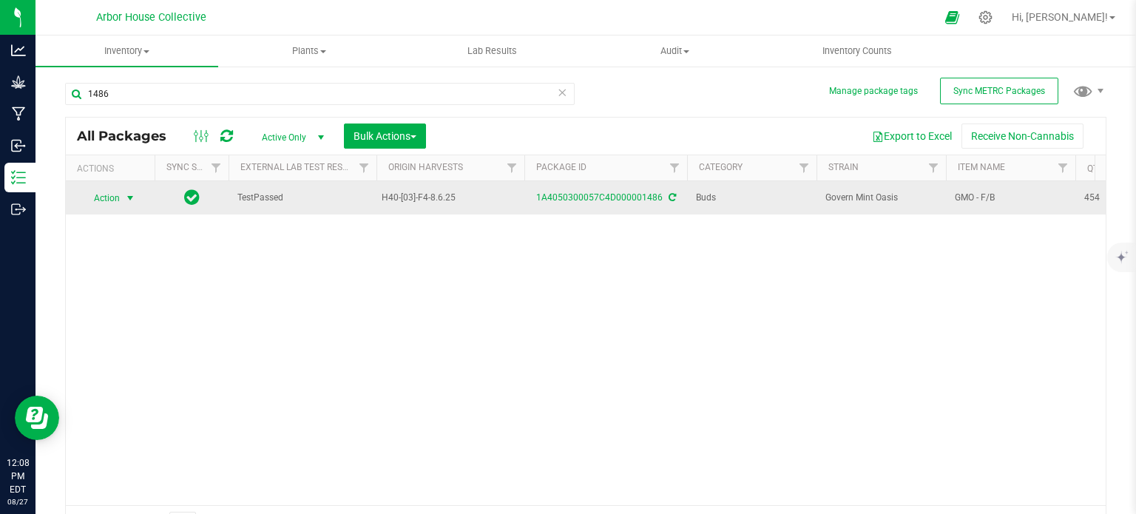
click at [130, 202] on span "select" at bounding box center [130, 198] width 12 height 12
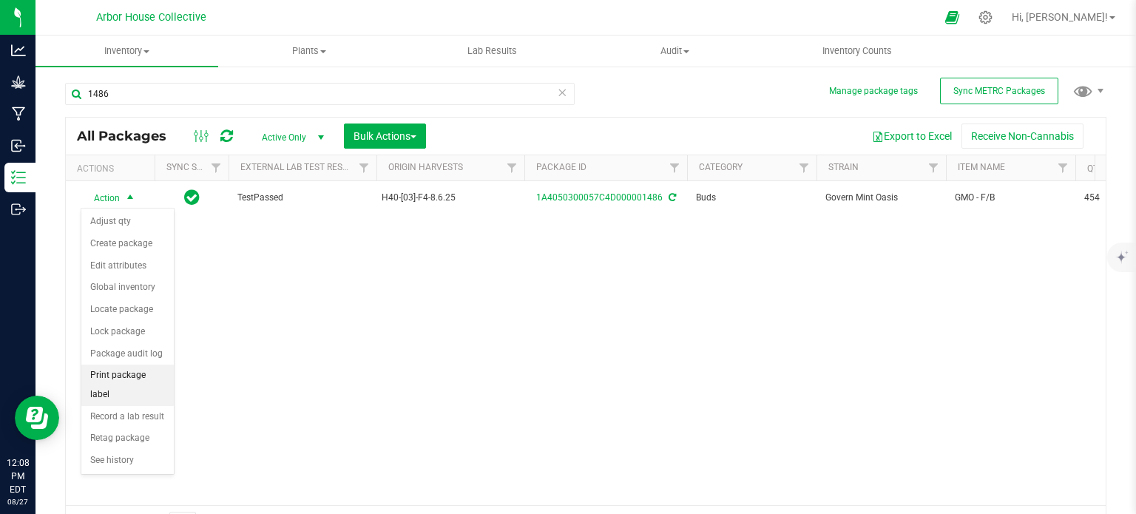
click at [128, 367] on li "Print package label" at bounding box center [127, 384] width 92 height 41
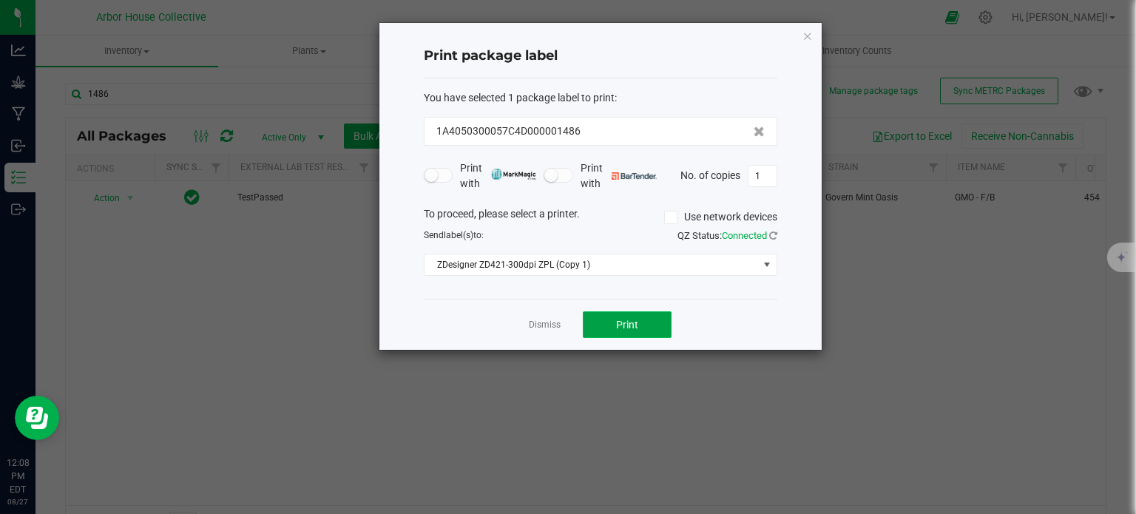
click at [603, 324] on button "Print" at bounding box center [627, 324] width 89 height 27
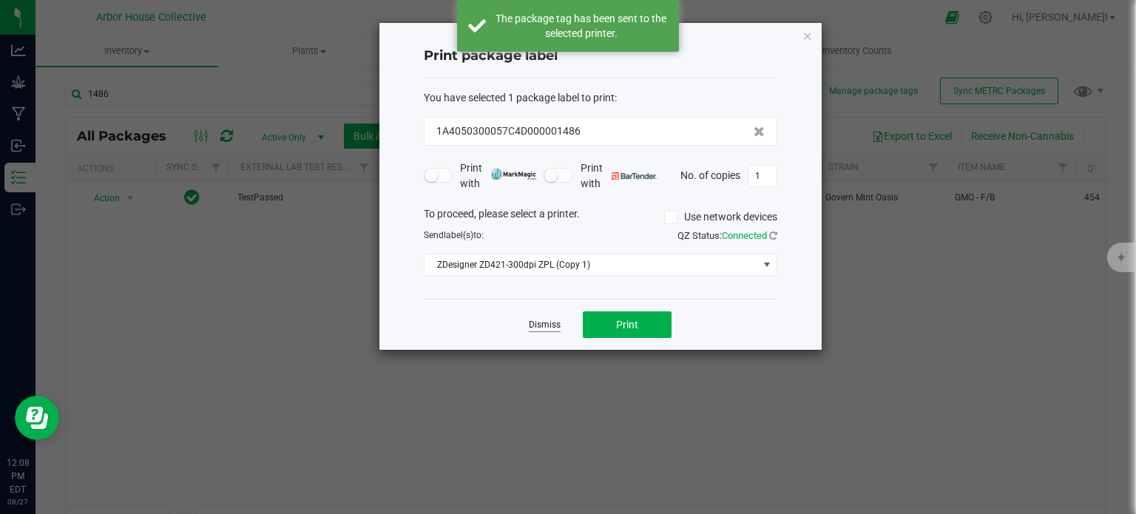
click at [547, 323] on link "Dismiss" at bounding box center [545, 325] width 32 height 13
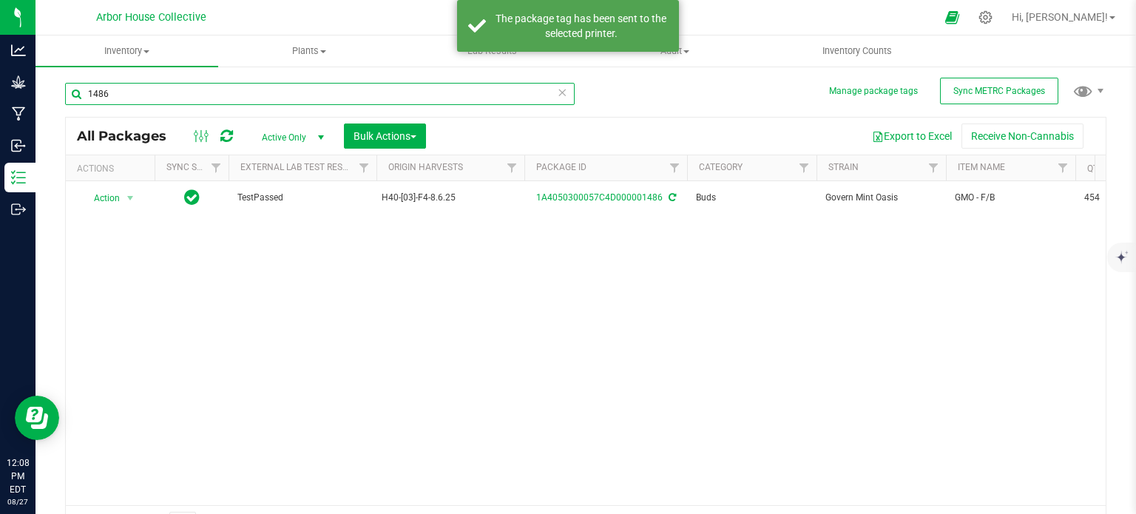
click at [186, 89] on input "1486" at bounding box center [319, 94] width 509 height 22
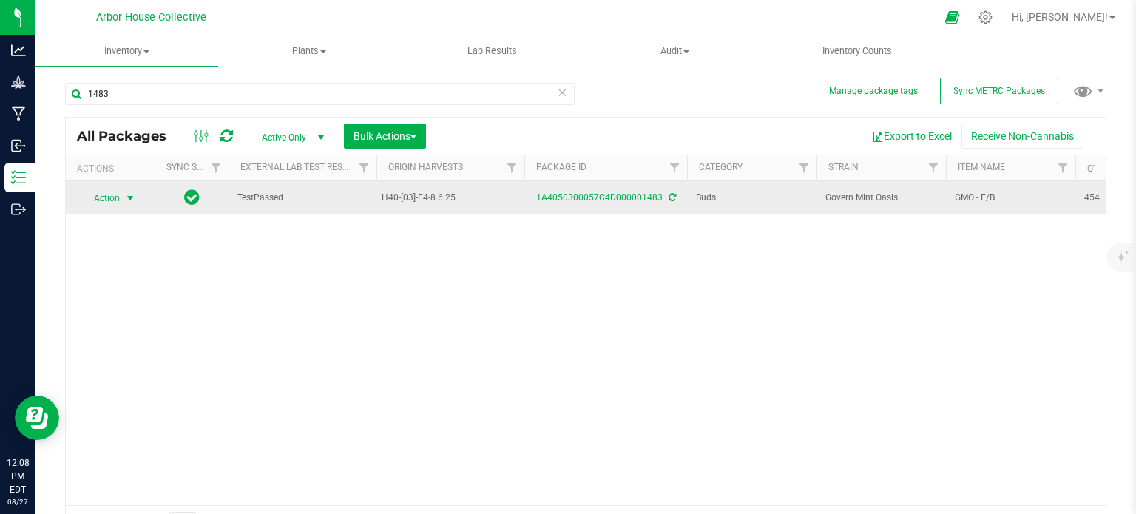
click at [129, 203] on span "select" at bounding box center [130, 198] width 18 height 21
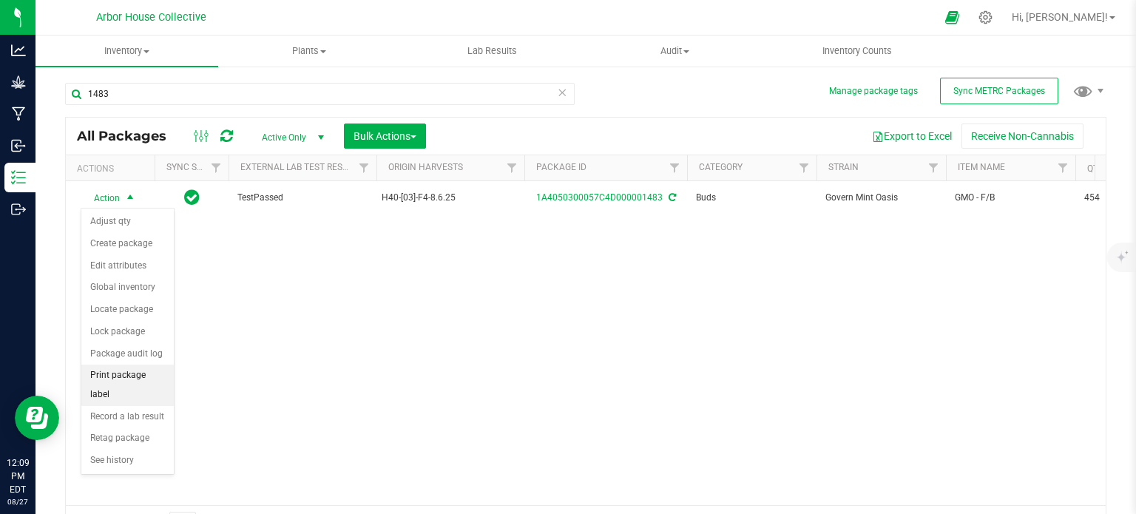
click at [142, 372] on li "Print package label" at bounding box center [127, 384] width 92 height 41
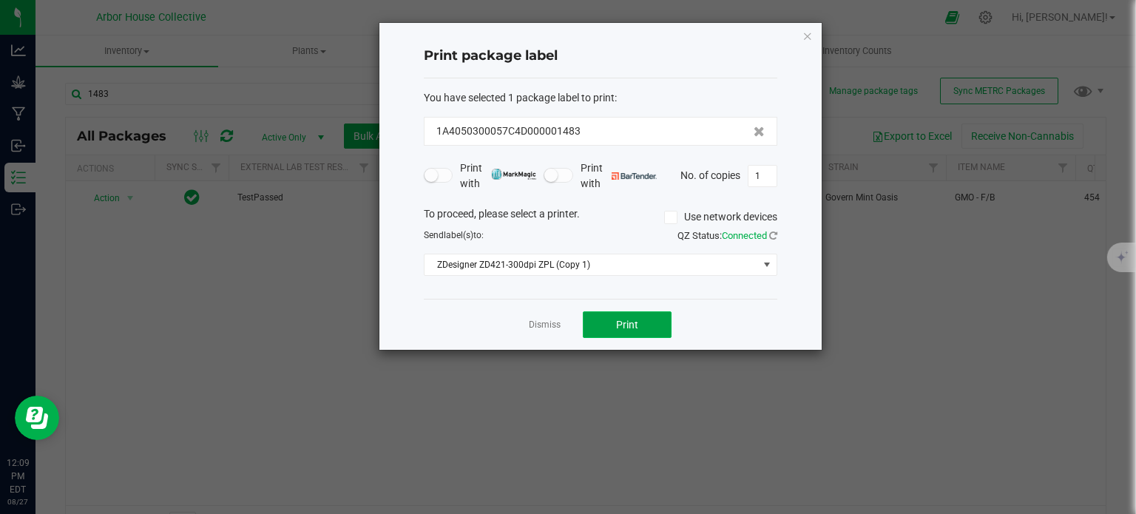
click at [621, 321] on span "Print" at bounding box center [627, 325] width 22 height 12
click at [544, 321] on link "Dismiss" at bounding box center [545, 325] width 32 height 13
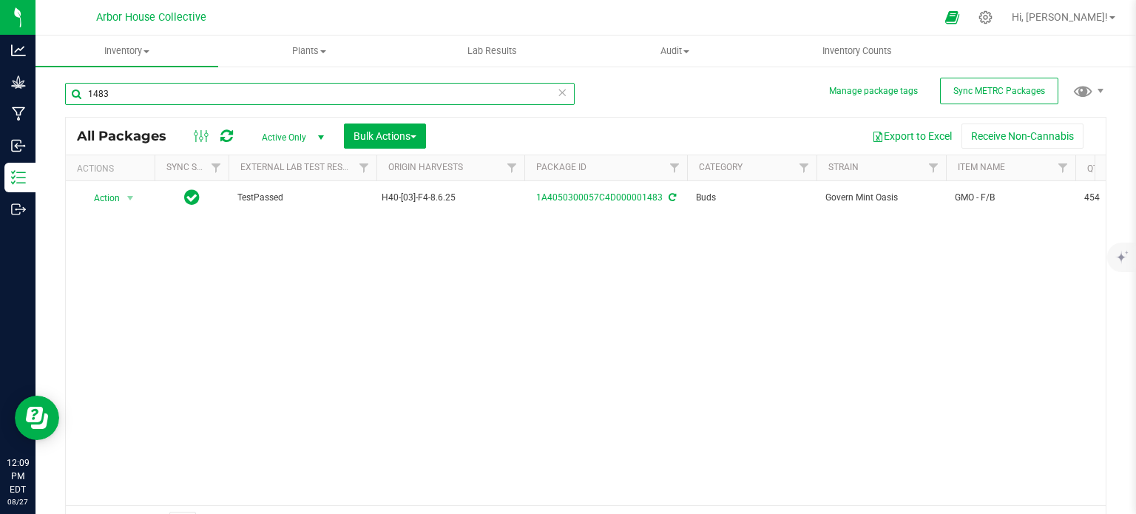
click at [163, 95] on input "1483" at bounding box center [319, 94] width 509 height 22
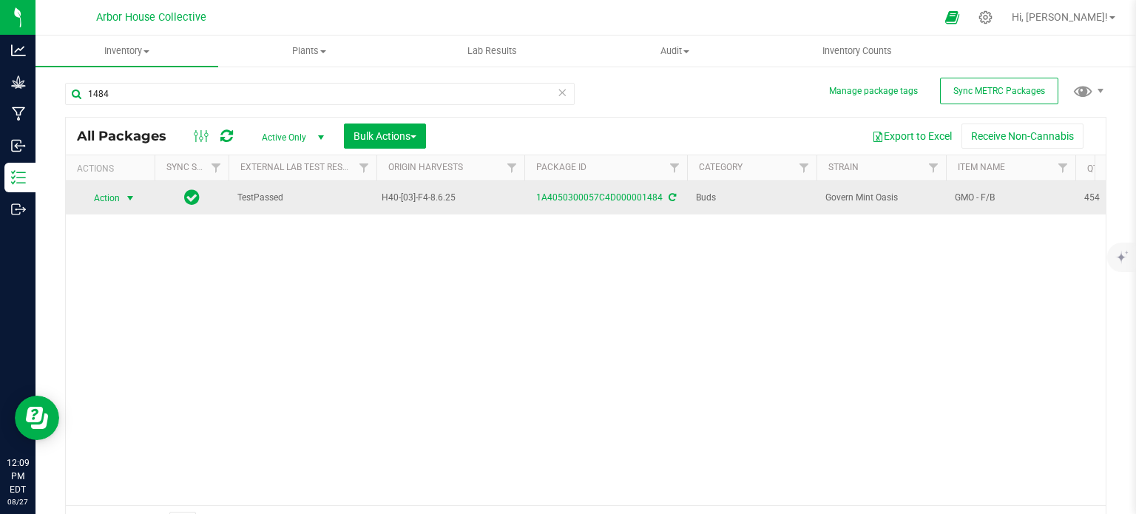
click at [129, 199] on span "select" at bounding box center [130, 198] width 12 height 12
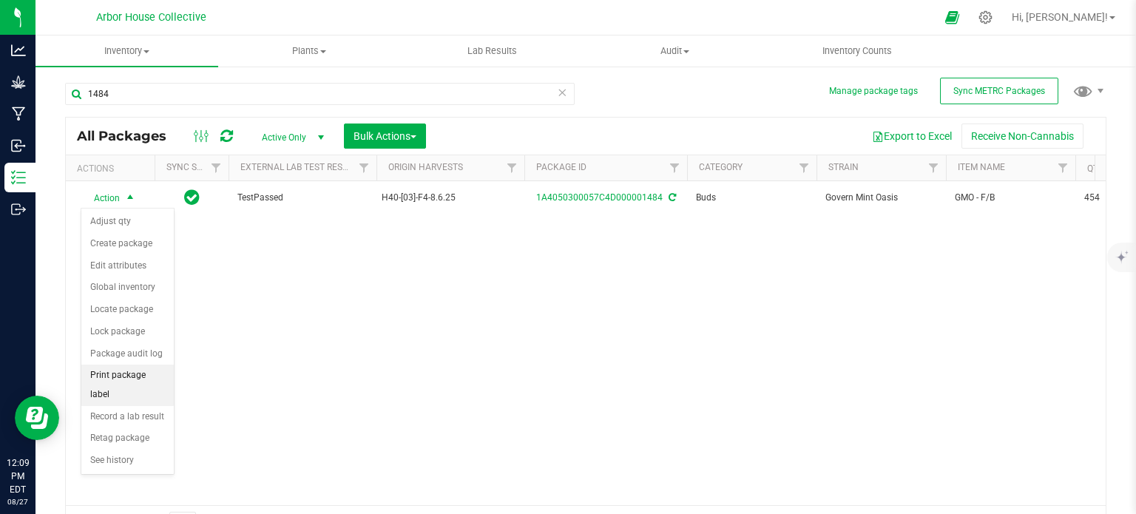
click at [140, 380] on li "Print package label" at bounding box center [127, 384] width 92 height 41
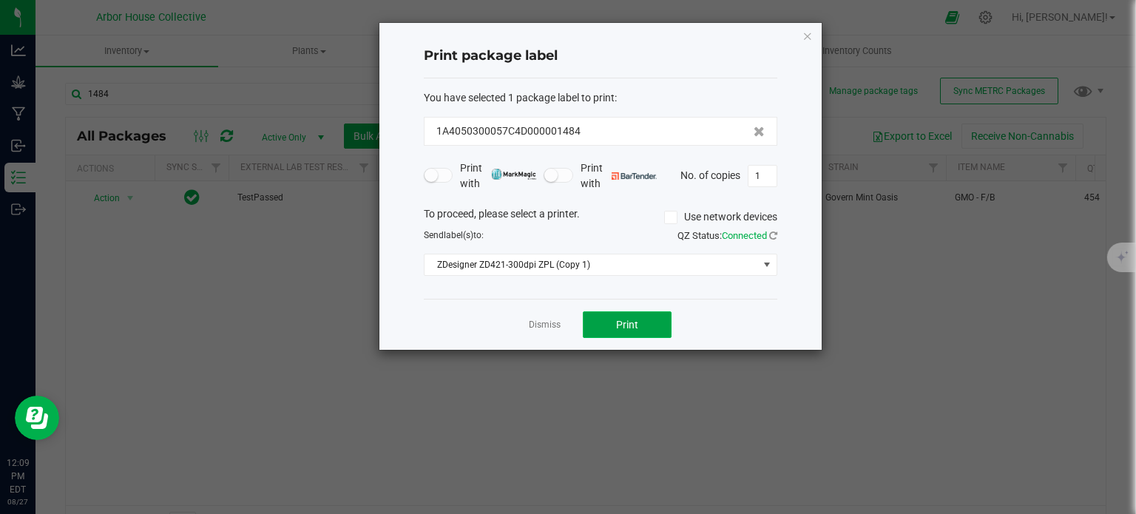
click at [621, 328] on span "Print" at bounding box center [627, 325] width 22 height 12
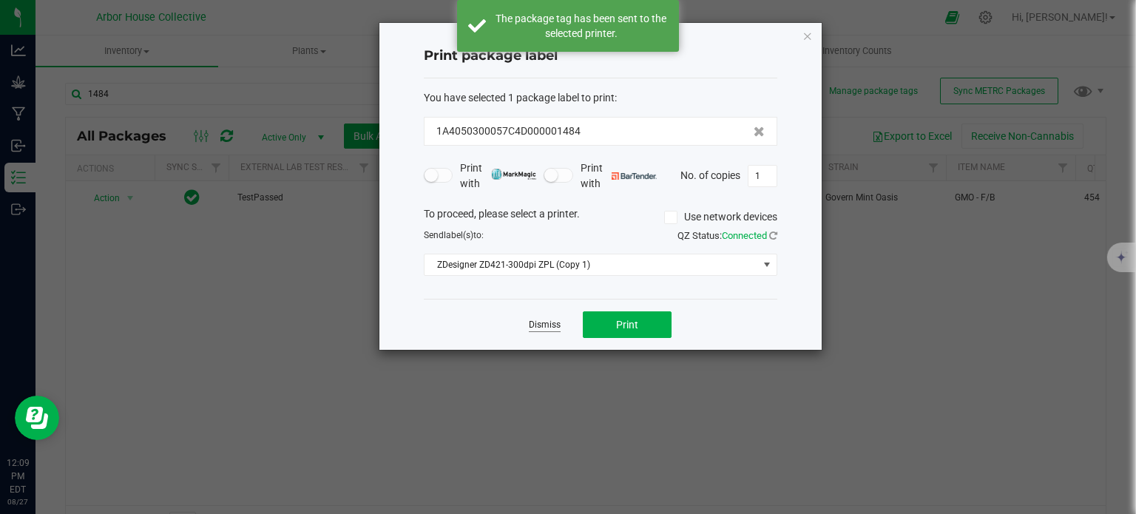
click at [554, 322] on link "Dismiss" at bounding box center [545, 325] width 32 height 13
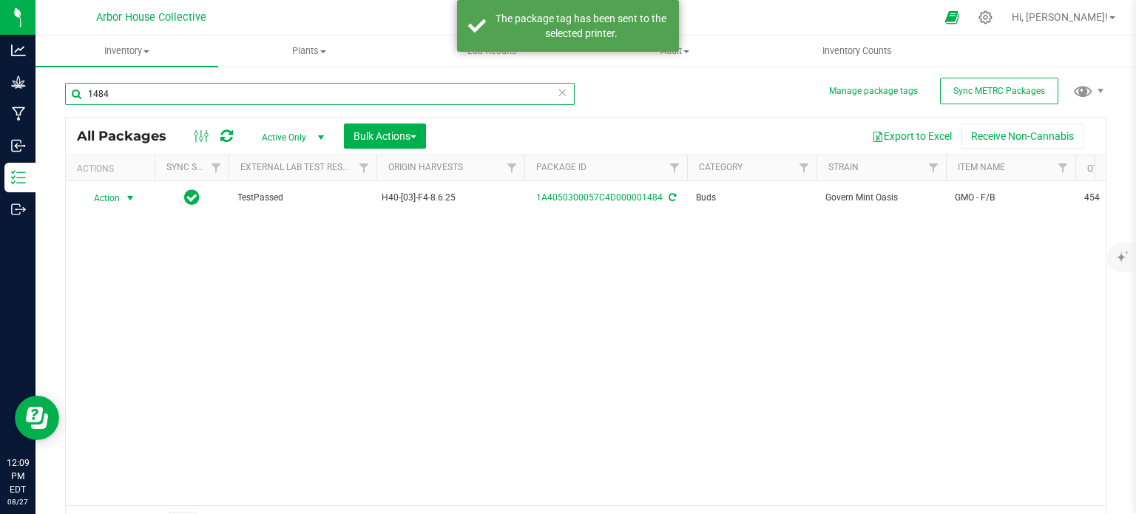
click at [104, 89] on input "1484" at bounding box center [319, 94] width 509 height 22
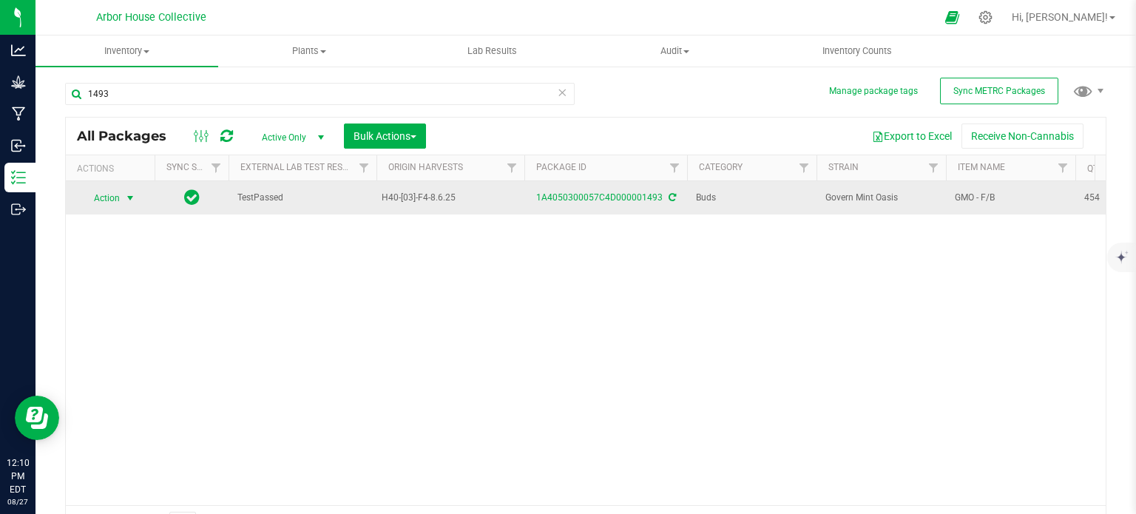
click at [130, 196] on span "select" at bounding box center [130, 198] width 12 height 12
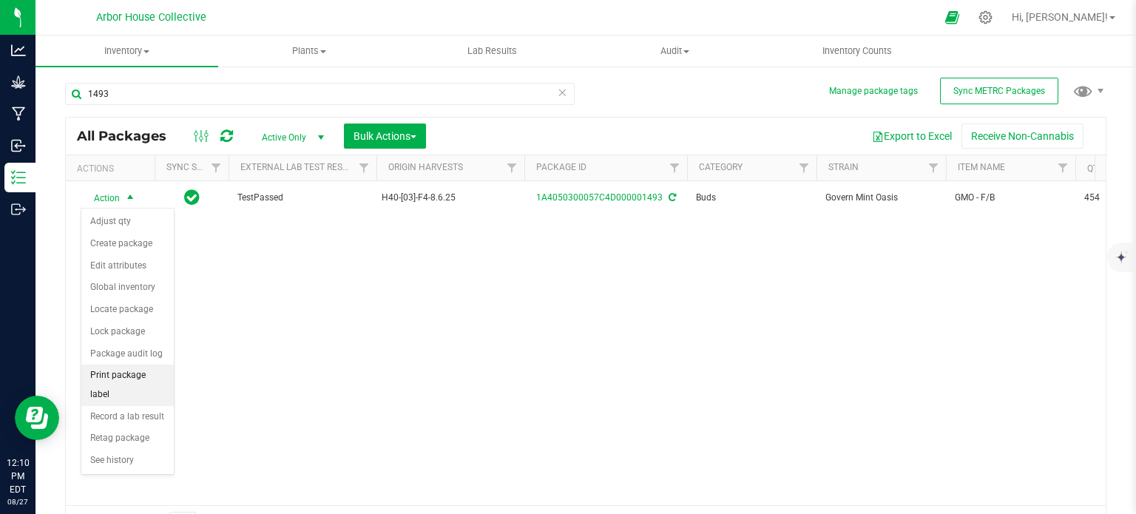
click at [132, 369] on li "Print package label" at bounding box center [127, 384] width 92 height 41
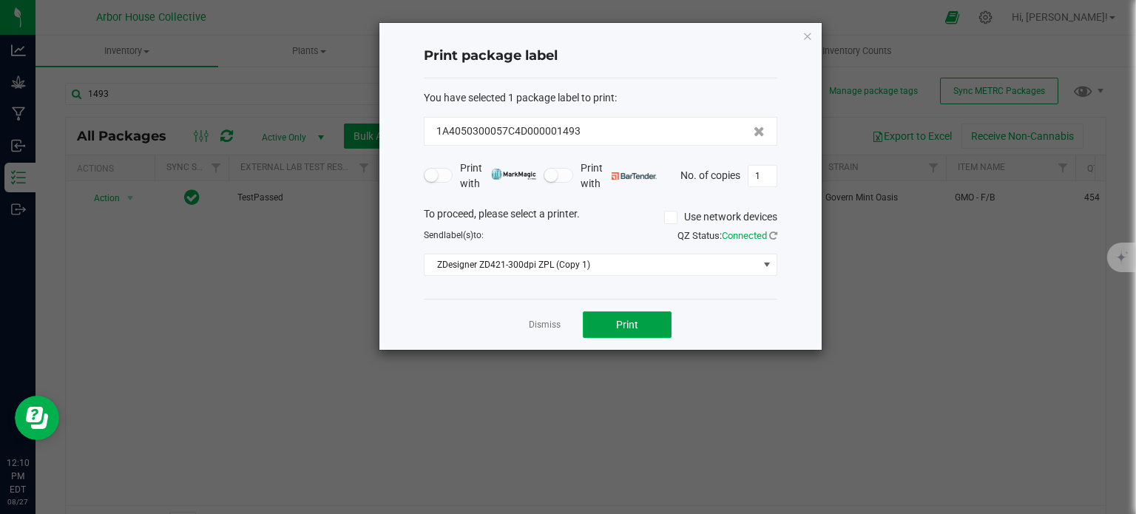
click at [618, 325] on span "Print" at bounding box center [627, 325] width 22 height 12
click at [547, 330] on link "Dismiss" at bounding box center [545, 325] width 32 height 13
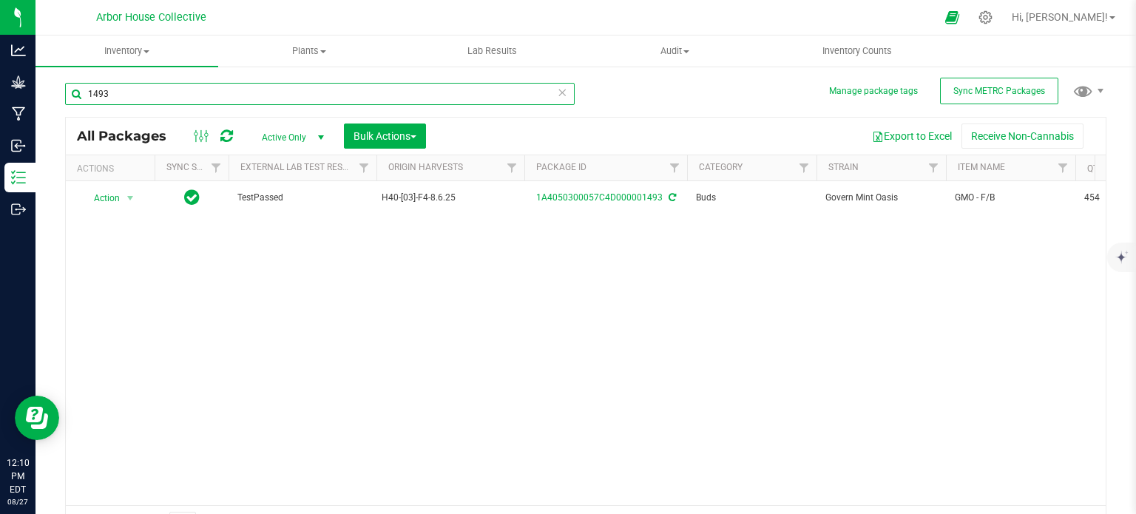
click at [152, 93] on input "1493" at bounding box center [319, 94] width 509 height 22
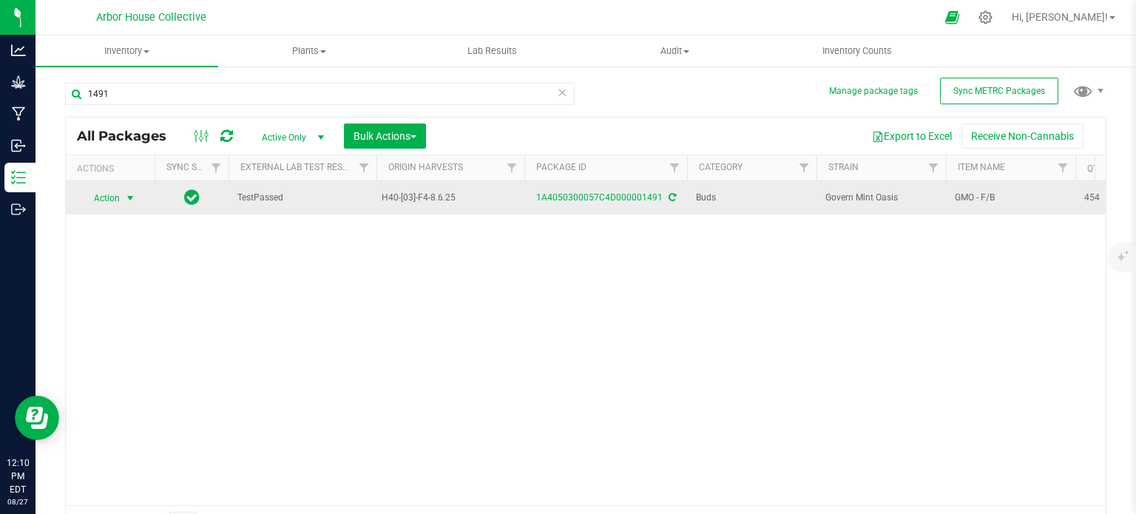
click at [132, 202] on span "select" at bounding box center [130, 198] width 12 height 12
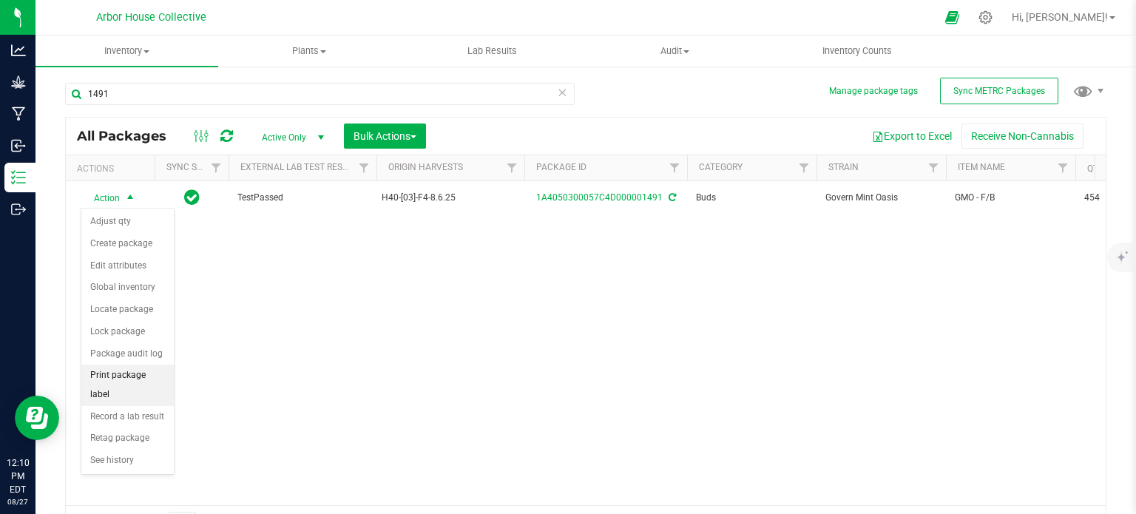
click at [148, 370] on li "Print package label" at bounding box center [127, 384] width 92 height 41
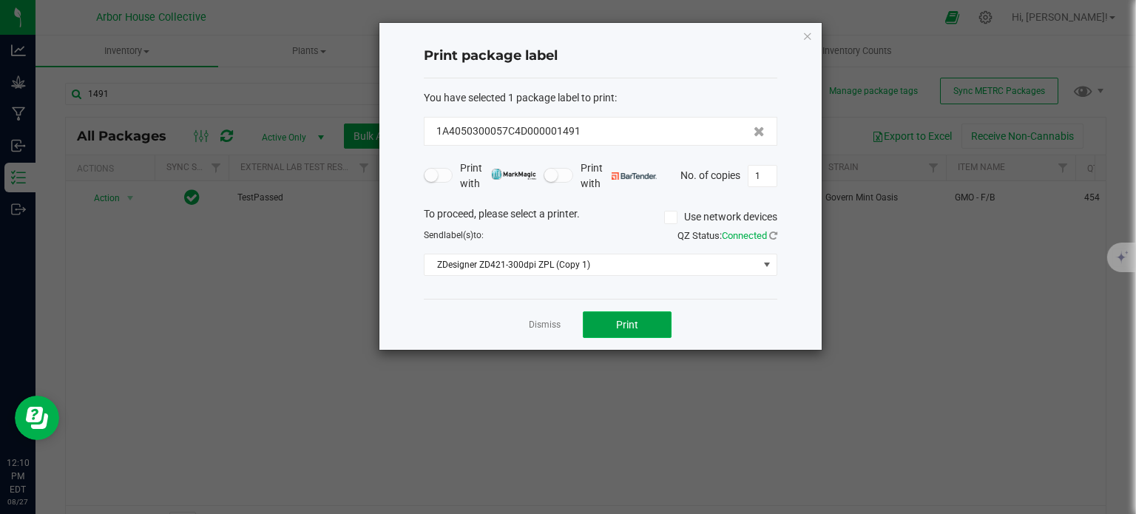
click at [639, 320] on button "Print" at bounding box center [627, 324] width 89 height 27
click at [553, 328] on link "Dismiss" at bounding box center [545, 325] width 32 height 13
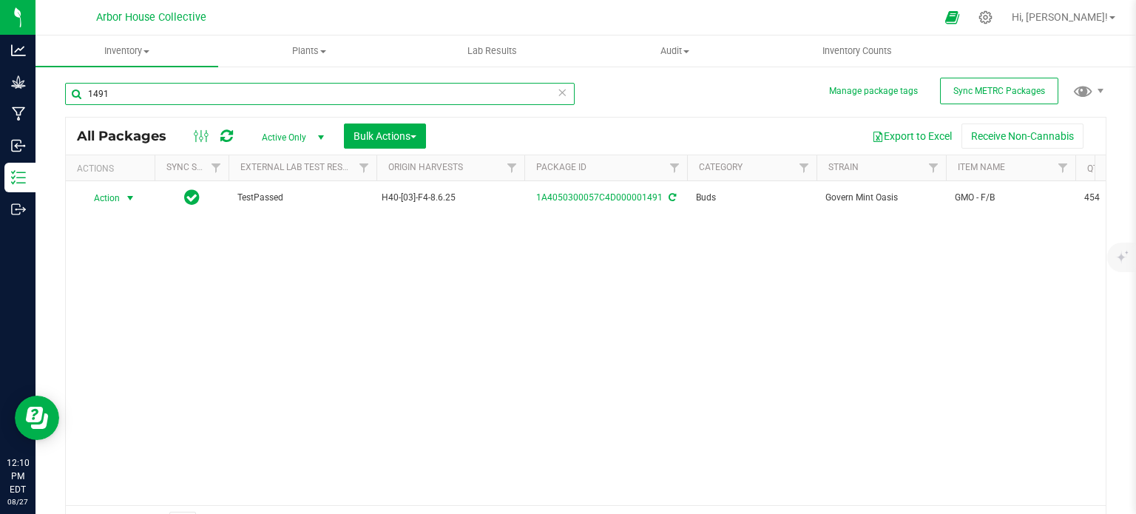
click at [163, 98] on input "1491" at bounding box center [319, 94] width 509 height 22
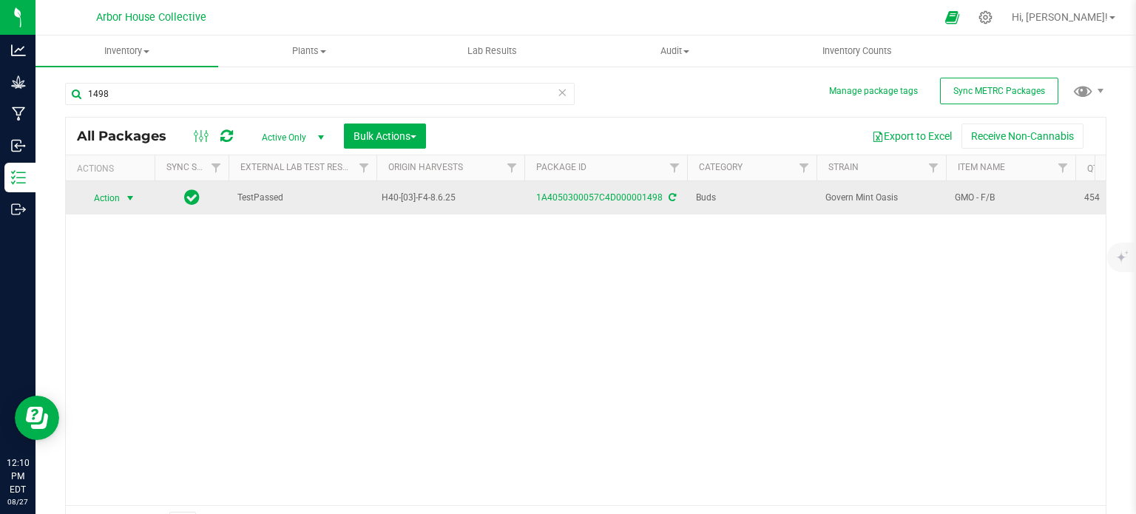
click at [129, 194] on span "select" at bounding box center [130, 198] width 12 height 12
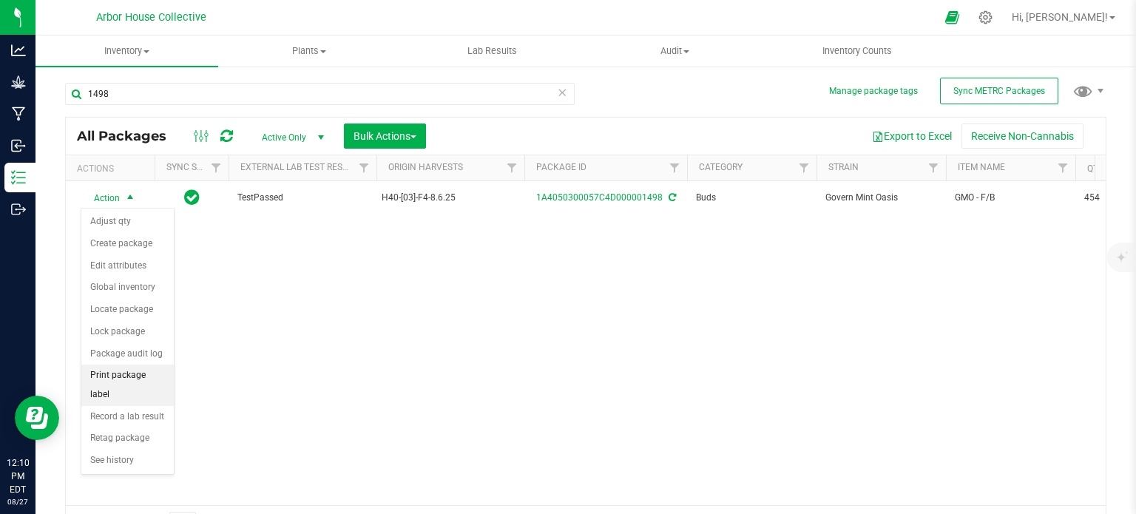
click at [143, 374] on li "Print package label" at bounding box center [127, 384] width 92 height 41
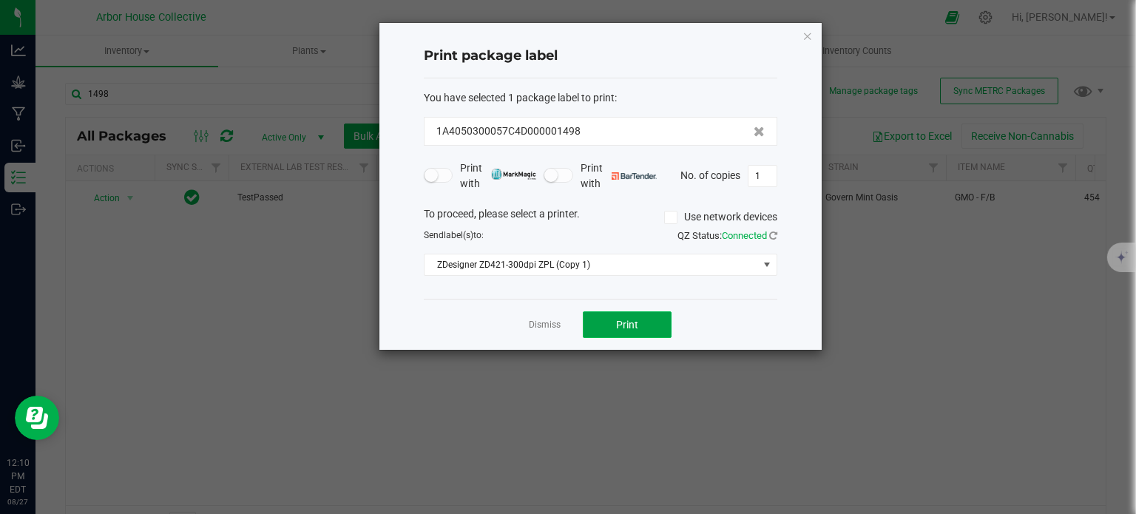
click at [610, 326] on button "Print" at bounding box center [627, 324] width 89 height 27
click at [552, 322] on link "Dismiss" at bounding box center [545, 325] width 32 height 13
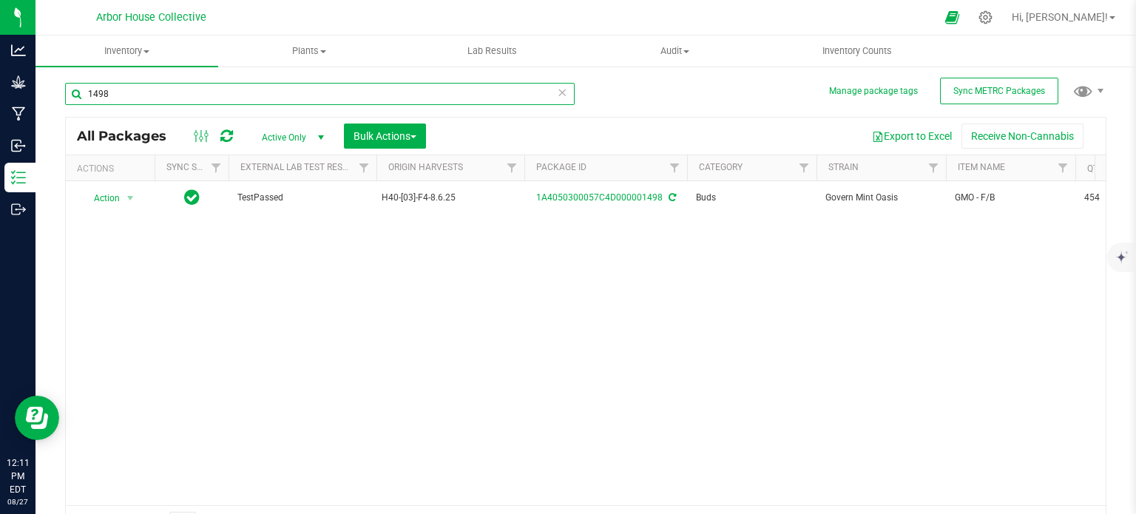
click at [285, 88] on input "1498" at bounding box center [319, 94] width 509 height 22
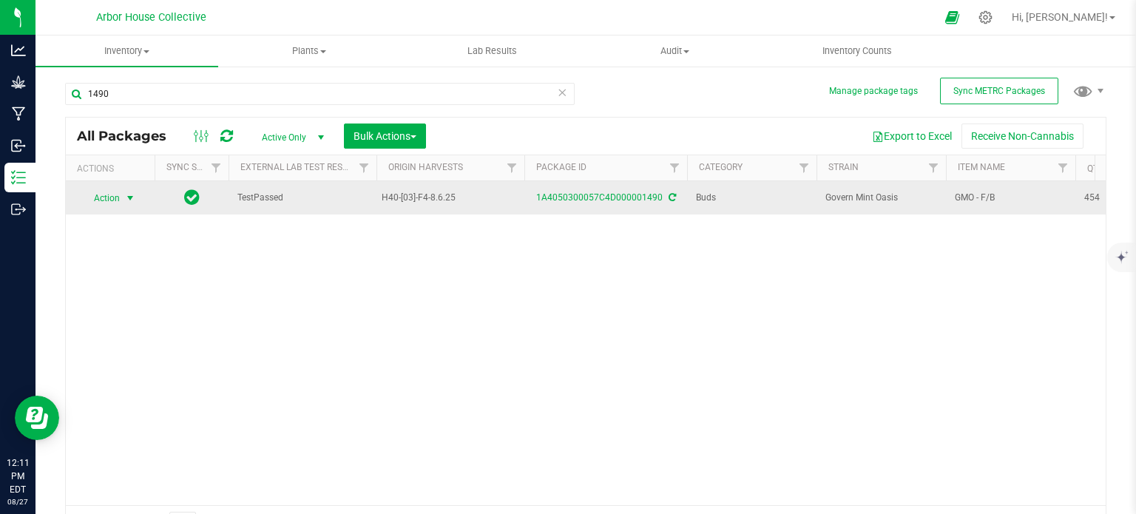
click at [129, 200] on span "select" at bounding box center [130, 198] width 12 height 12
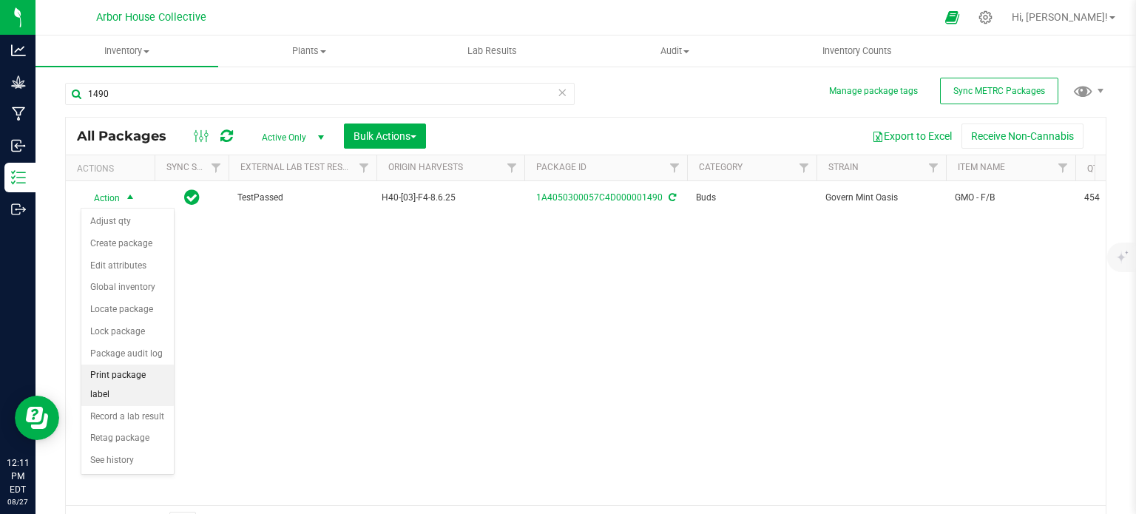
click at [127, 376] on li "Print package label" at bounding box center [127, 384] width 92 height 41
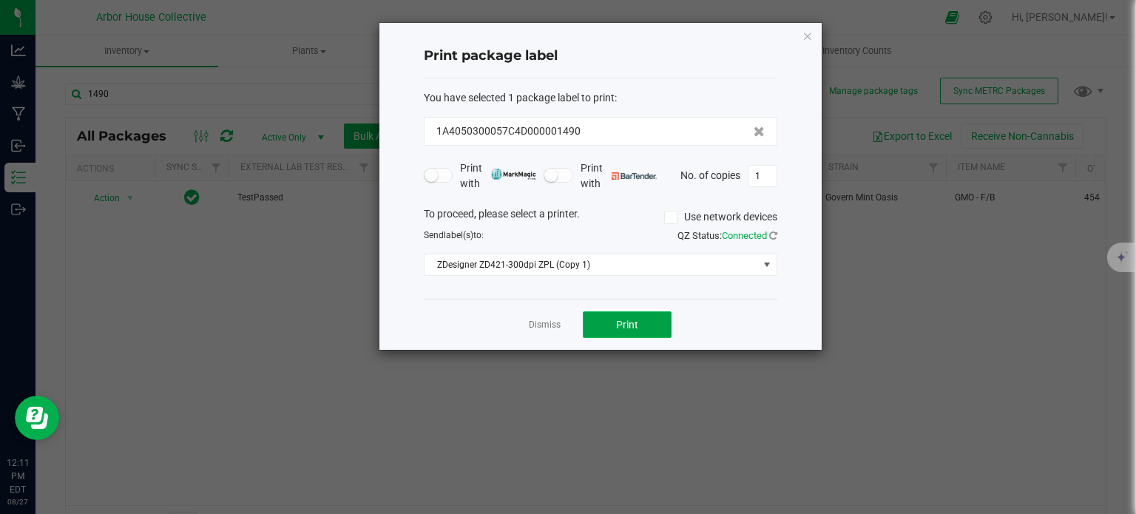
click at [623, 330] on button "Print" at bounding box center [627, 324] width 89 height 27
click at [555, 325] on link "Dismiss" at bounding box center [545, 325] width 32 height 13
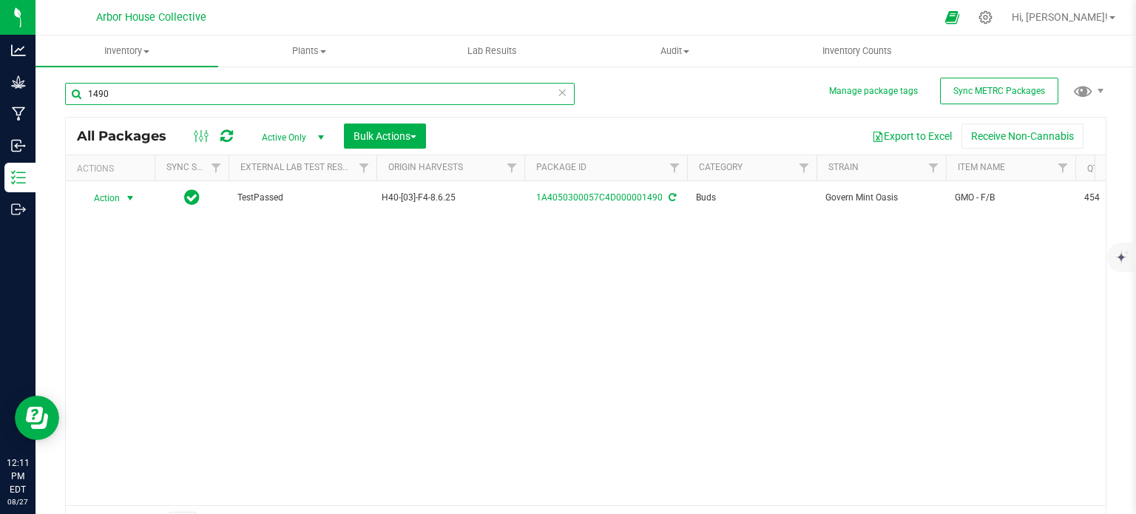
click at [181, 96] on input "1490" at bounding box center [319, 94] width 509 height 22
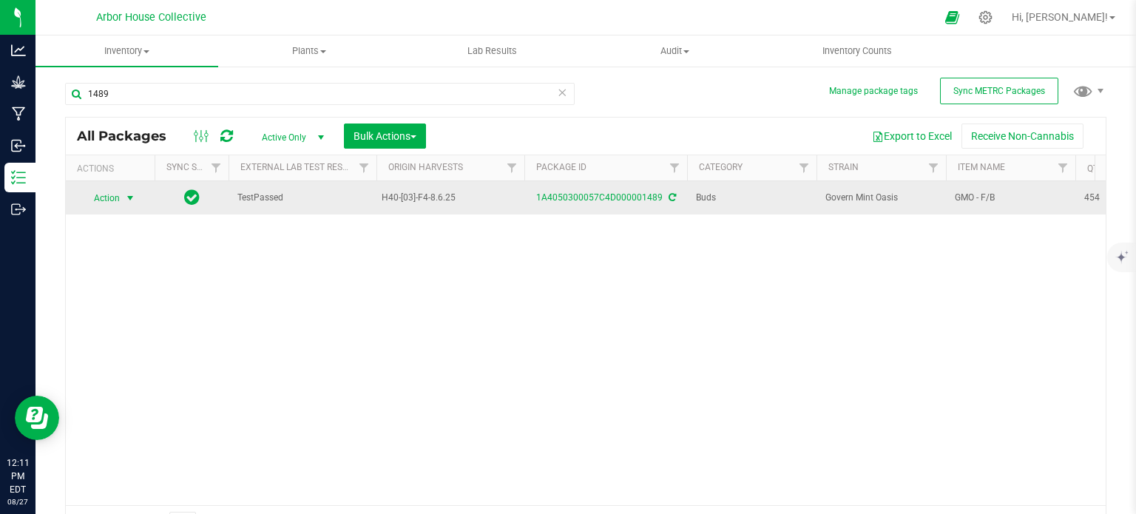
click at [127, 196] on span "select" at bounding box center [130, 198] width 12 height 12
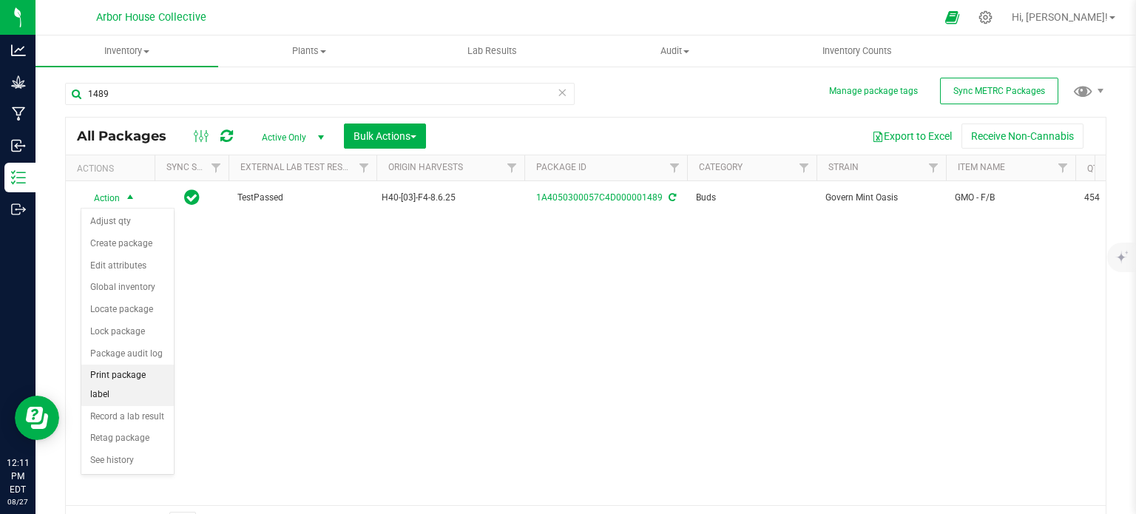
click at [131, 381] on li "Print package label" at bounding box center [127, 384] width 92 height 41
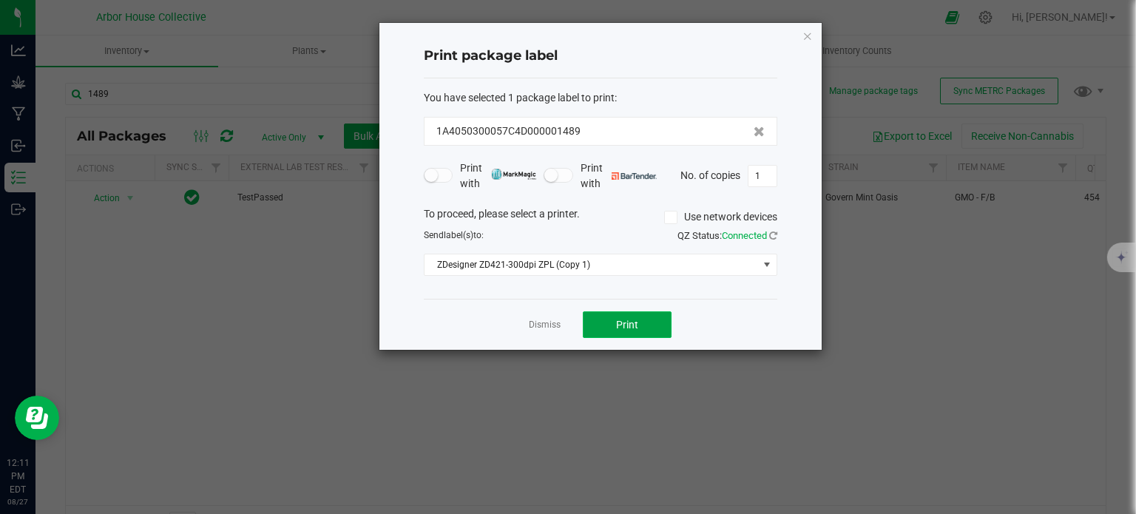
click at [609, 327] on button "Print" at bounding box center [627, 324] width 89 height 27
click at [558, 323] on link "Dismiss" at bounding box center [545, 325] width 32 height 13
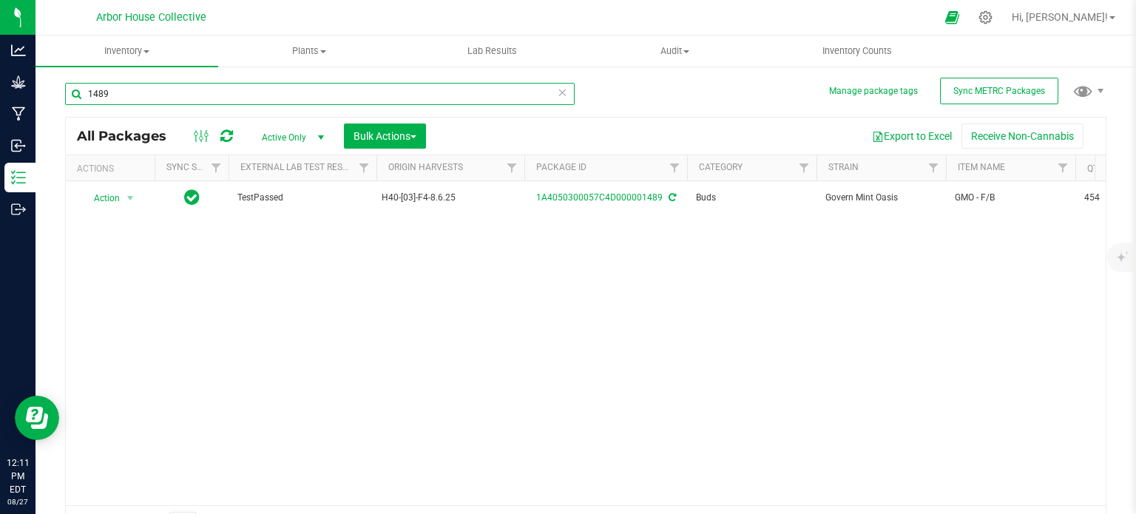
click at [162, 92] on input "1489" at bounding box center [319, 94] width 509 height 22
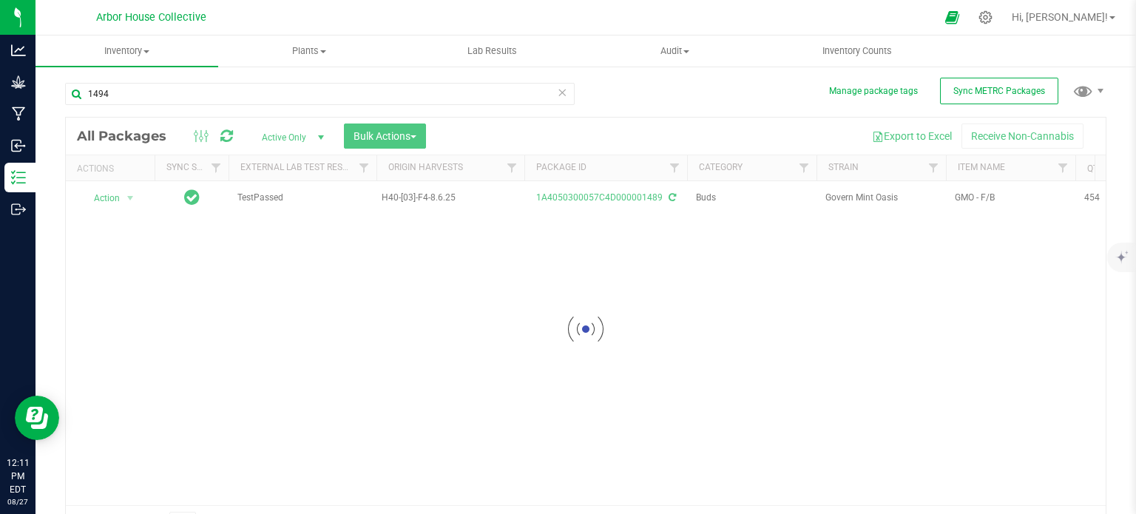
click at [130, 194] on div at bounding box center [585, 329] width 1039 height 423
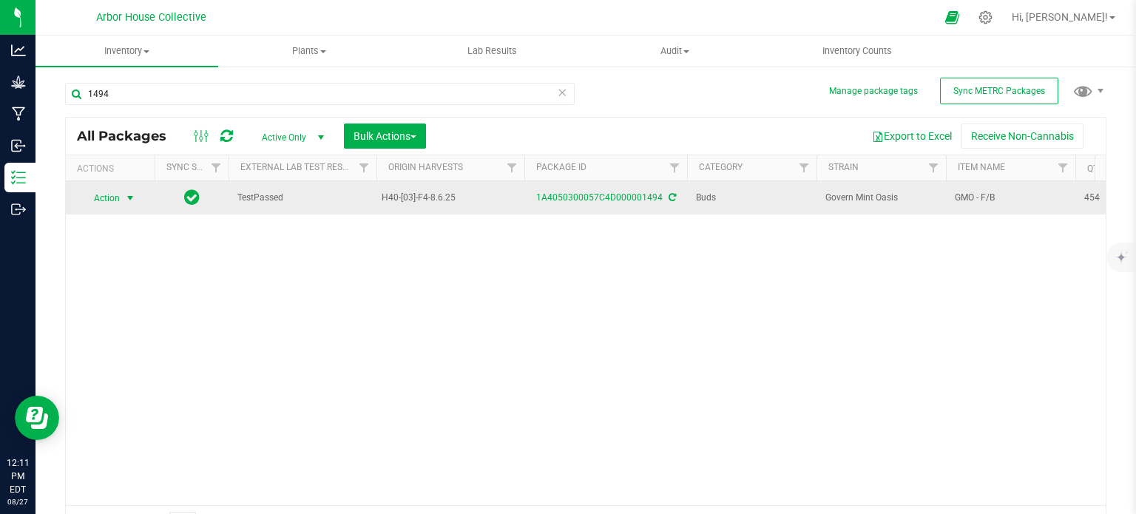
click at [127, 194] on span "select" at bounding box center [130, 198] width 12 height 12
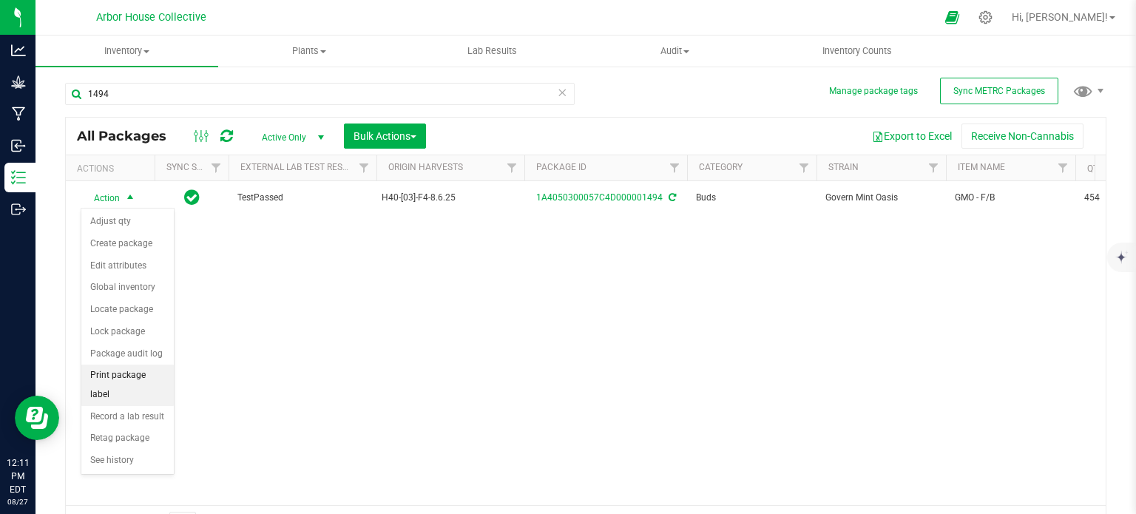
click at [128, 377] on li "Print package label" at bounding box center [127, 384] width 92 height 41
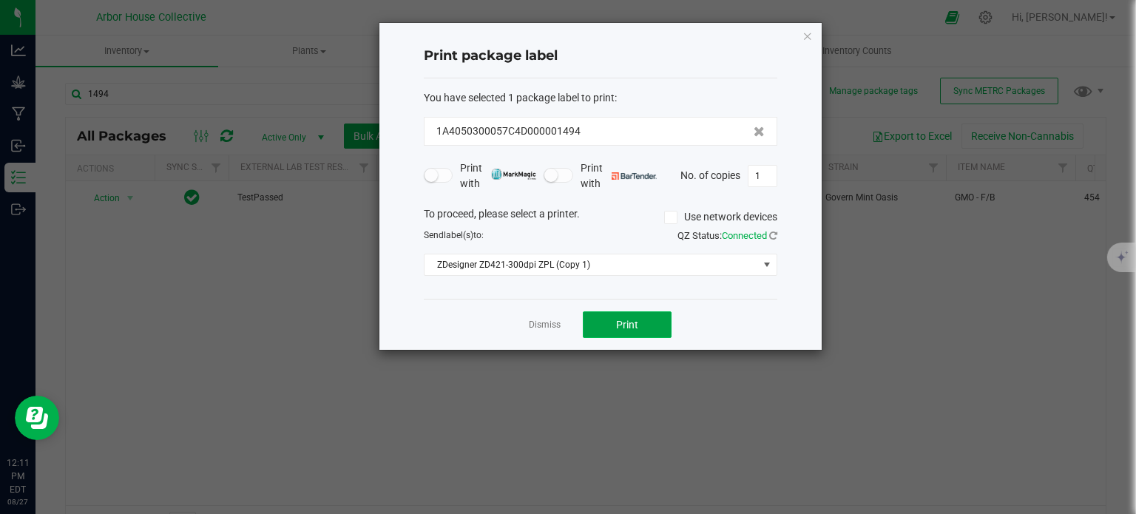
click at [629, 328] on span "Print" at bounding box center [627, 325] width 22 height 12
click at [550, 320] on link "Dismiss" at bounding box center [545, 325] width 32 height 13
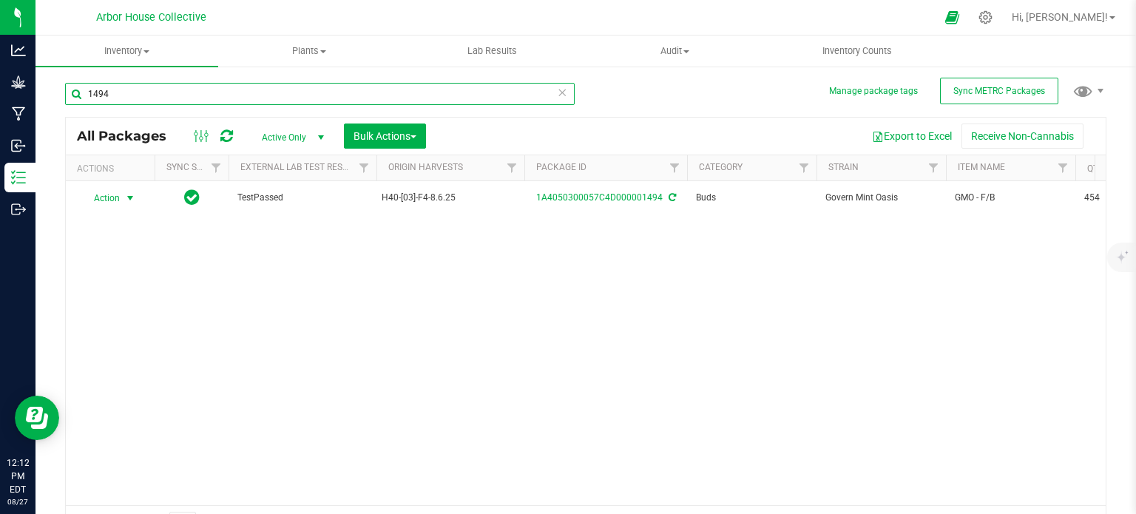
click at [213, 94] on input "1494" at bounding box center [319, 94] width 509 height 22
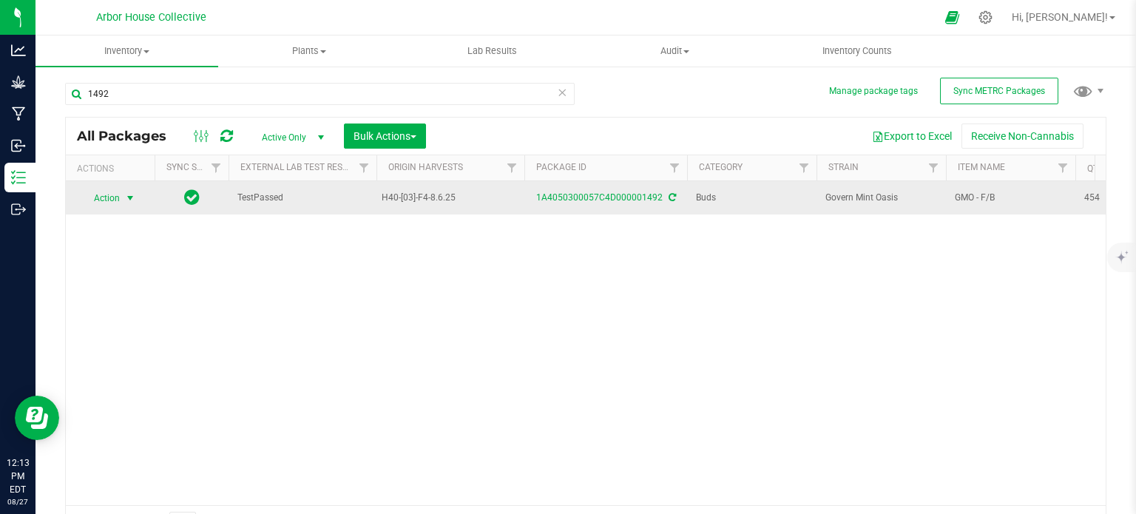
click at [130, 195] on span "select" at bounding box center [130, 198] width 12 height 12
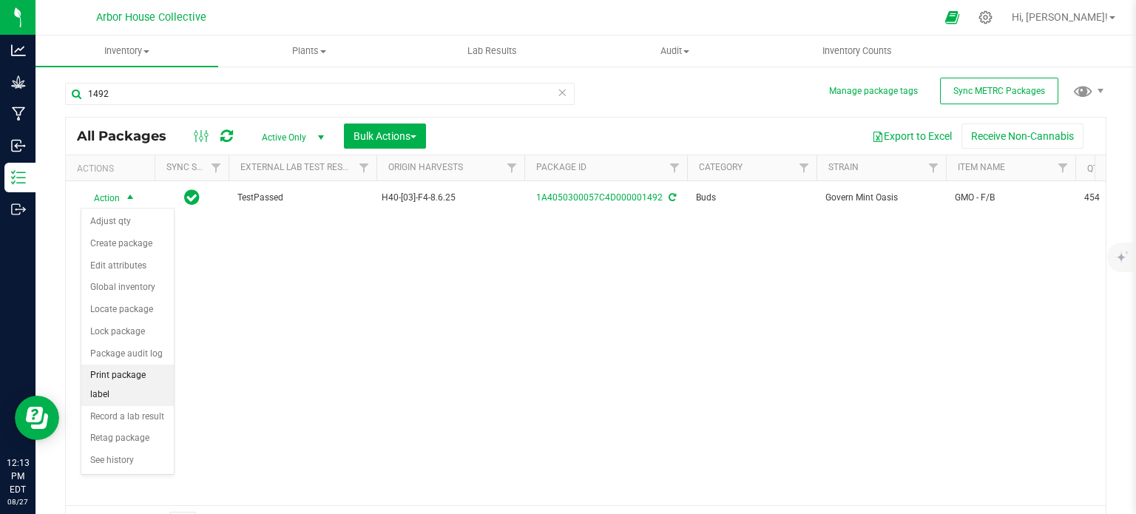
click at [126, 369] on li "Print package label" at bounding box center [127, 384] width 92 height 41
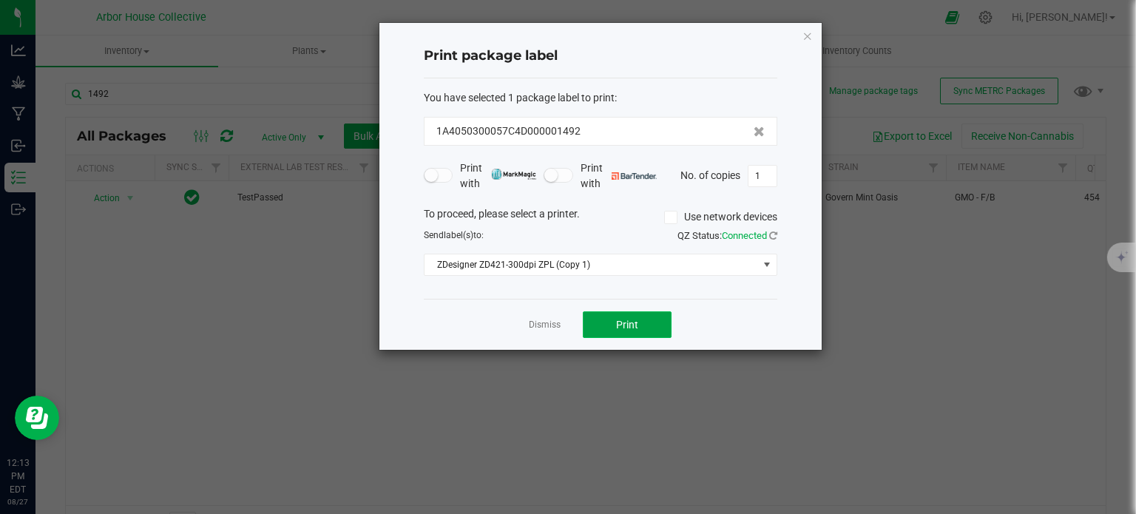
click at [643, 322] on button "Print" at bounding box center [627, 324] width 89 height 27
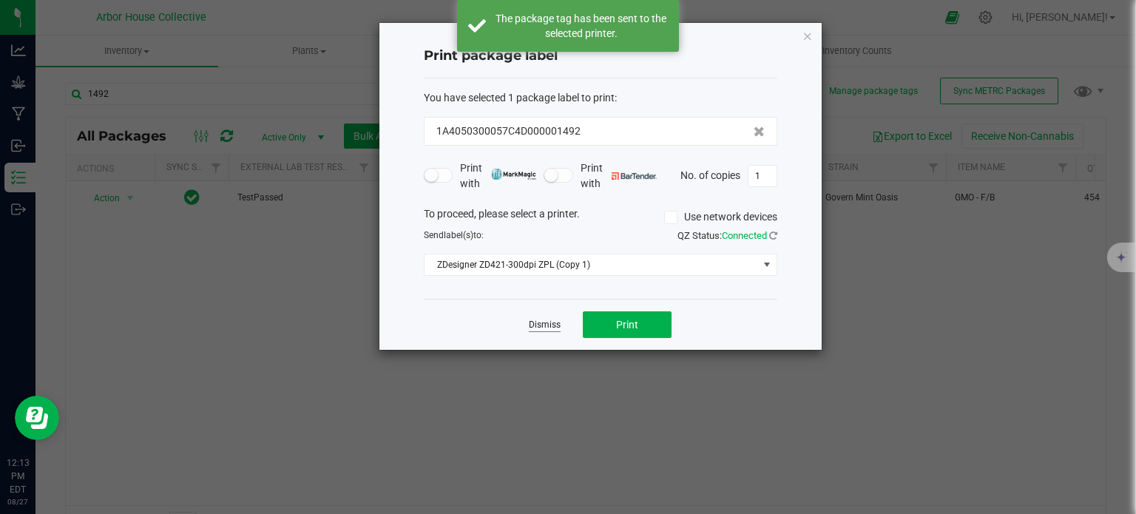
click at [547, 319] on link "Dismiss" at bounding box center [545, 325] width 32 height 13
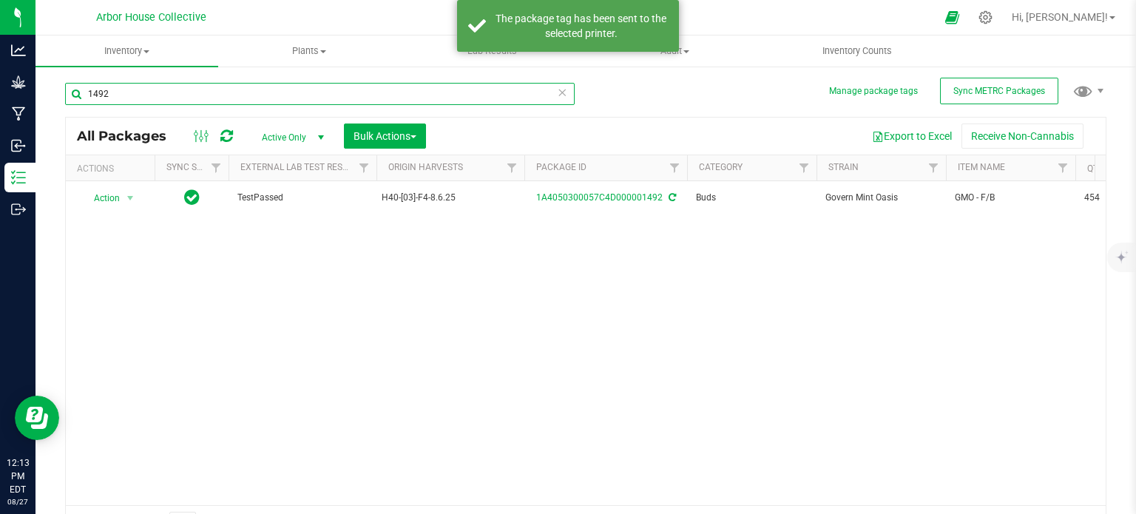
click at [123, 100] on input "1492" at bounding box center [319, 94] width 509 height 22
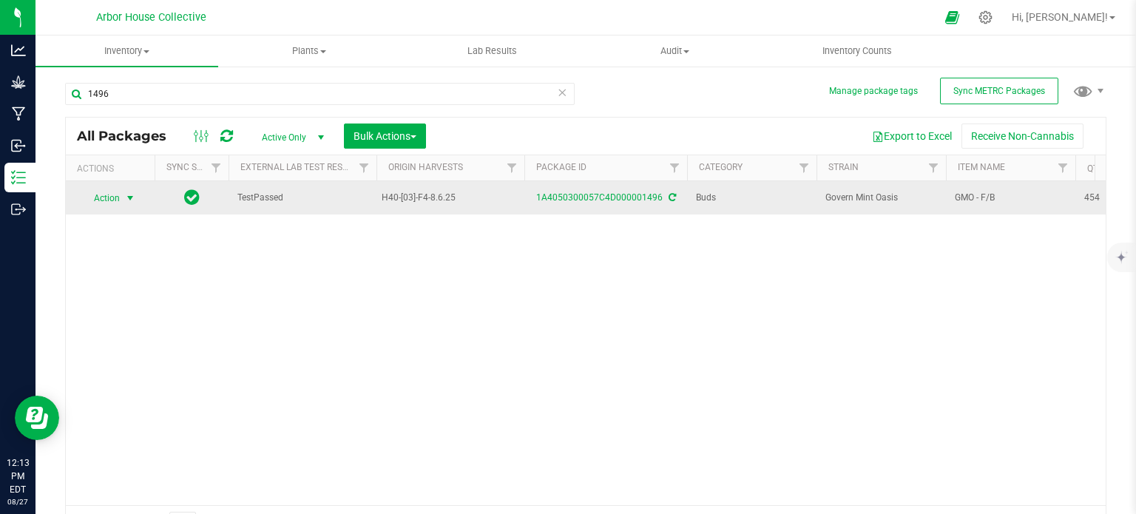
click at [130, 196] on span "select" at bounding box center [130, 198] width 12 height 12
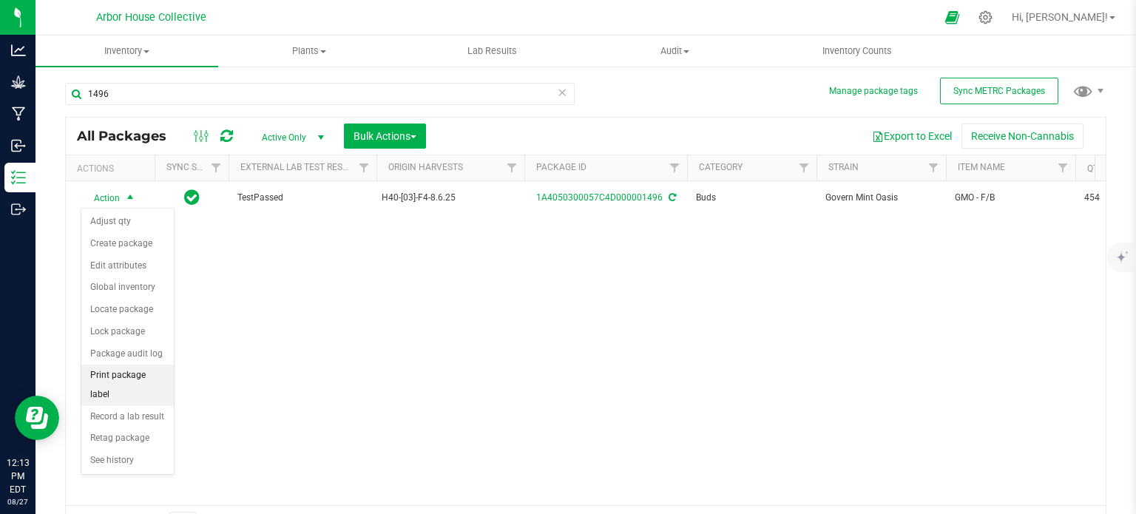
click at [130, 373] on li "Print package label" at bounding box center [127, 384] width 92 height 41
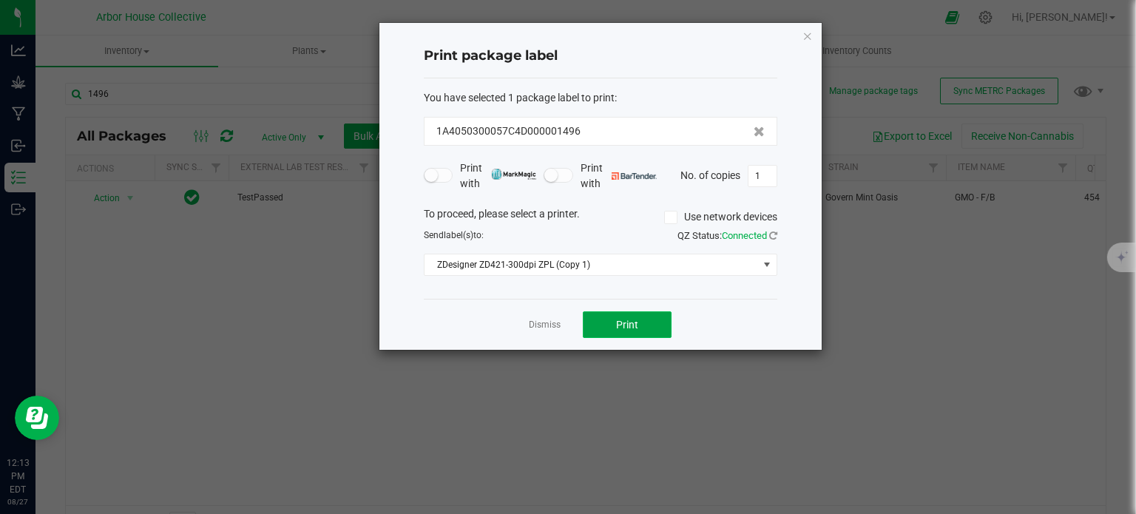
click at [617, 322] on span "Print" at bounding box center [627, 325] width 22 height 12
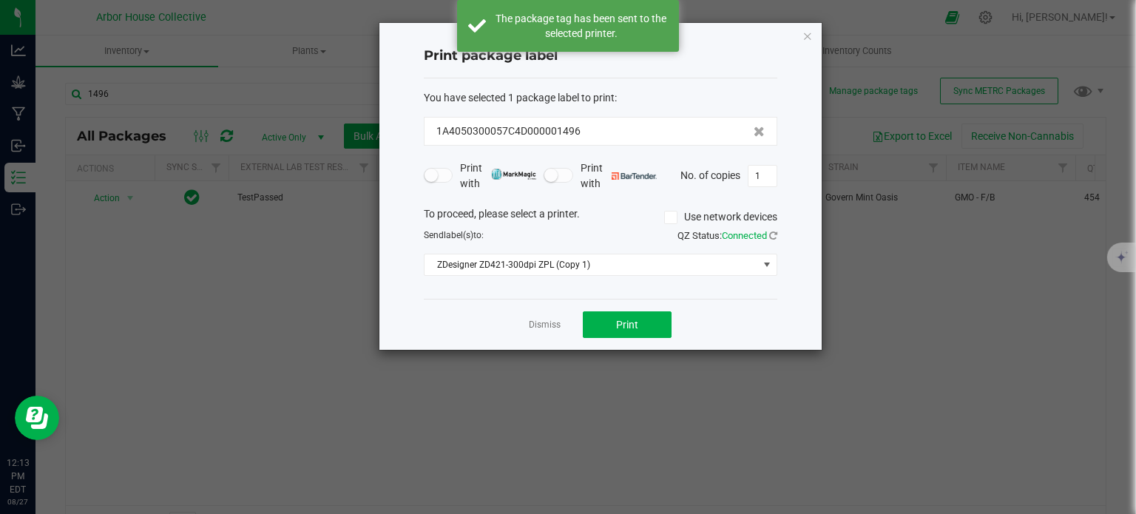
click at [545, 331] on div "Dismiss Print" at bounding box center [600, 324] width 353 height 51
click at [540, 322] on link "Dismiss" at bounding box center [545, 325] width 32 height 13
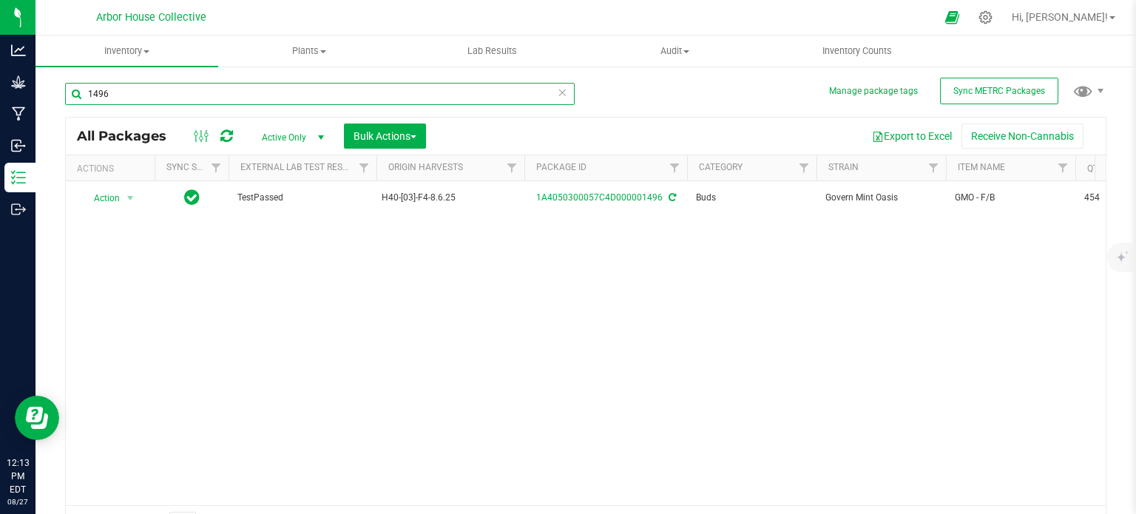
click at [136, 96] on input "1496" at bounding box center [319, 94] width 509 height 22
type input "1495"
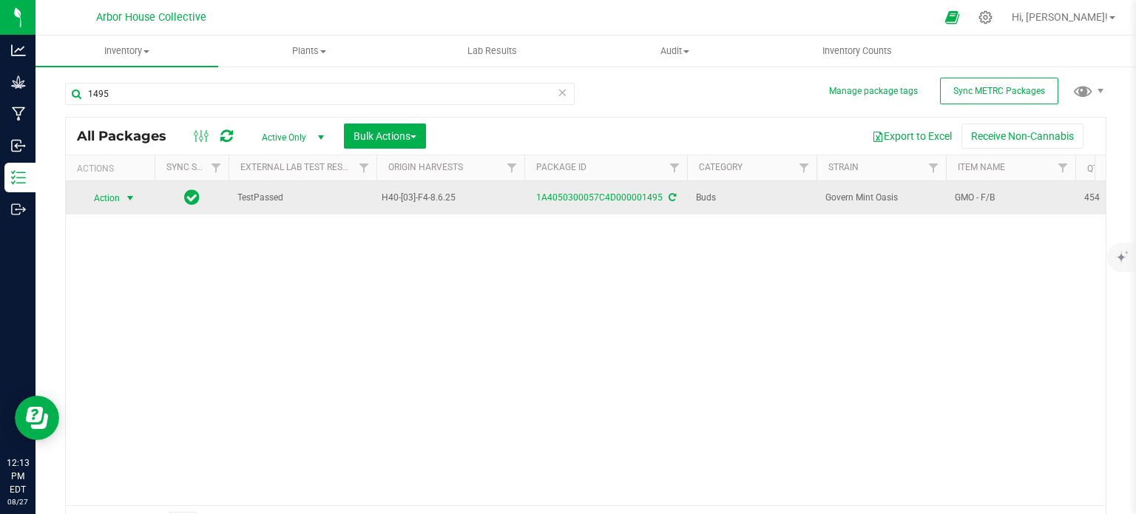
click at [130, 197] on span "select" at bounding box center [130, 198] width 12 height 12
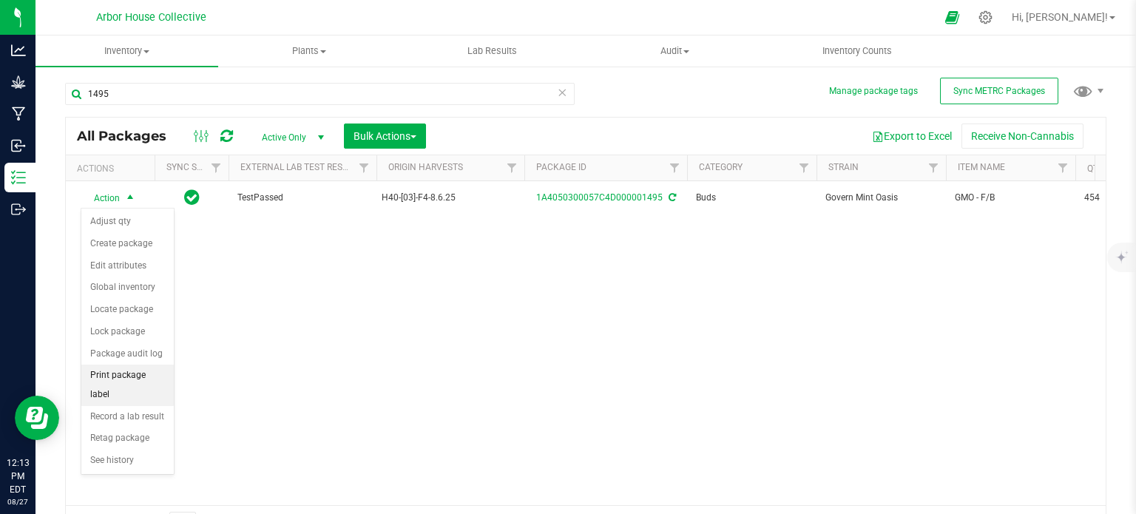
click at [153, 374] on li "Print package label" at bounding box center [127, 384] width 92 height 41
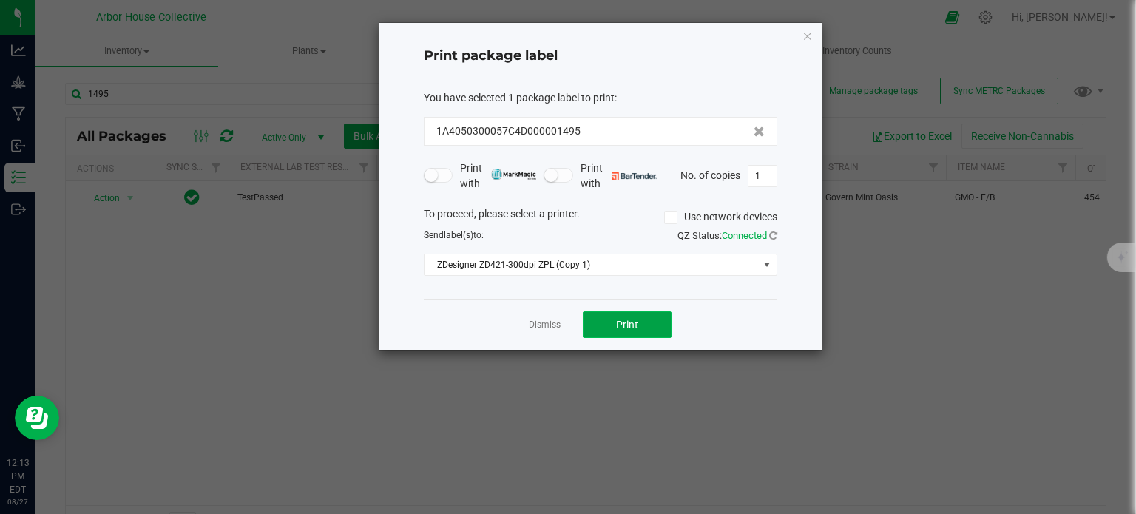
click at [607, 326] on button "Print" at bounding box center [627, 324] width 89 height 27
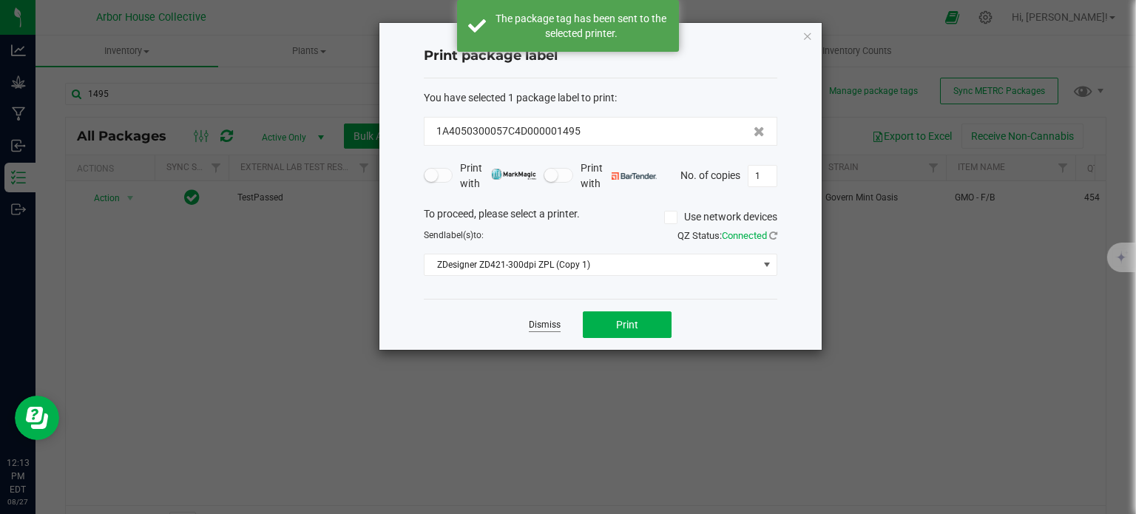
click at [543, 325] on link "Dismiss" at bounding box center [545, 325] width 32 height 13
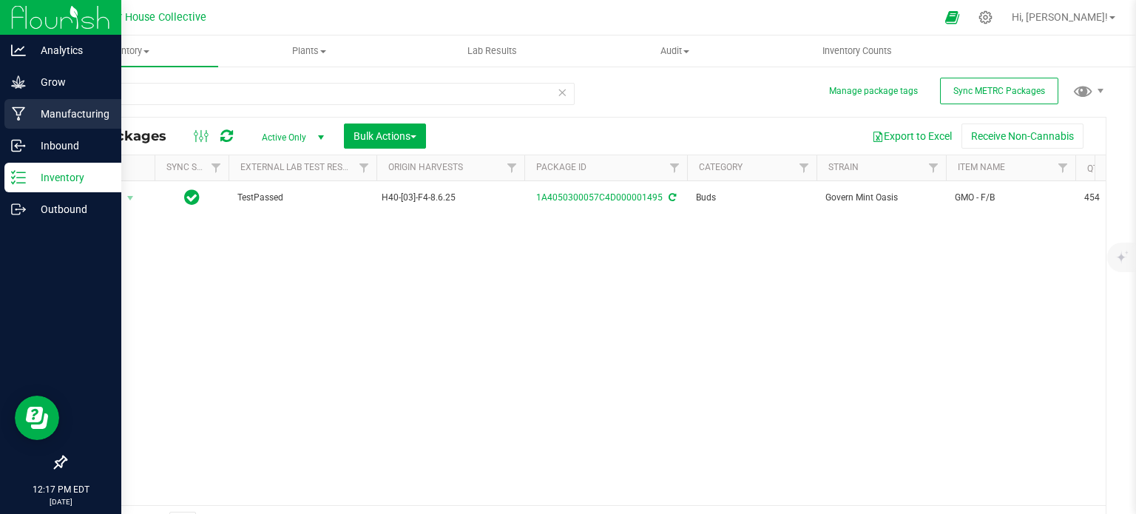
click at [60, 110] on p "Manufacturing" at bounding box center [70, 114] width 89 height 18
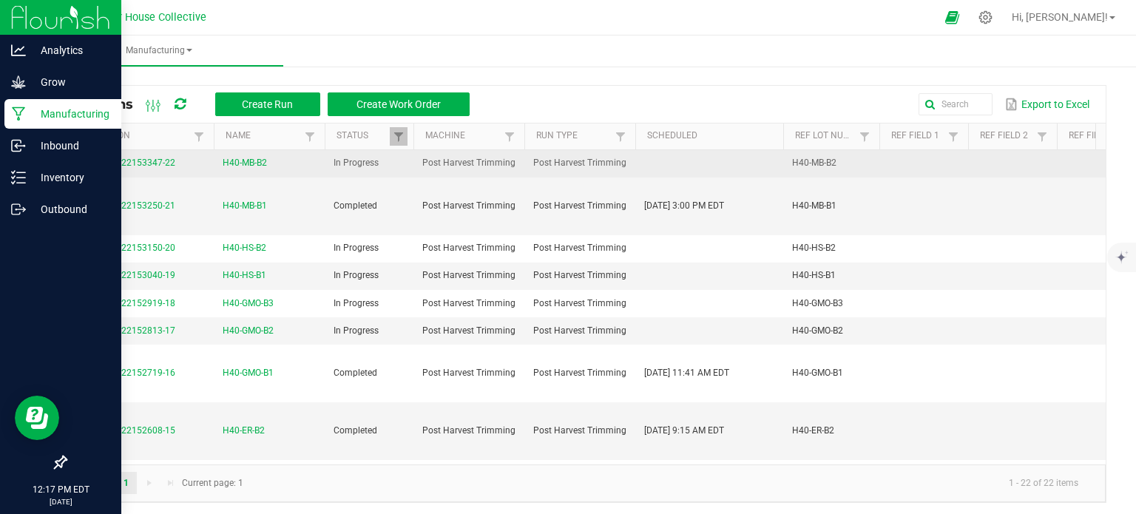
click at [242, 160] on span "H40-MB-B2" at bounding box center [245, 163] width 44 height 14
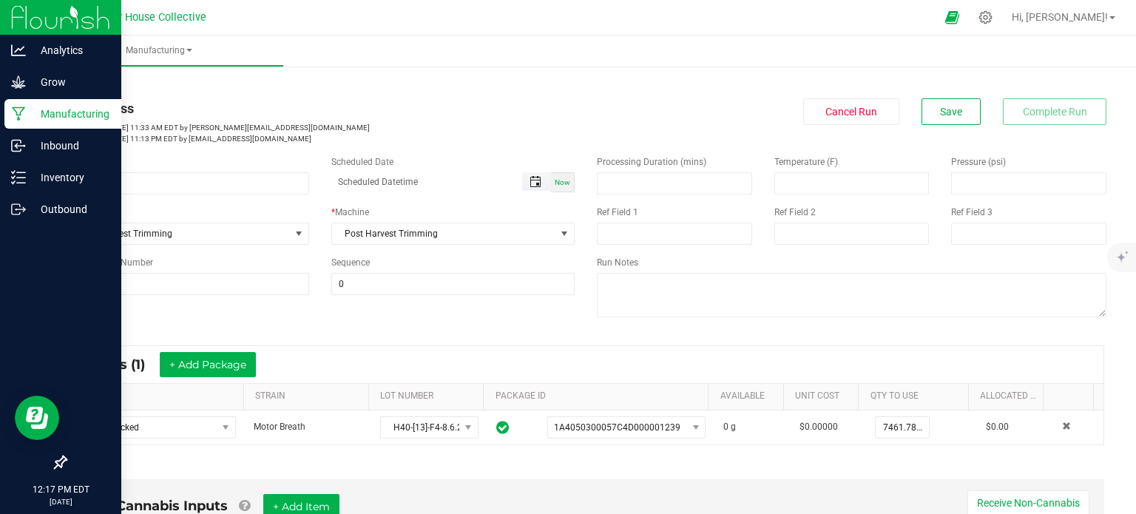
click at [529, 182] on span "Toggle popup" at bounding box center [535, 182] width 12 height 12
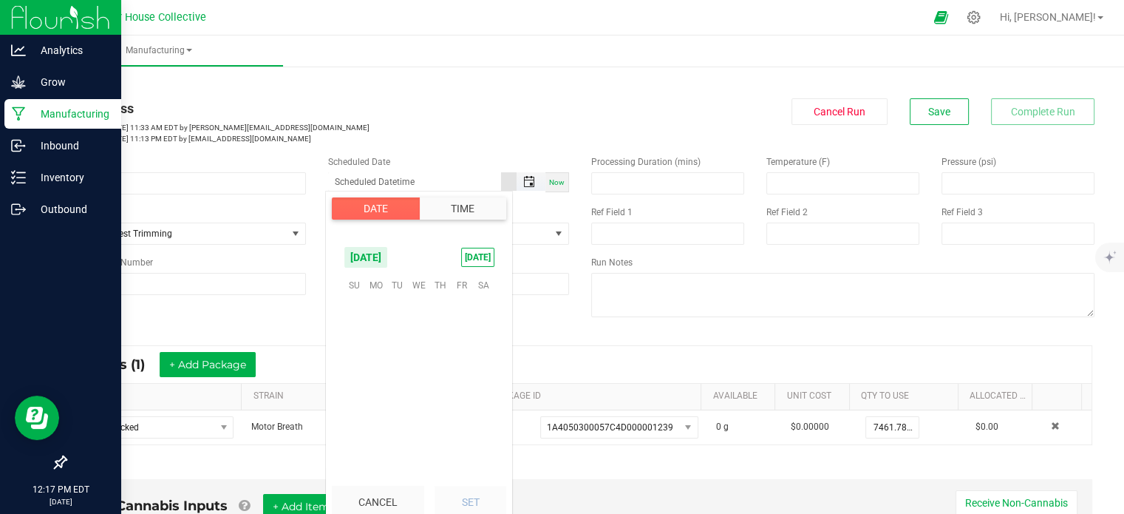
scroll to position [239647, 0]
click at [397, 395] on span "26" at bounding box center [397, 399] width 21 height 23
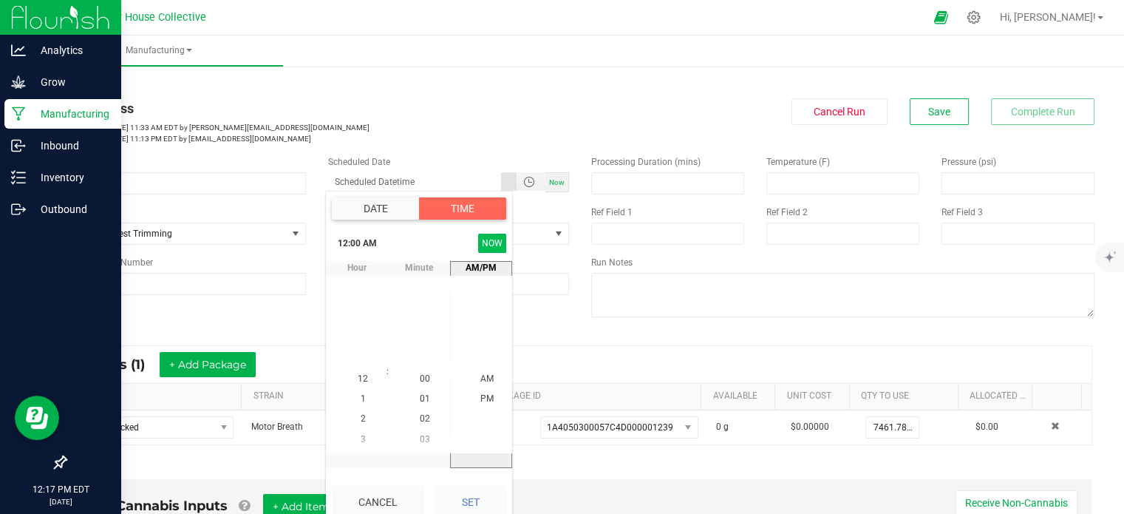
click at [488, 244] on button "NOW" at bounding box center [492, 243] width 28 height 19
click at [361, 354] on li "5" at bounding box center [362, 360] width 35 height 20
click at [429, 339] on li "15" at bounding box center [424, 340] width 35 height 20
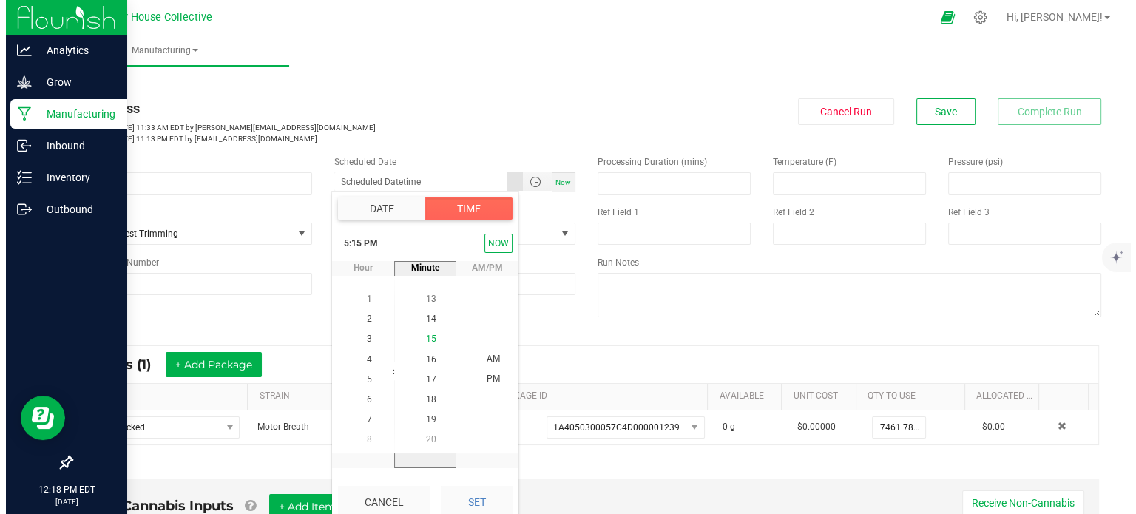
scroll to position [301, 0]
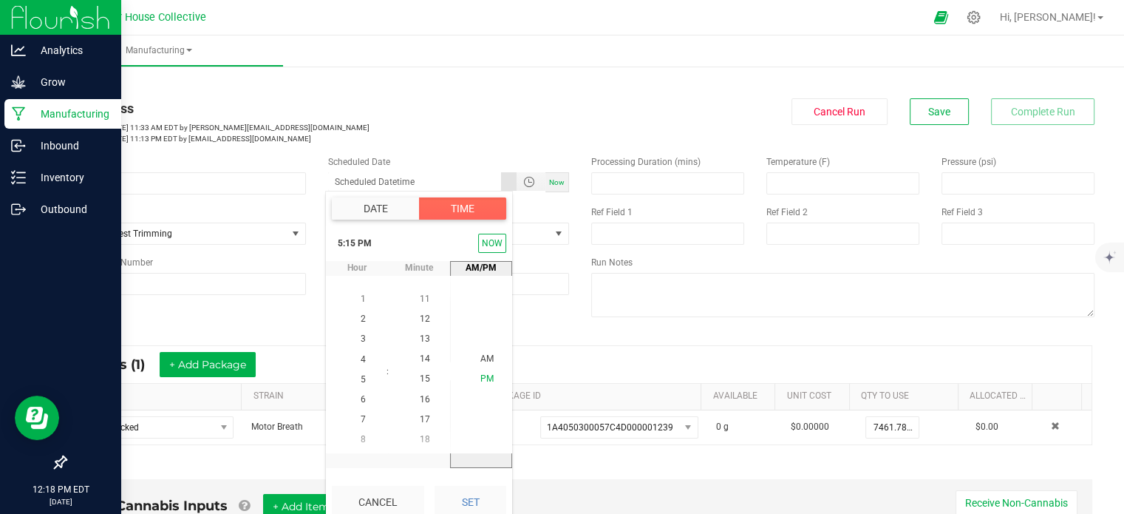
click at [480, 383] on li "PM" at bounding box center [486, 380] width 35 height 20
click at [470, 498] on button "Set" at bounding box center [471, 502] width 72 height 33
type input "[DATE] 5:15 PM"
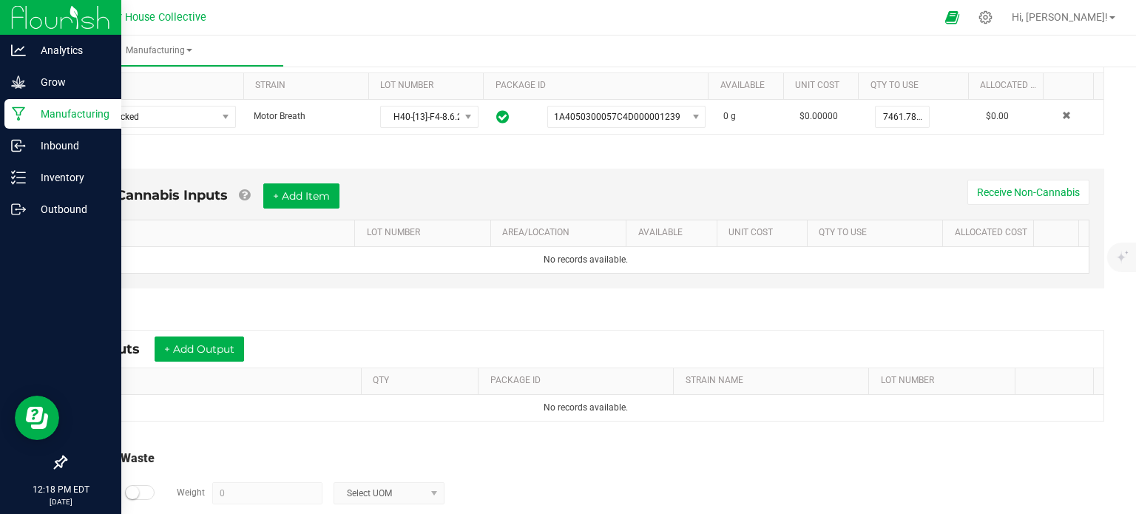
scroll to position [316, 0]
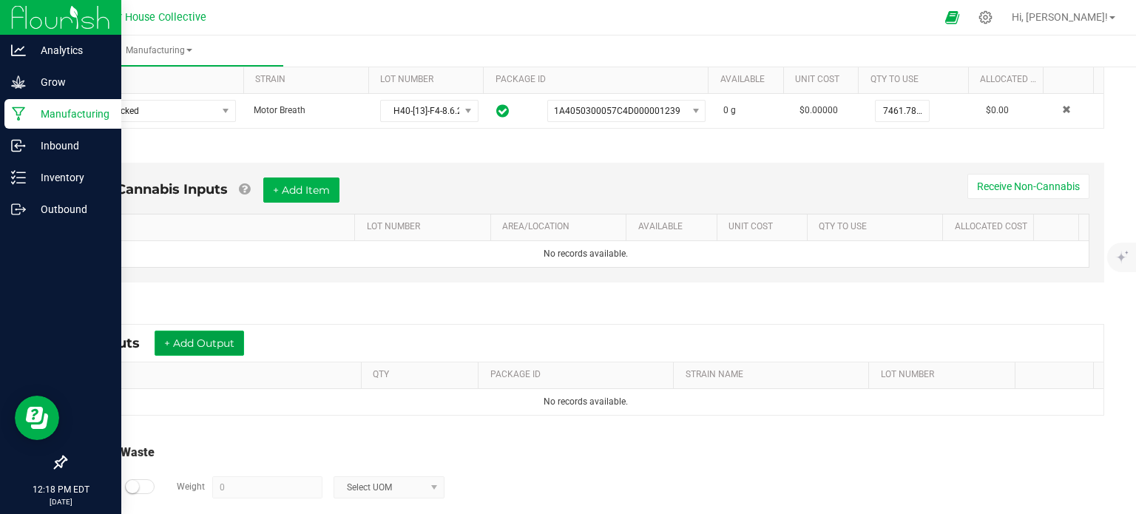
click at [225, 332] on button "+ Add Output" at bounding box center [199, 342] width 89 height 25
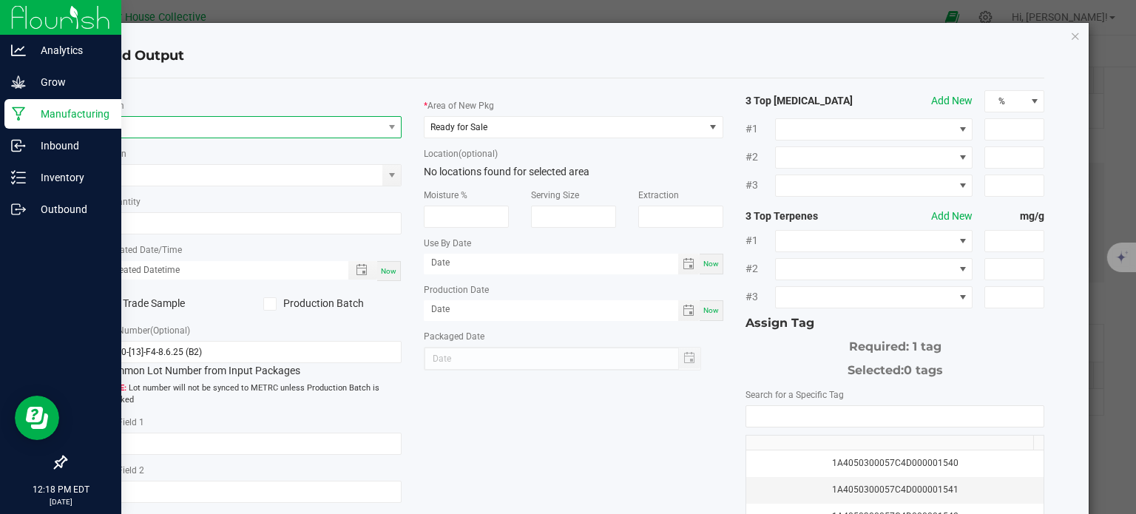
click at [204, 126] on span "NO DATA FOUND" at bounding box center [243, 127] width 279 height 21
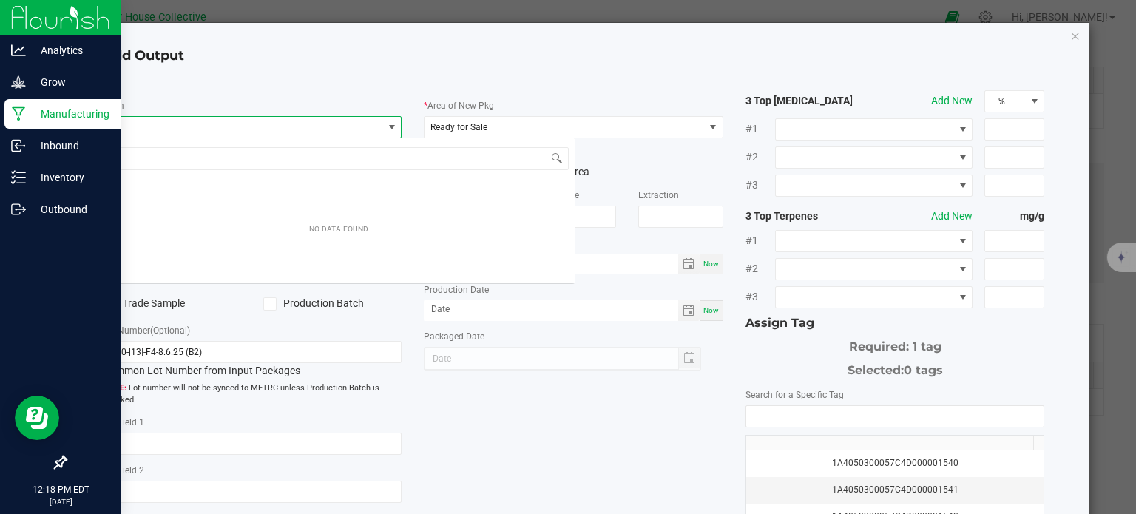
scroll to position [21, 296]
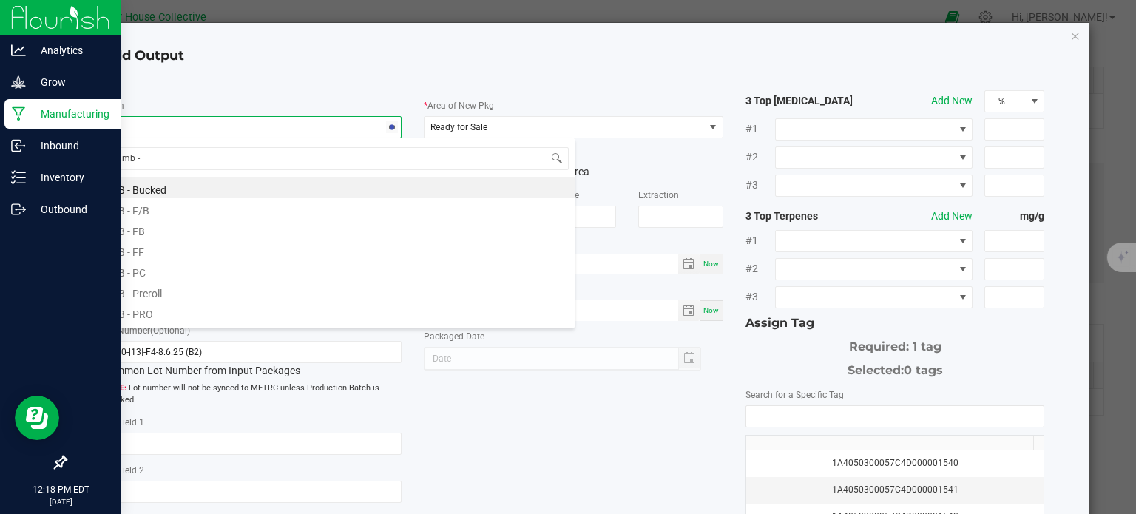
type input "mb - f"
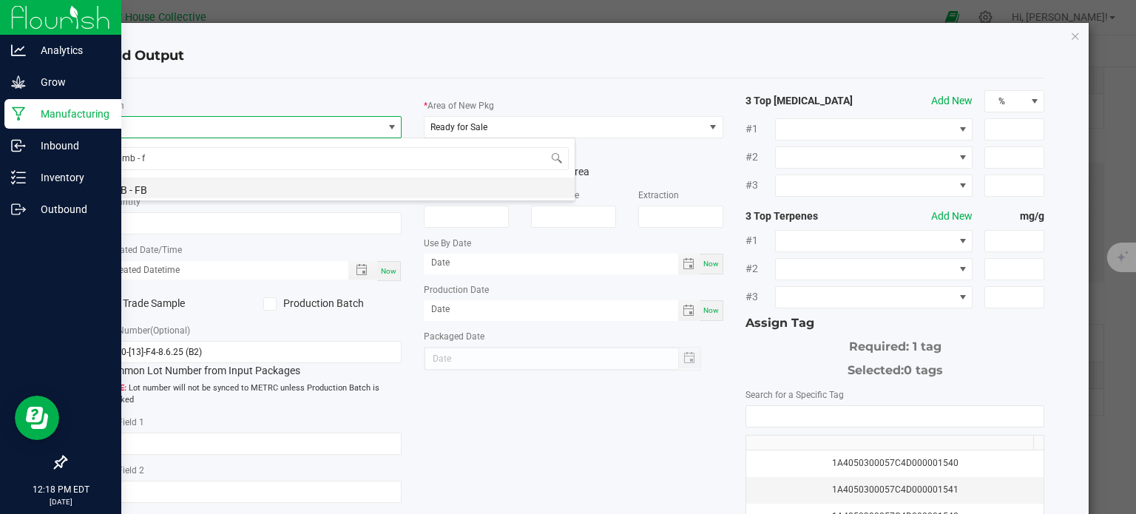
click at [180, 187] on li "MB - FB" at bounding box center [339, 187] width 472 height 21
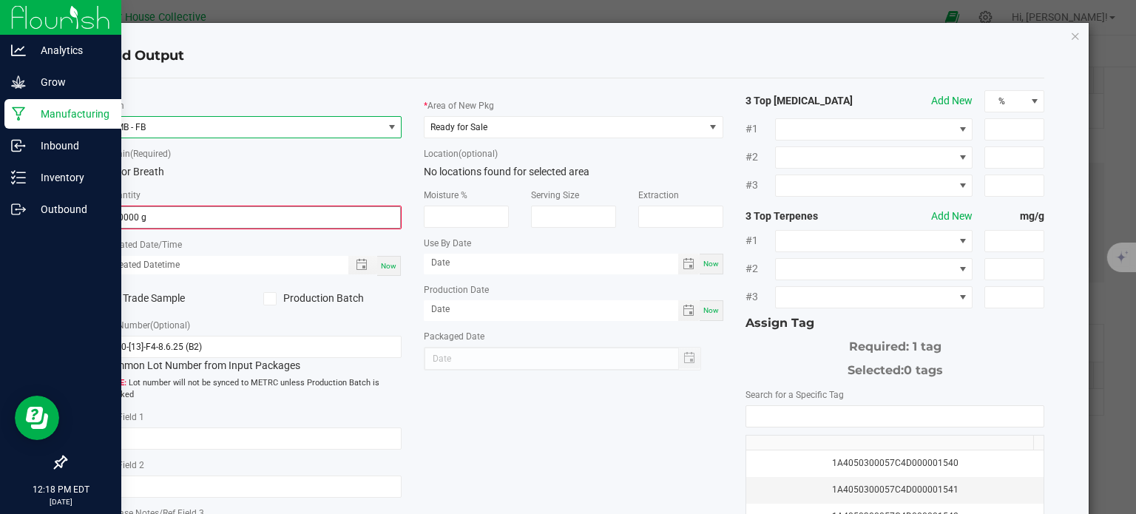
click at [169, 215] on input "0.0000 g" at bounding box center [252, 217] width 296 height 21
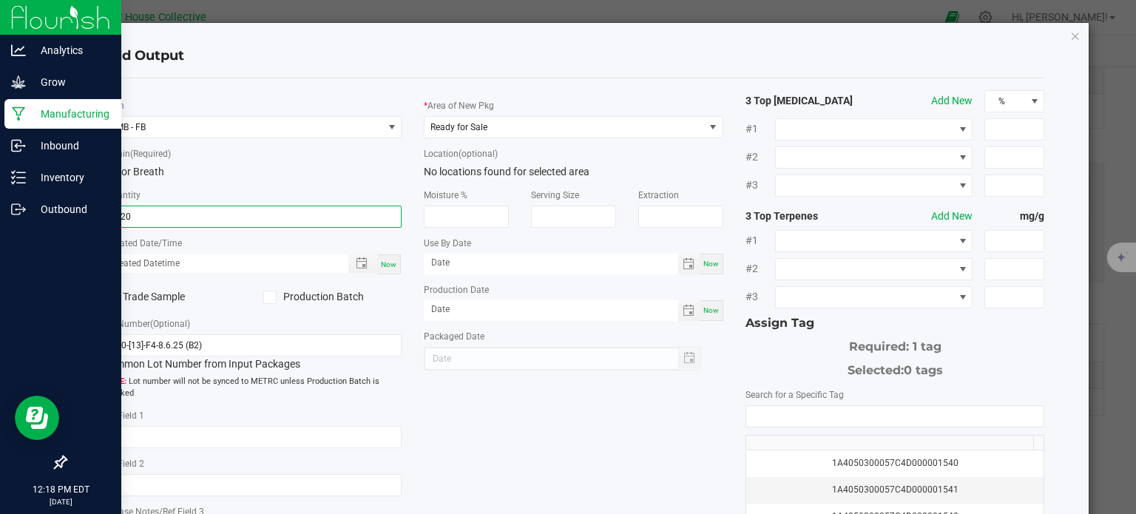
type input "5920.0000 g"
click at [386, 270] on div "Now" at bounding box center [389, 264] width 24 height 20
type input "[DATE] 12:18 PM"
type input "[DATE]"
click at [640, 123] on span "Ready for Sale" at bounding box center [563, 127] width 279 height 21
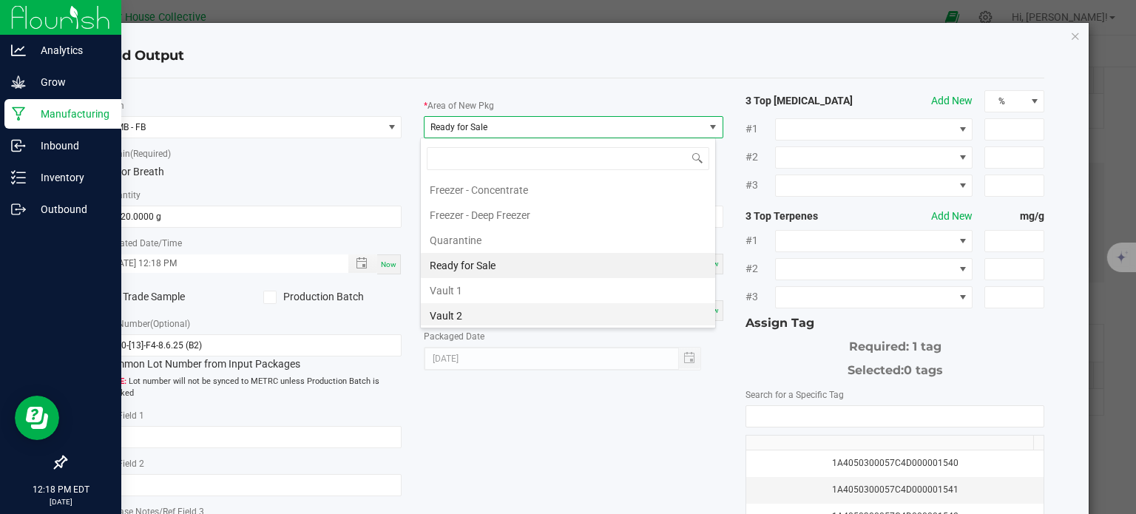
click at [503, 313] on li "Vault 2" at bounding box center [568, 315] width 294 height 25
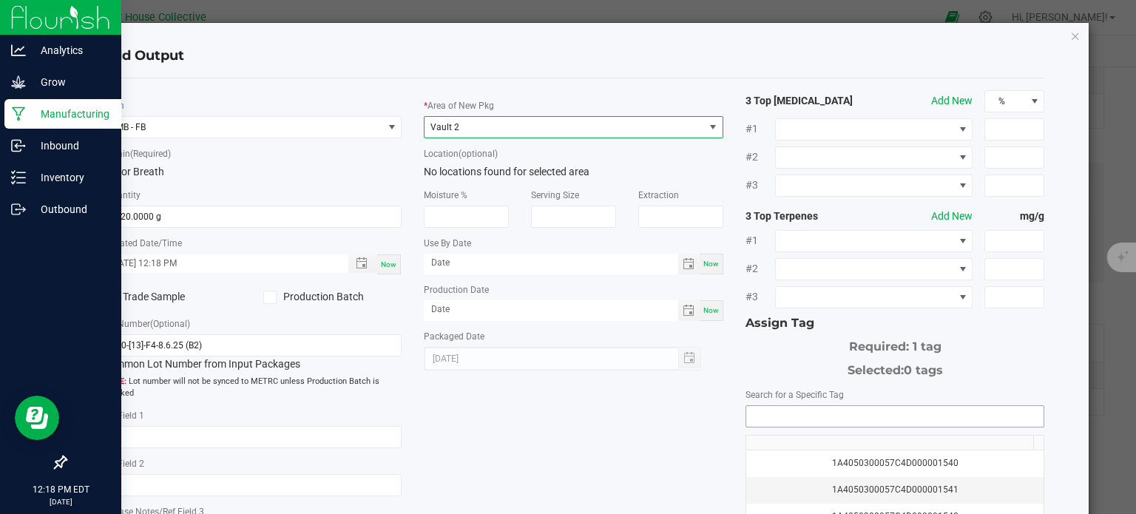
click at [760, 407] on input "NO DATA FOUND" at bounding box center [895, 416] width 298 height 21
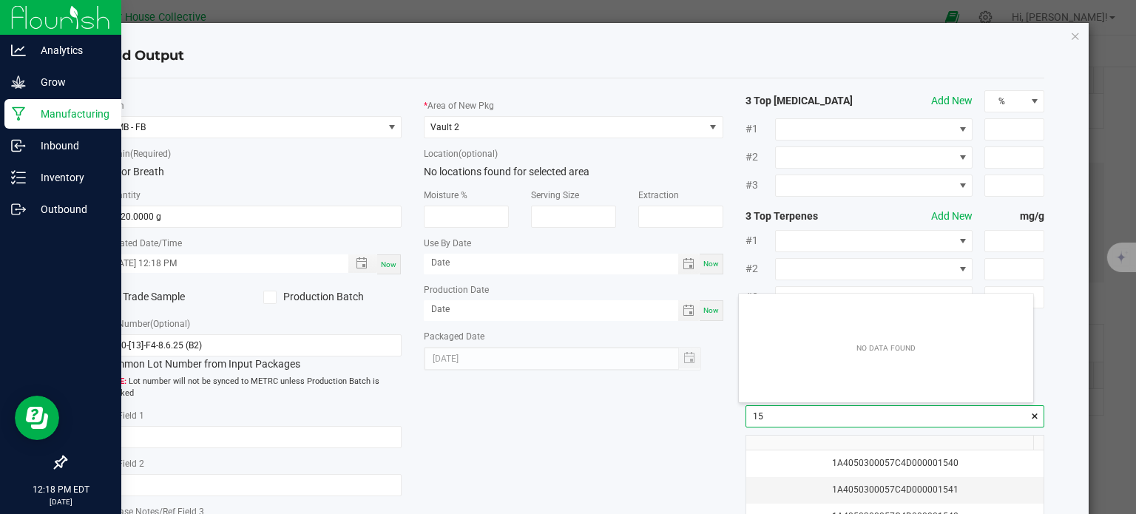
scroll to position [21, 295]
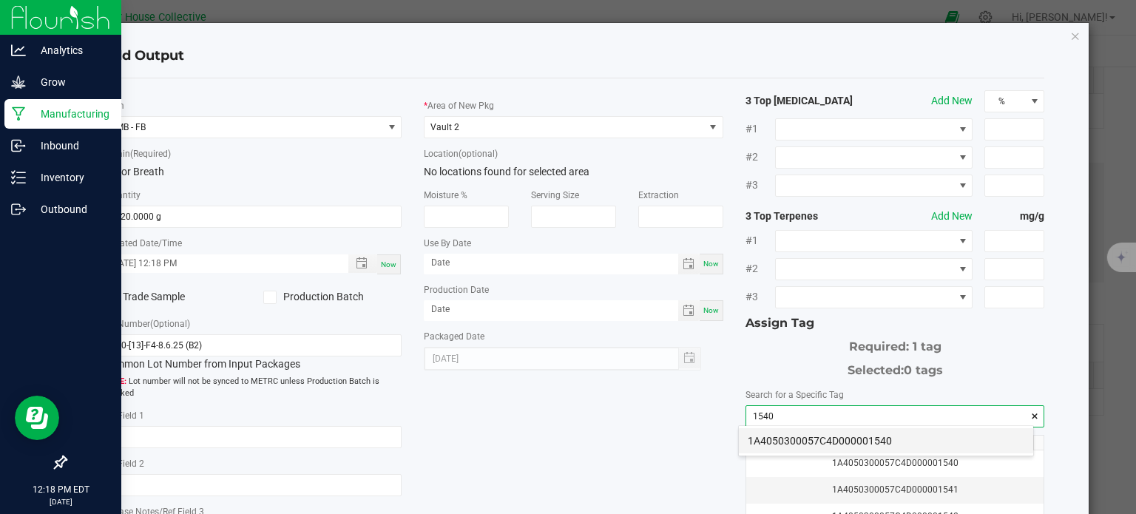
click at [772, 437] on li "1A4050300057C4D000001540" at bounding box center [886, 440] width 294 height 25
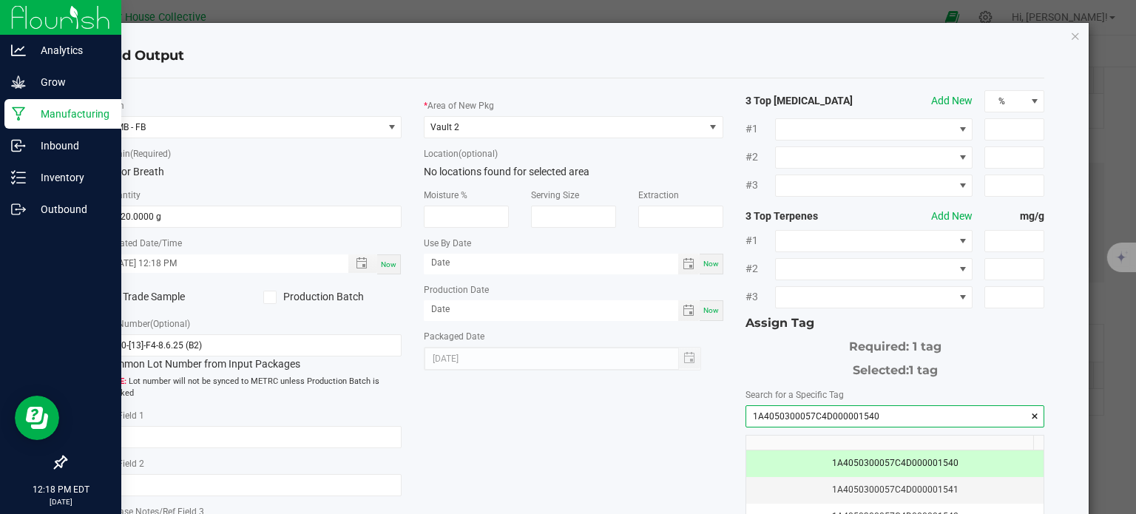
type input "1A4050300057C4D000001540"
click at [657, 443] on div "* Item MB - FB * Strain (Required) Motor Breath * Quantity 5920.0000 g * Create…" at bounding box center [574, 355] width 964 height 530
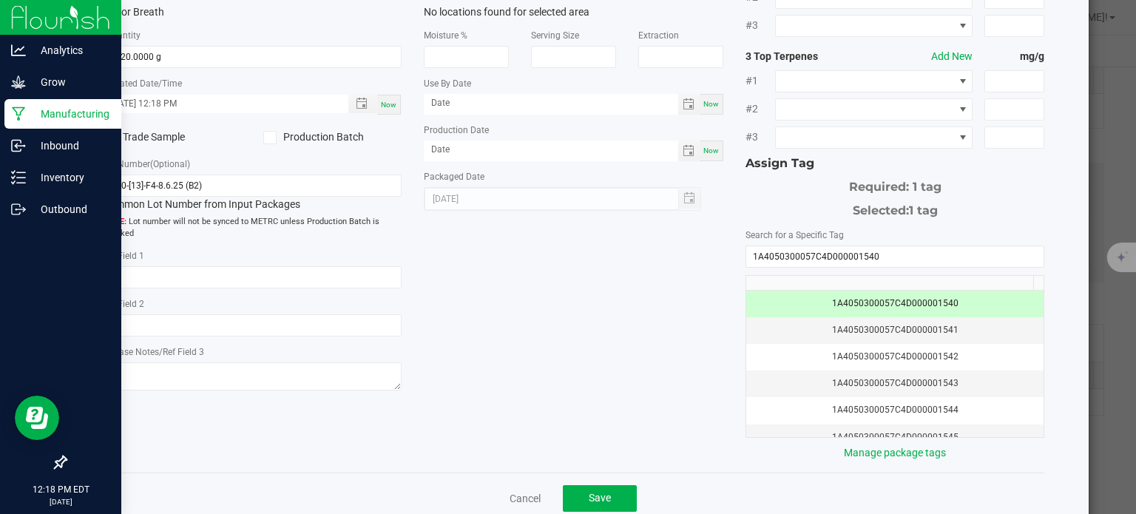
scroll to position [183, 0]
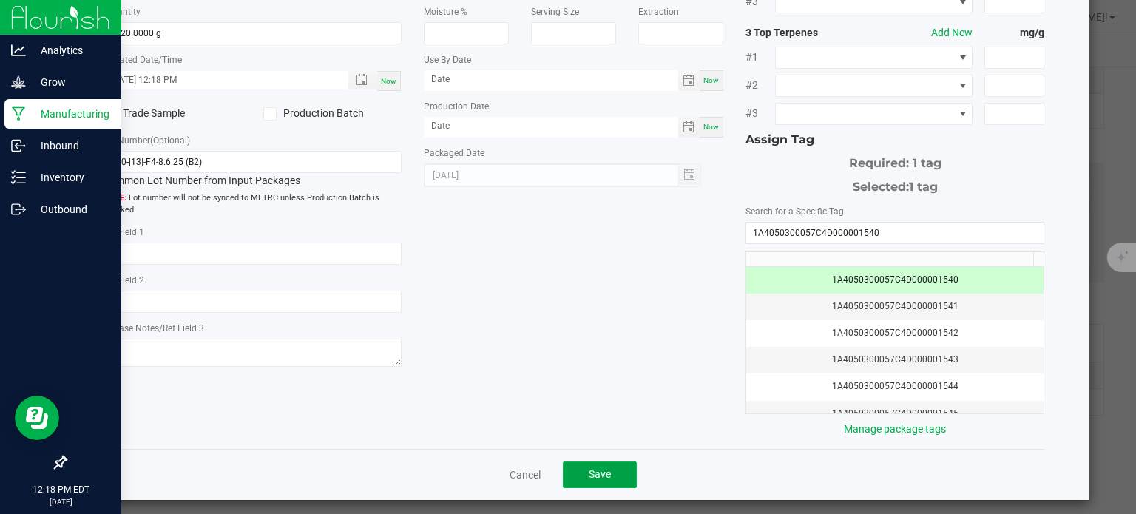
click at [612, 466] on button "Save" at bounding box center [600, 474] width 74 height 27
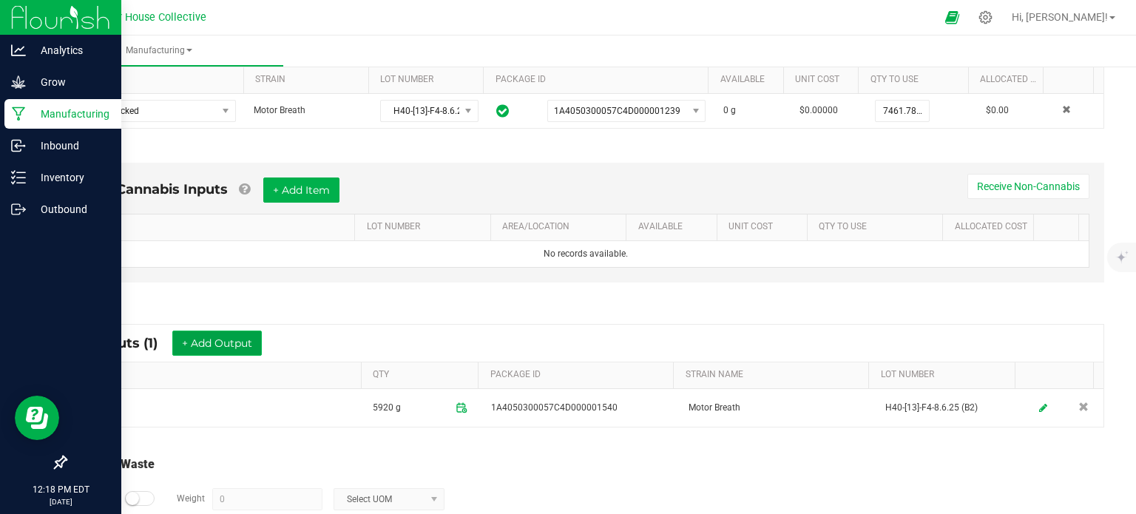
click at [250, 336] on button "+ Add Output" at bounding box center [216, 342] width 89 height 25
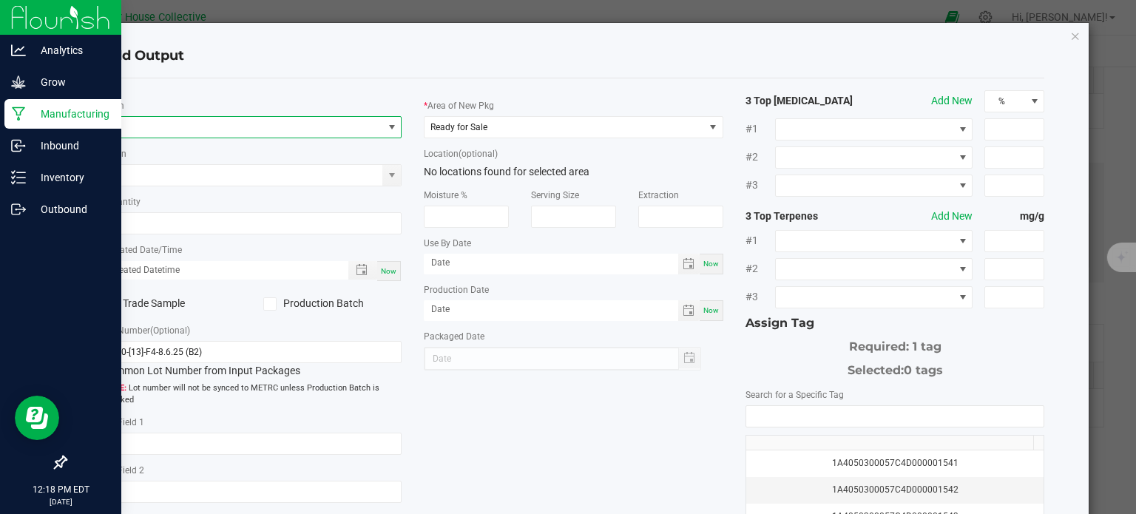
click at [177, 123] on span "NO DATA FOUND" at bounding box center [243, 127] width 279 height 21
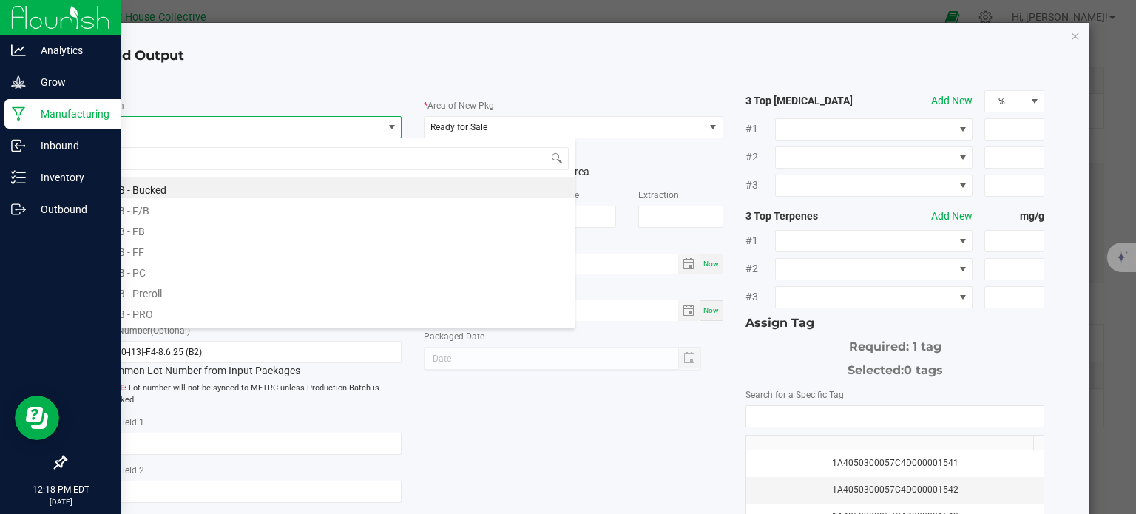
scroll to position [21, 296]
type input "mb - pc"
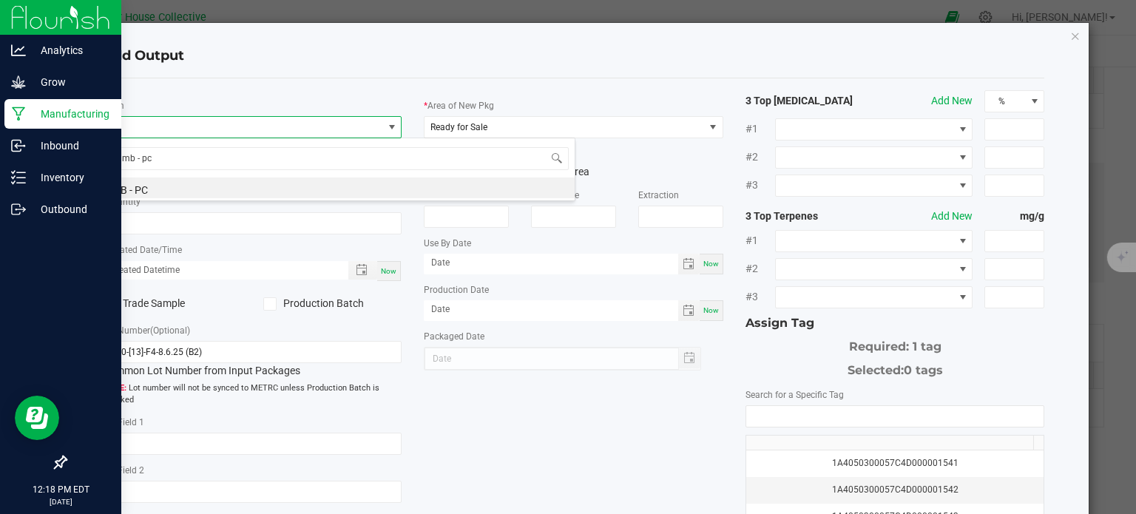
click at [166, 191] on li "MB - PC" at bounding box center [339, 187] width 472 height 21
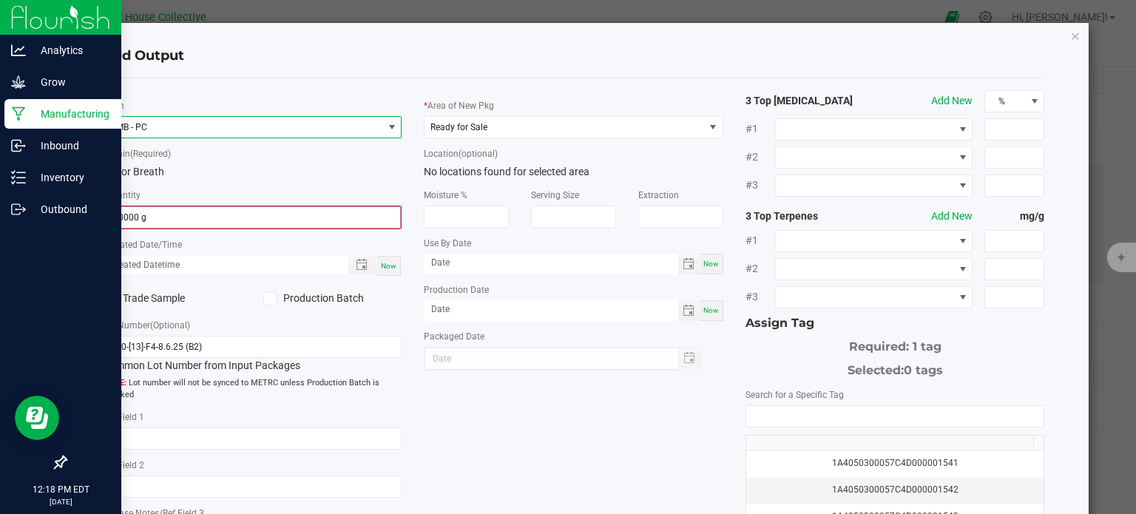
click at [165, 216] on input "0.0000 g" at bounding box center [252, 217] width 296 height 21
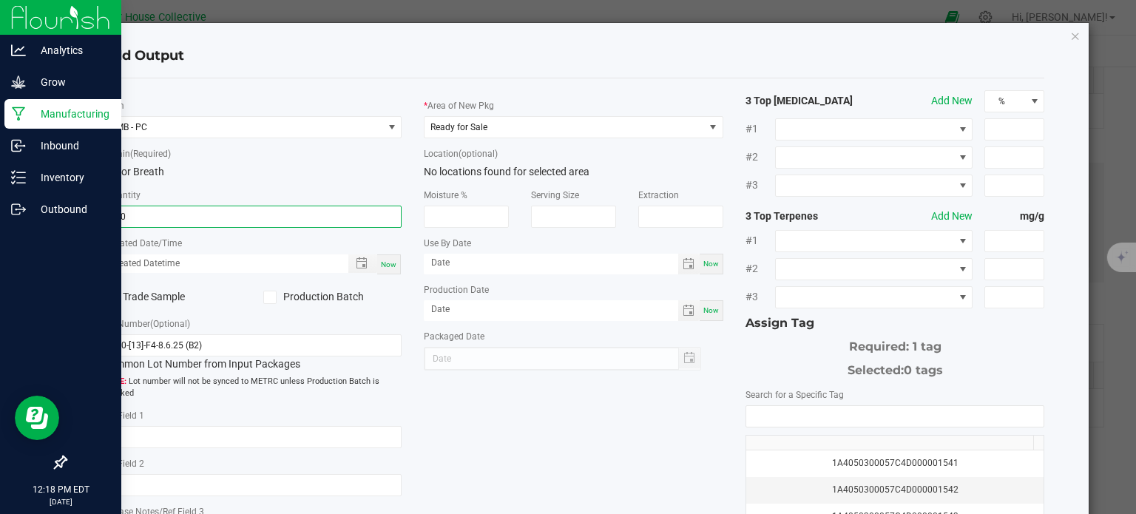
type input "960.0000 g"
click at [380, 268] on div "Now" at bounding box center [389, 264] width 24 height 20
type input "[DATE] 12:18 PM"
type input "[DATE]"
click at [611, 132] on span "Ready for Sale" at bounding box center [563, 127] width 279 height 21
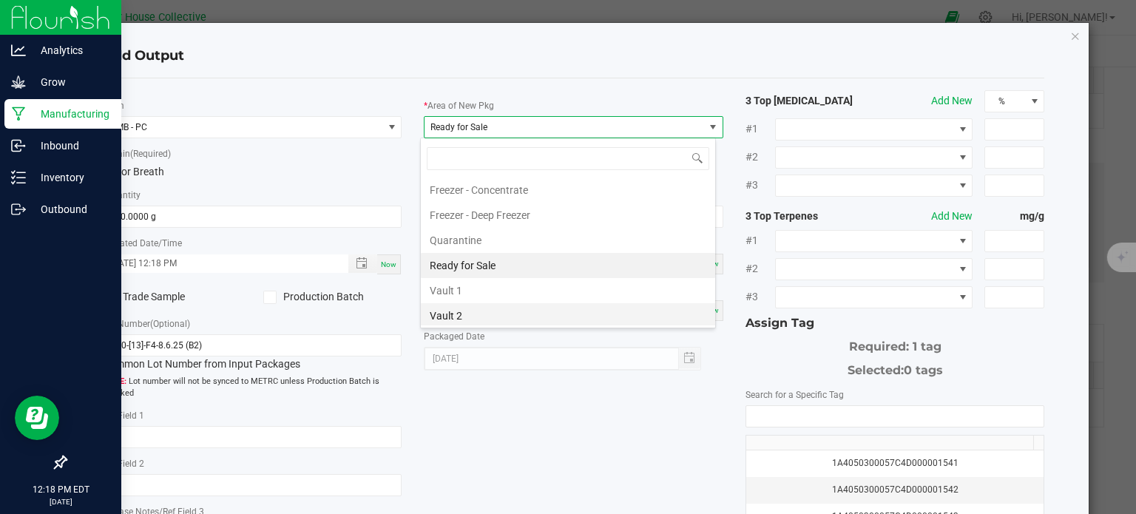
click at [488, 314] on li "Vault 2" at bounding box center [568, 315] width 294 height 25
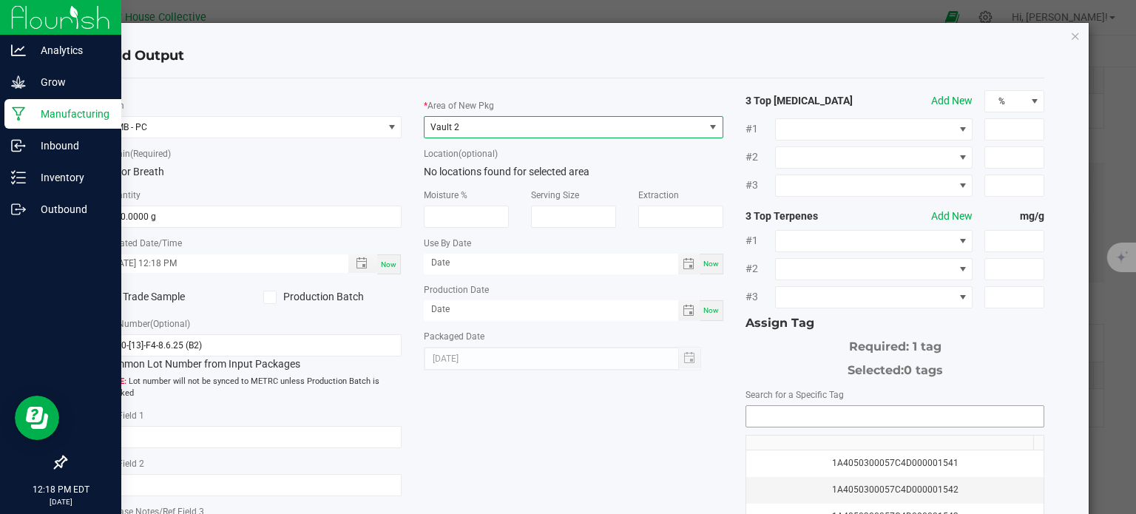
click at [760, 415] on input "NO DATA FOUND" at bounding box center [895, 416] width 298 height 21
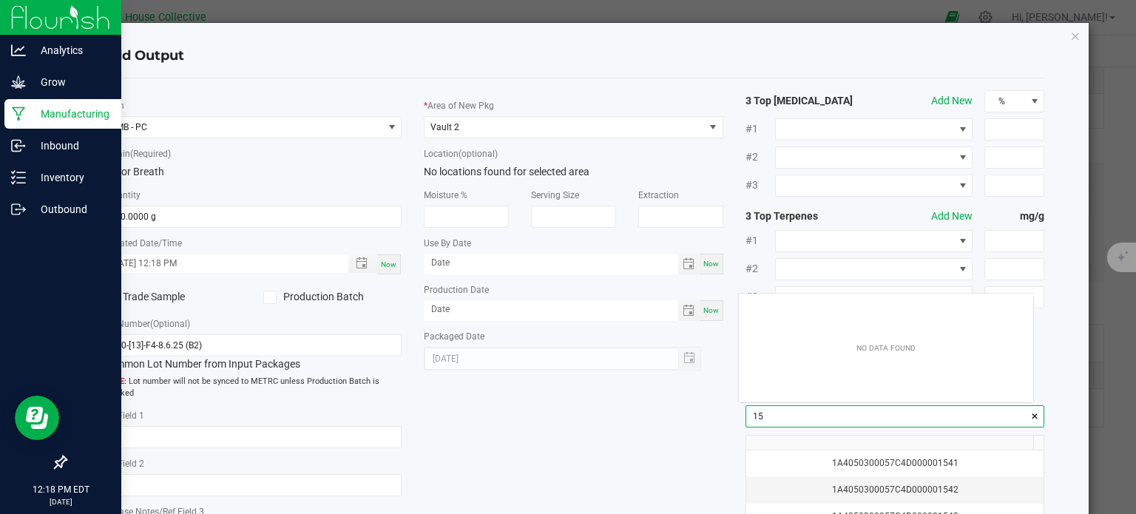
scroll to position [21, 295]
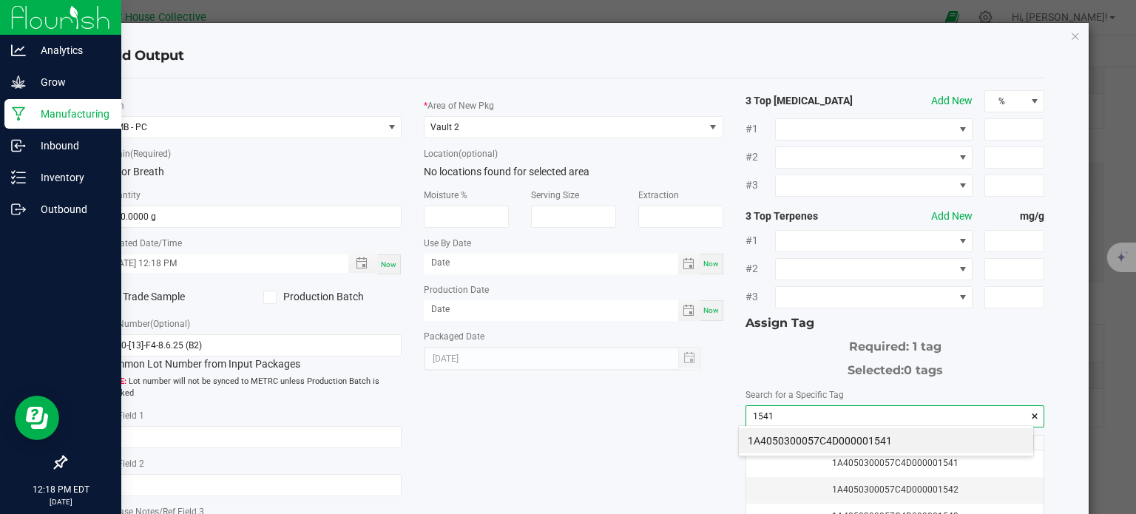
click at [778, 444] on li "1A4050300057C4D000001541" at bounding box center [886, 440] width 294 height 25
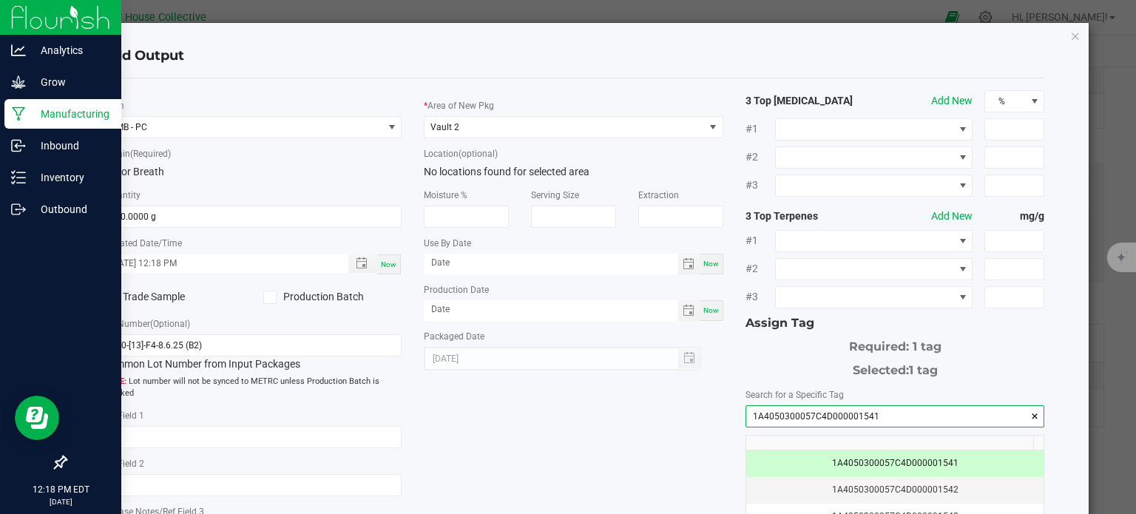
type input "1A4050300057C4D000001541"
click at [625, 436] on div "* Item MB - PC * Strain (Required) Motor Breath * Quantity 960.0000 g * Created…" at bounding box center [574, 355] width 964 height 530
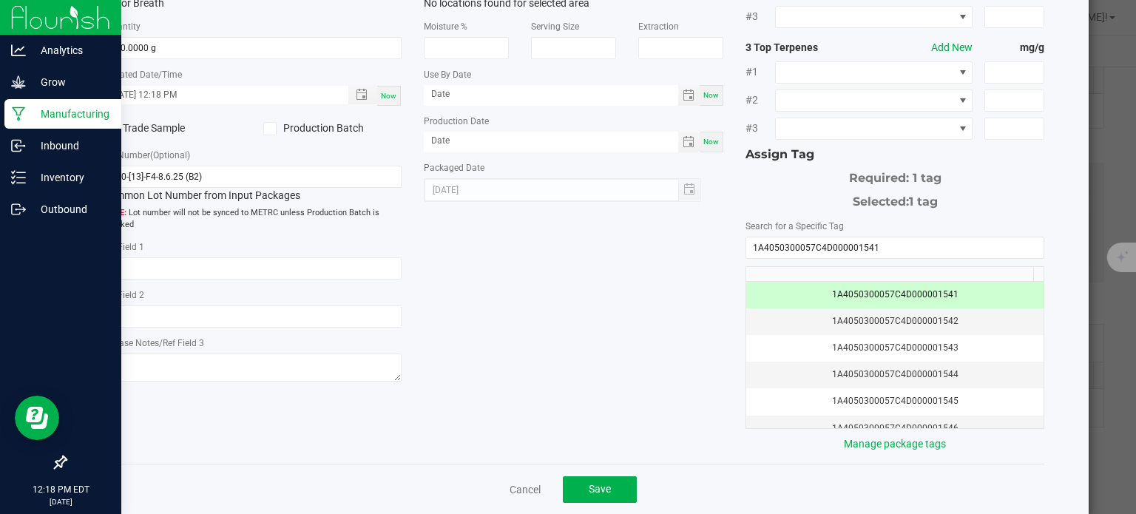
scroll to position [170, 0]
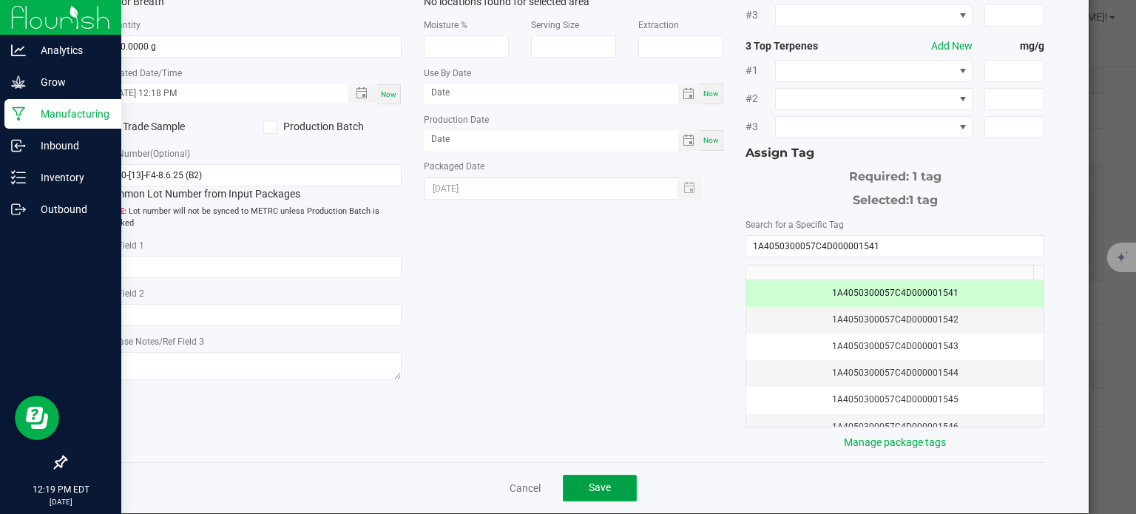
click at [610, 483] on button "Save" at bounding box center [600, 488] width 74 height 27
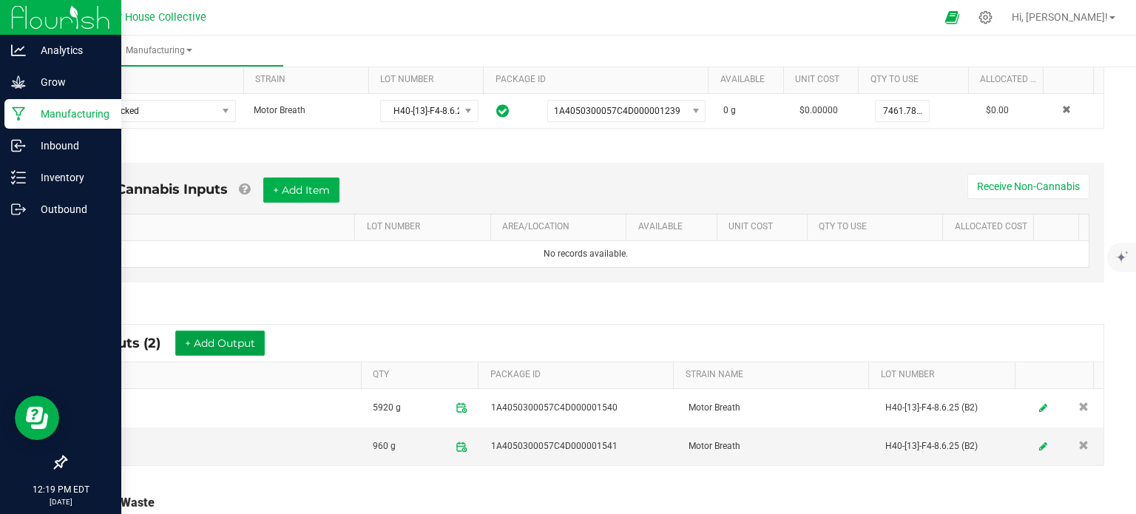
click at [253, 336] on button "+ Add Output" at bounding box center [219, 342] width 89 height 25
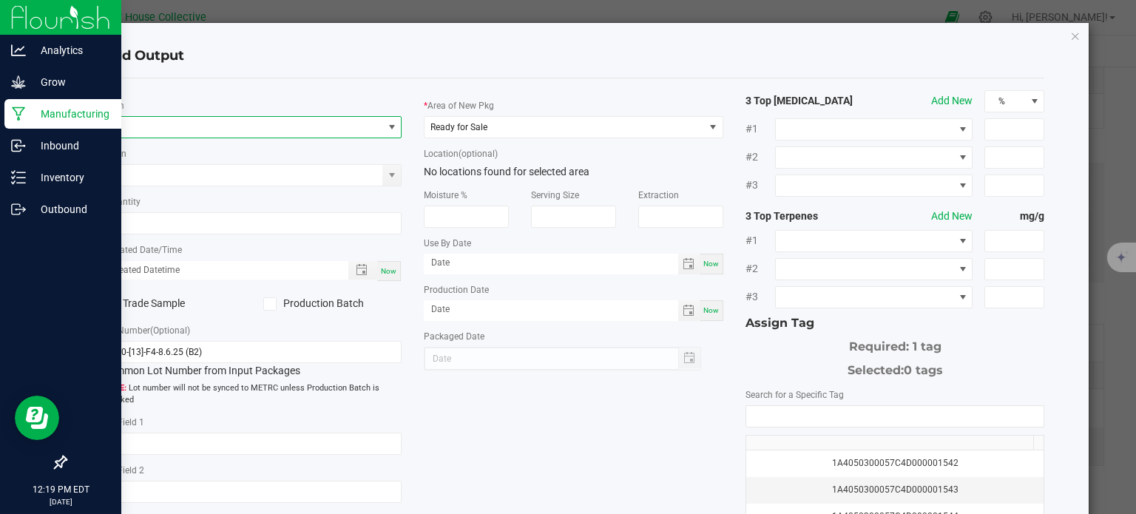
click at [245, 132] on span "NO DATA FOUND" at bounding box center [243, 127] width 279 height 21
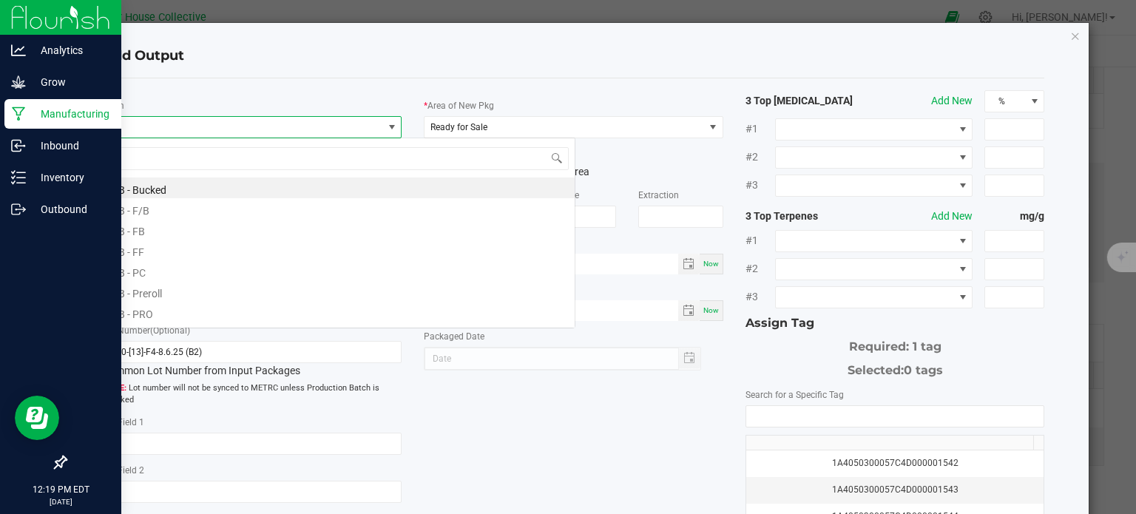
scroll to position [21, 296]
type input "mb - s"
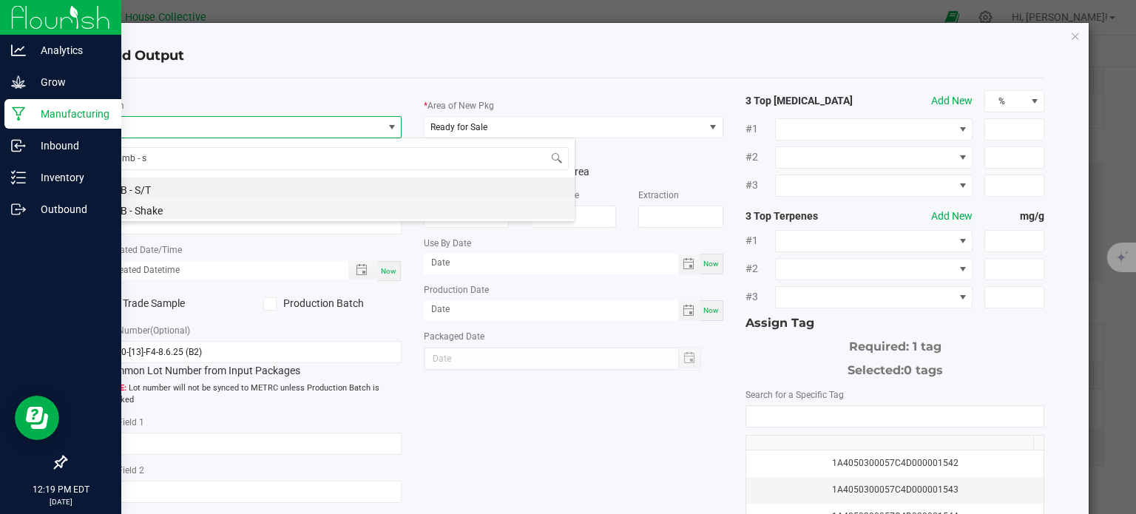
click at [222, 207] on li "MB - Shake" at bounding box center [339, 208] width 472 height 21
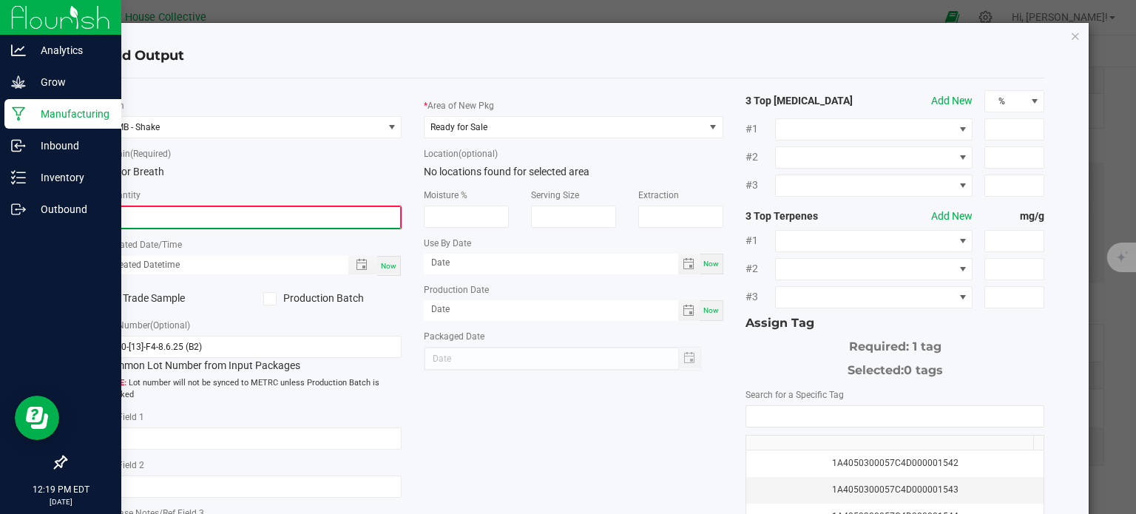
click at [223, 212] on input "0" at bounding box center [252, 217] width 296 height 21
type input "520.0000 g"
click at [383, 260] on span "Now" at bounding box center [389, 264] width 16 height 8
type input "[DATE] 12:19 PM"
type input "[DATE]"
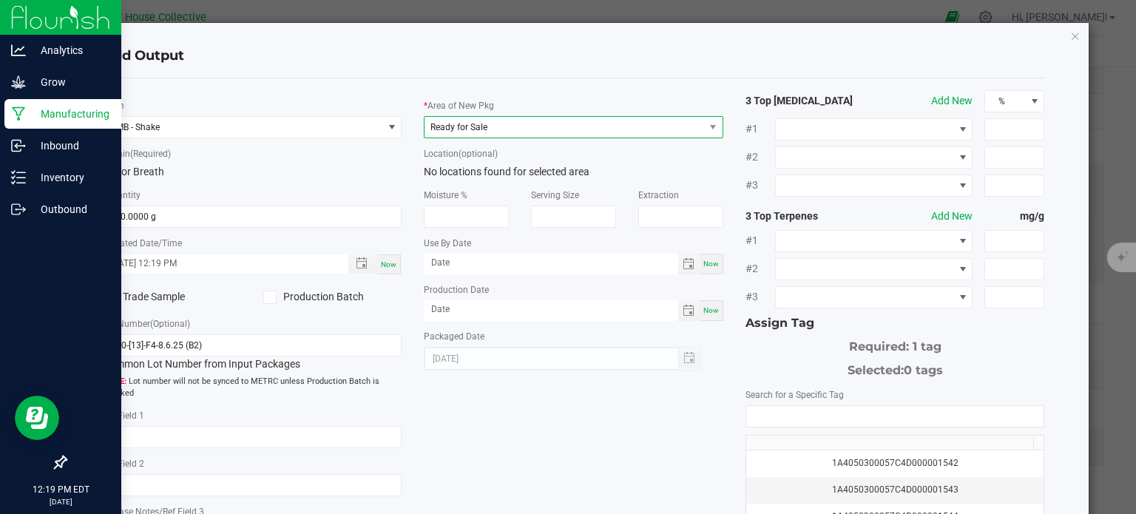
click at [472, 132] on span "Ready for Sale" at bounding box center [458, 127] width 57 height 10
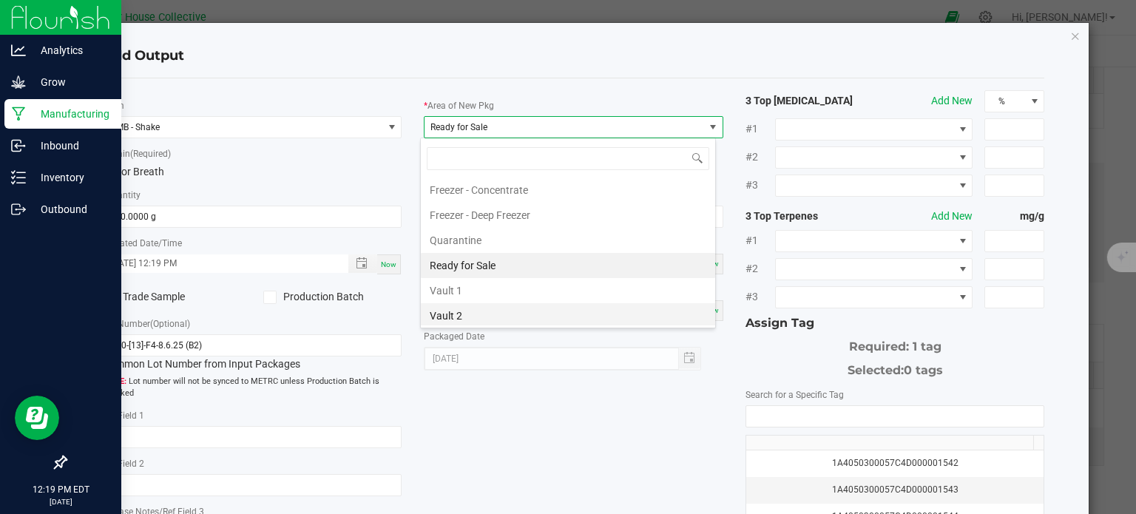
click at [466, 310] on li "Vault 2" at bounding box center [568, 315] width 294 height 25
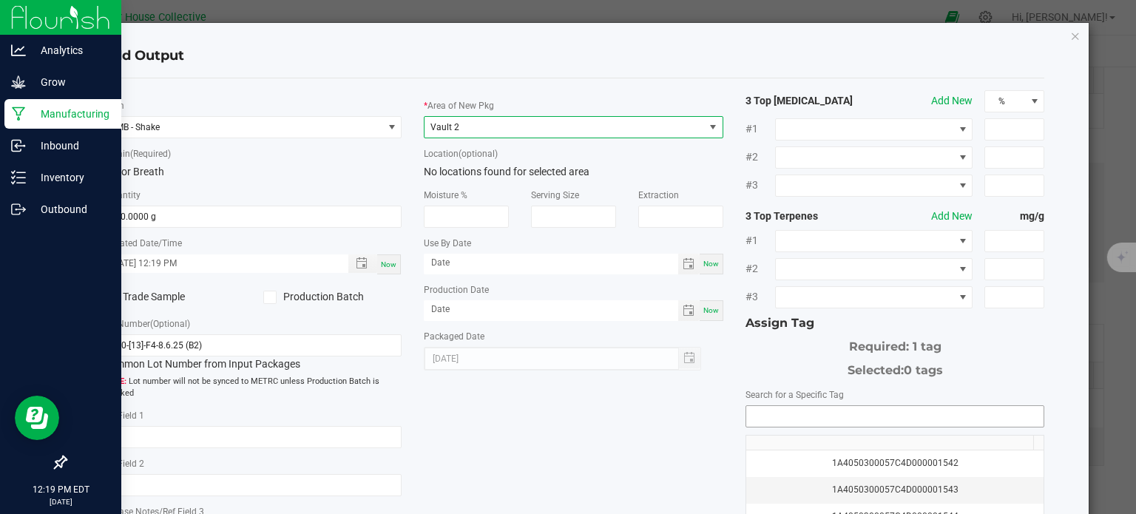
click at [828, 418] on input "NO DATA FOUND" at bounding box center [895, 416] width 298 height 21
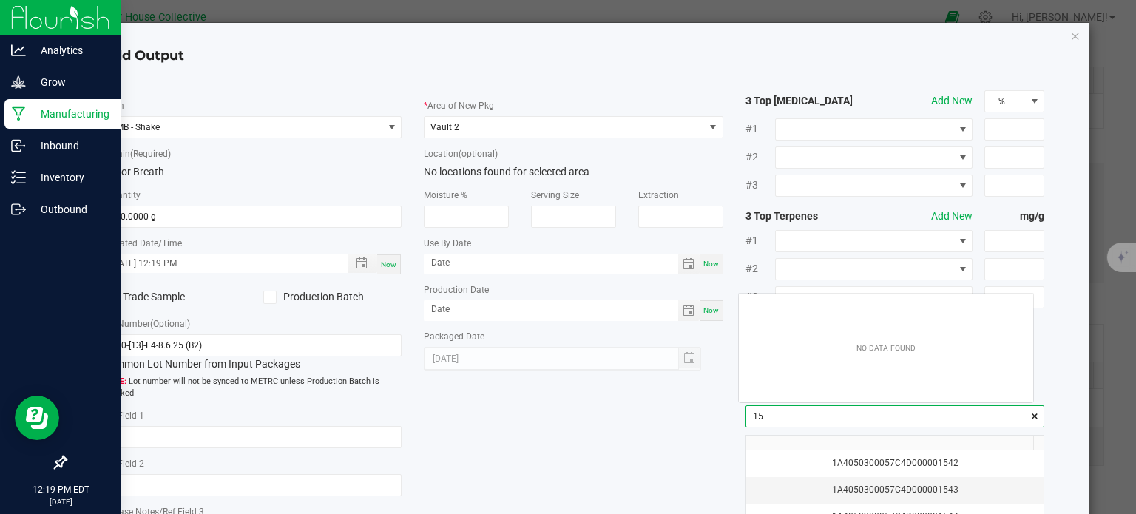
scroll to position [21, 295]
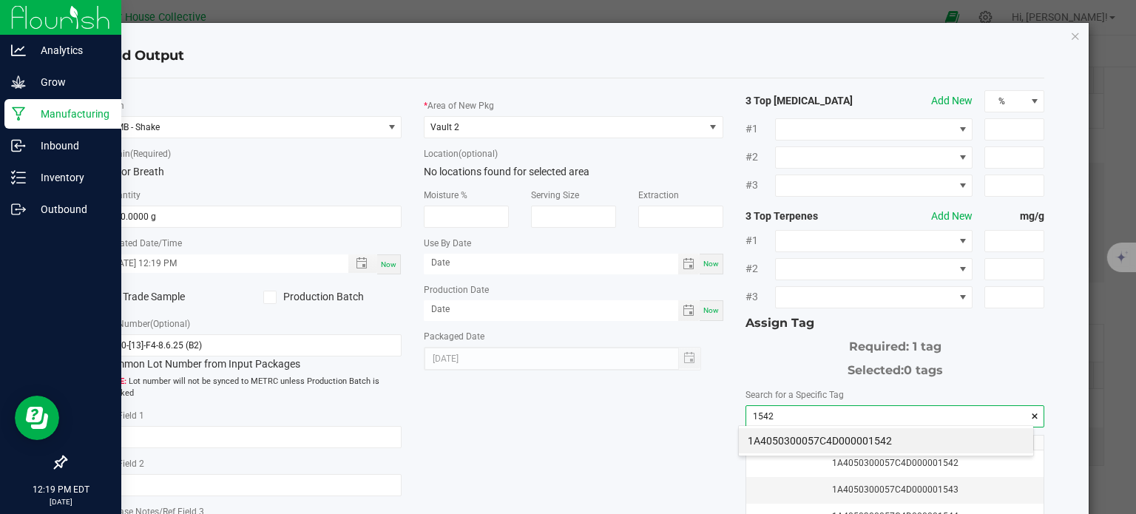
click at [825, 446] on li "1A4050300057C4D000001542" at bounding box center [886, 440] width 294 height 25
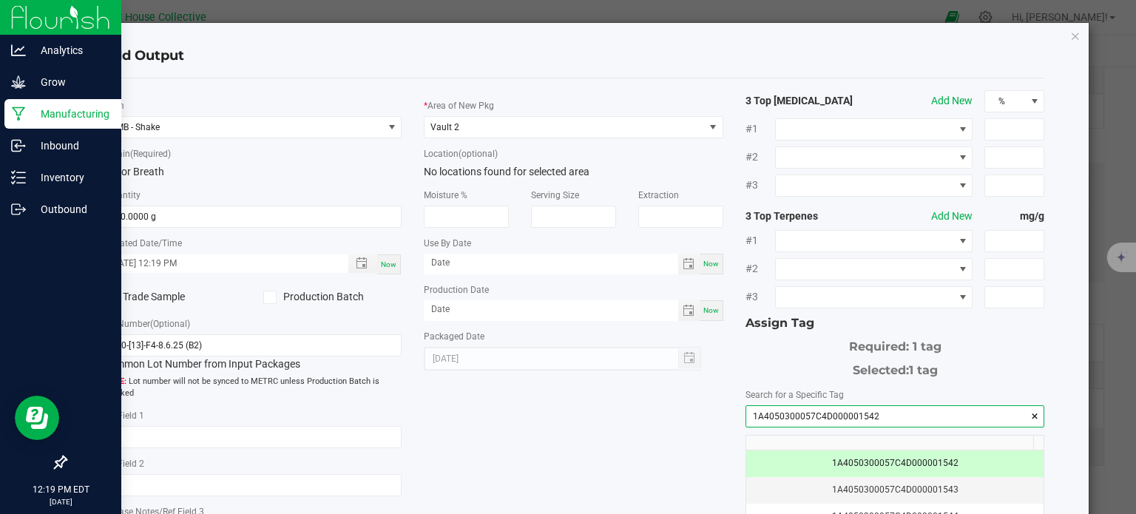
type input "1A4050300057C4D000001542"
click at [577, 461] on div "* Item MB - Shake * Strain (Required) Motor Breath * Quantity 520.0000 g * Crea…" at bounding box center [574, 355] width 964 height 530
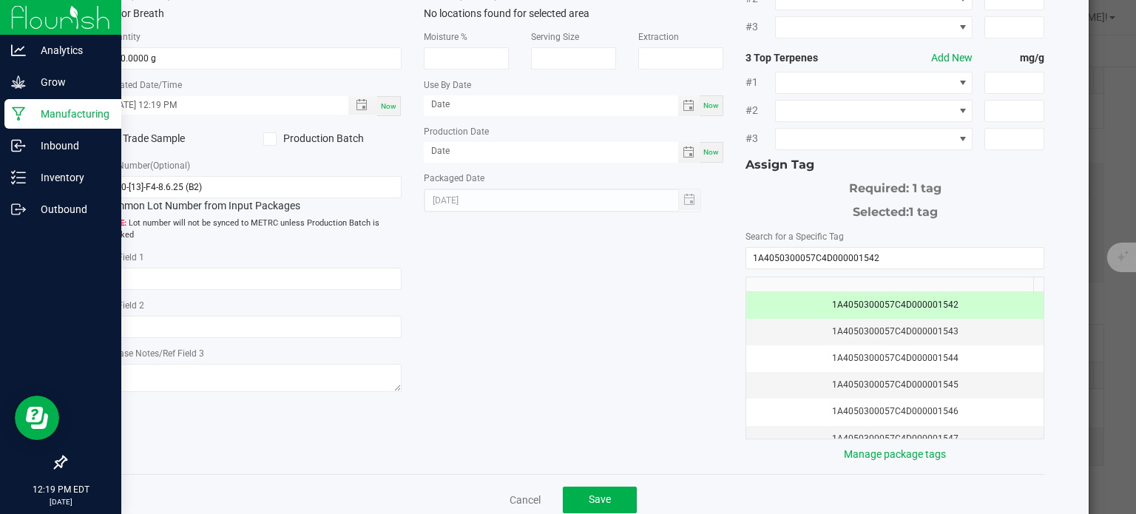
scroll to position [189, 0]
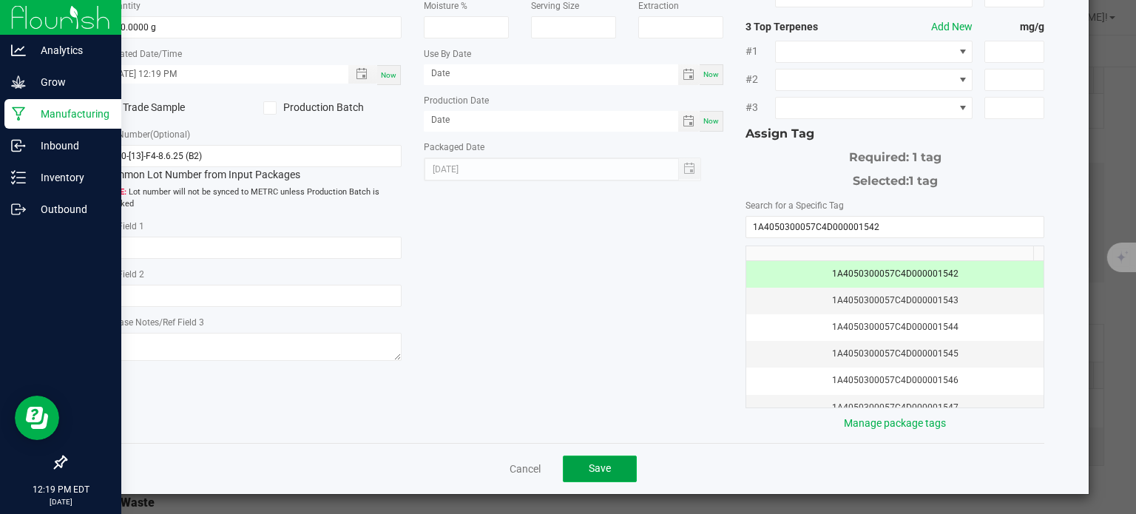
click at [614, 455] on button "Save" at bounding box center [600, 468] width 74 height 27
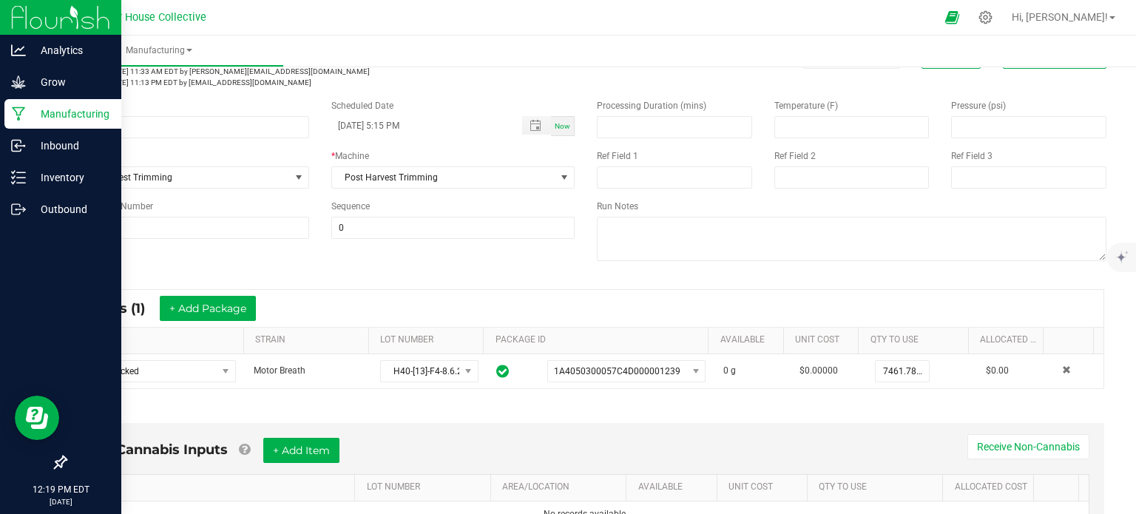
scroll to position [55, 0]
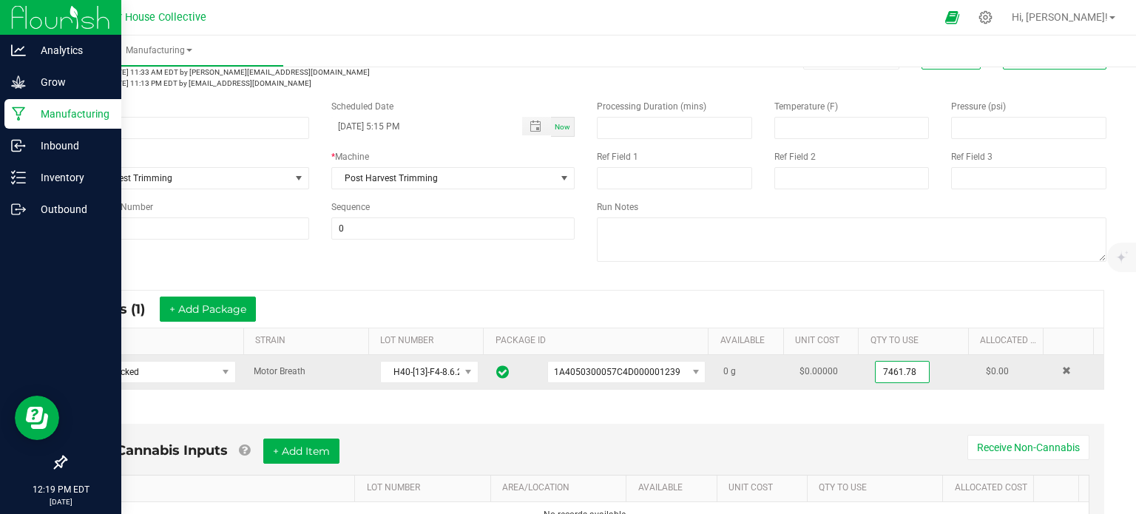
click at [879, 371] on input "7461.78" at bounding box center [901, 372] width 53 height 21
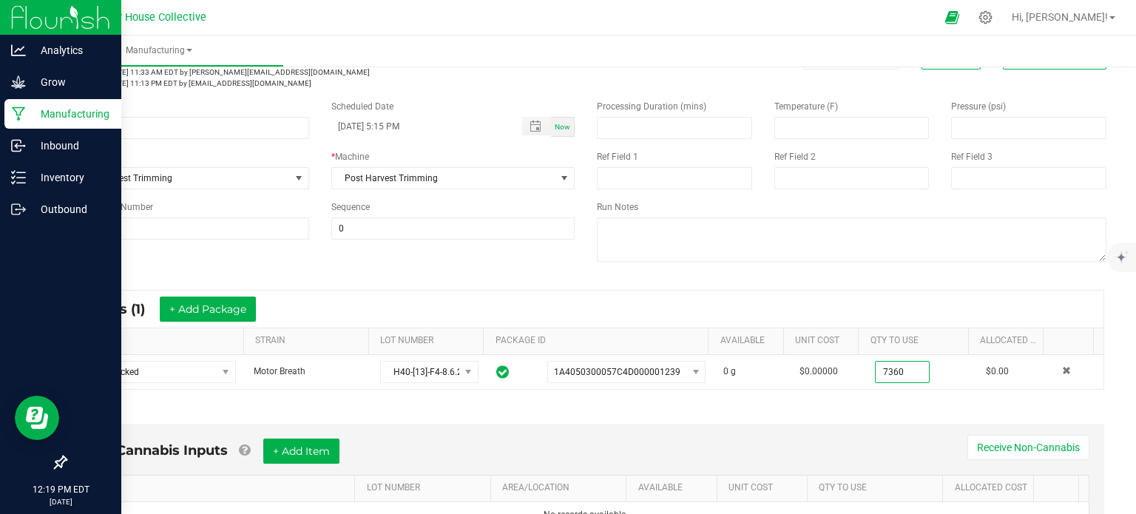
type input "7360.0000 g"
click at [859, 314] on div "* Inputs (1) + Add Package" at bounding box center [585, 309] width 1035 height 37
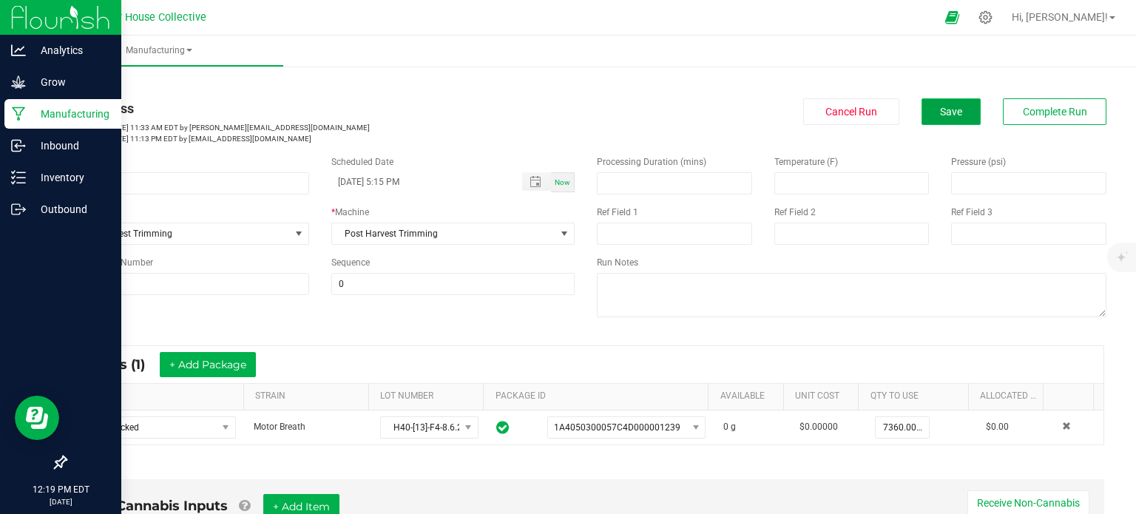
click at [954, 112] on button "Save" at bounding box center [950, 111] width 59 height 27
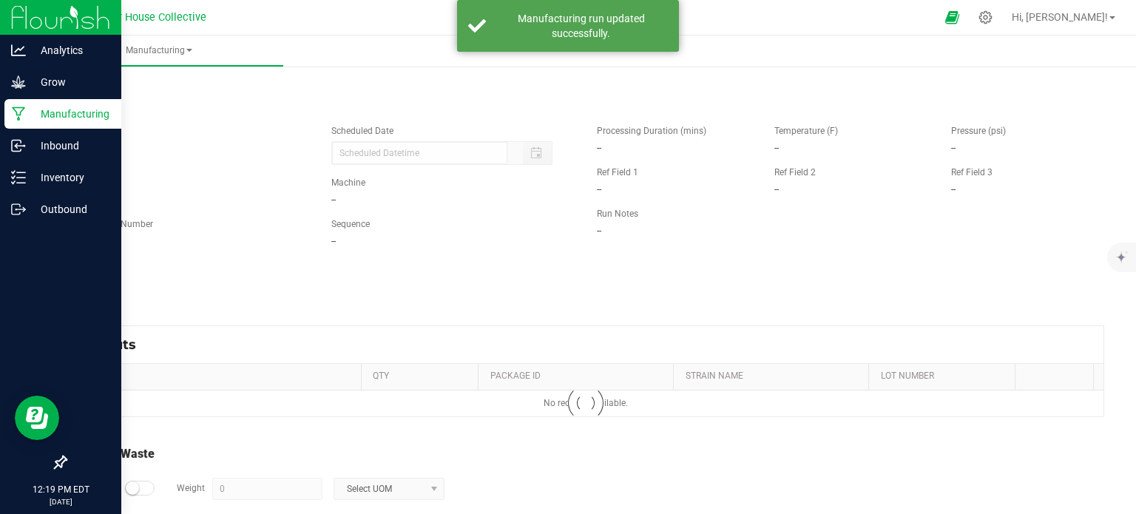
type input "[DATE] 5:15 PM"
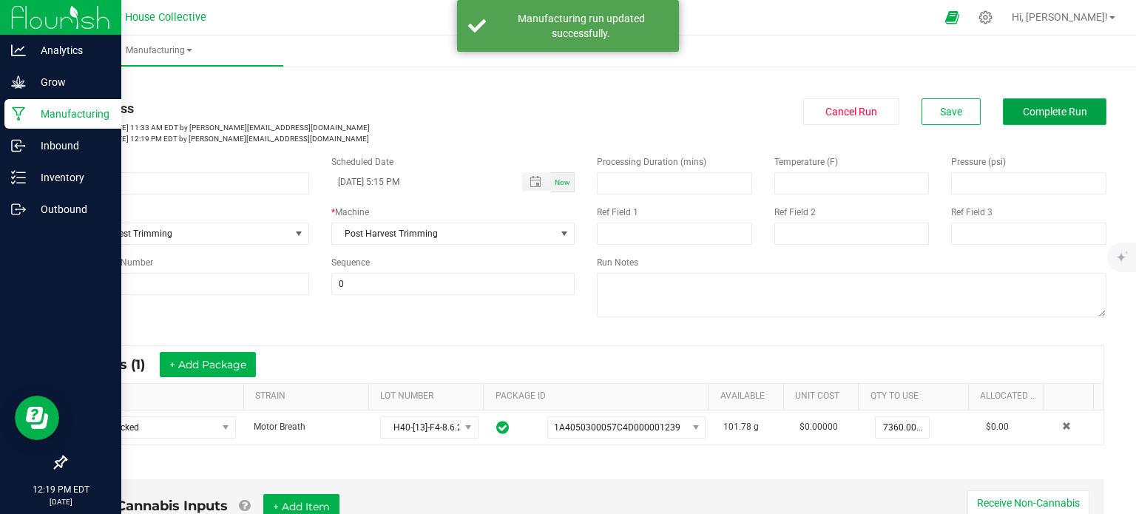
click at [1022, 112] on span "Complete Run" at bounding box center [1054, 112] width 64 height 12
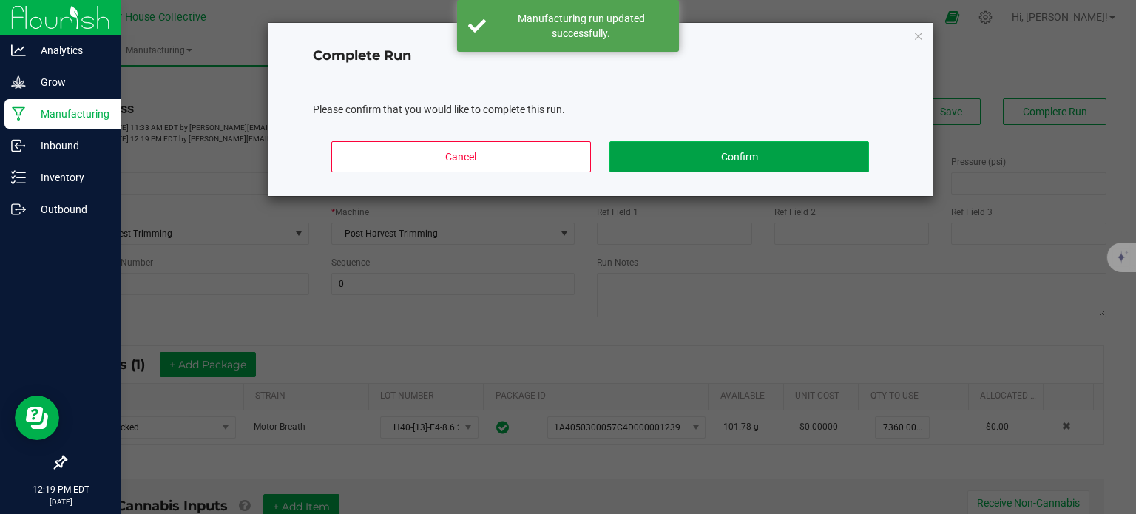
click at [822, 153] on button "Confirm" at bounding box center [738, 156] width 259 height 31
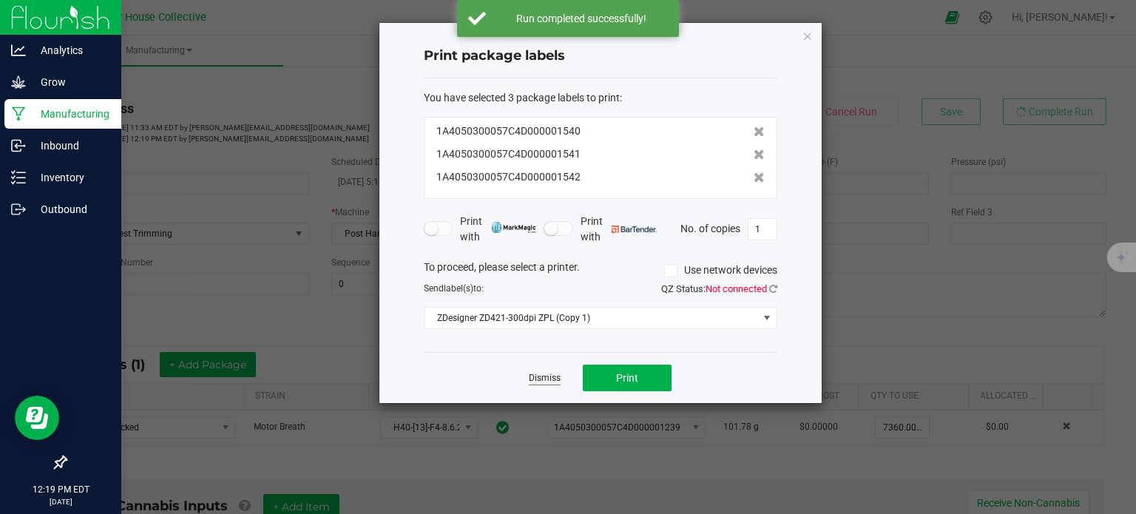
click at [543, 381] on link "Dismiss" at bounding box center [545, 378] width 32 height 13
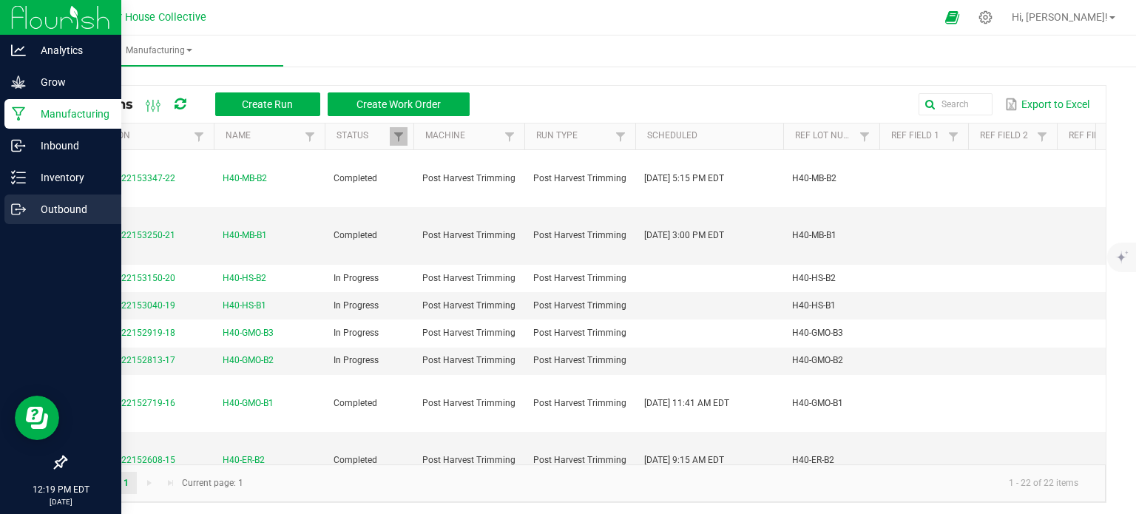
click at [60, 198] on div "Outbound" at bounding box center [62, 209] width 117 height 30
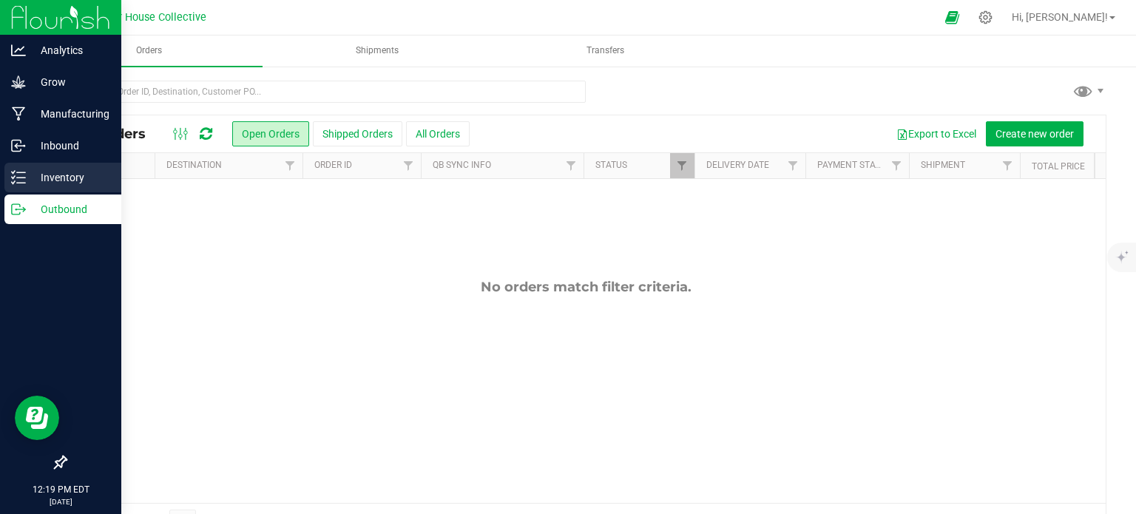
click at [58, 185] on p "Inventory" at bounding box center [70, 178] width 89 height 18
